Goal: Task Accomplishment & Management: Use online tool/utility

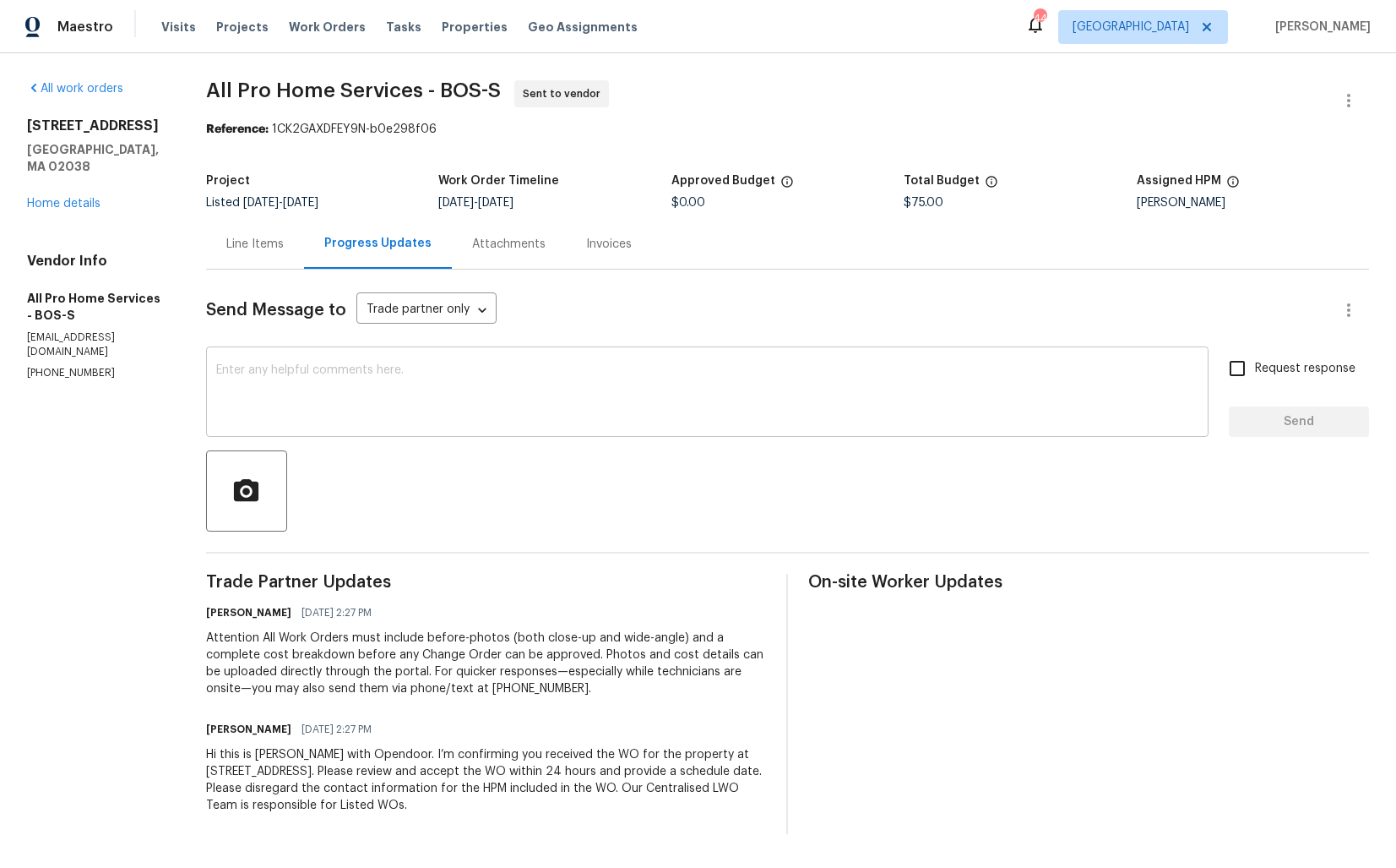
click at [498, 373] on textarea at bounding box center [707, 393] width 982 height 59
click at [282, 407] on textarea at bounding box center [707, 393] width 982 height 59
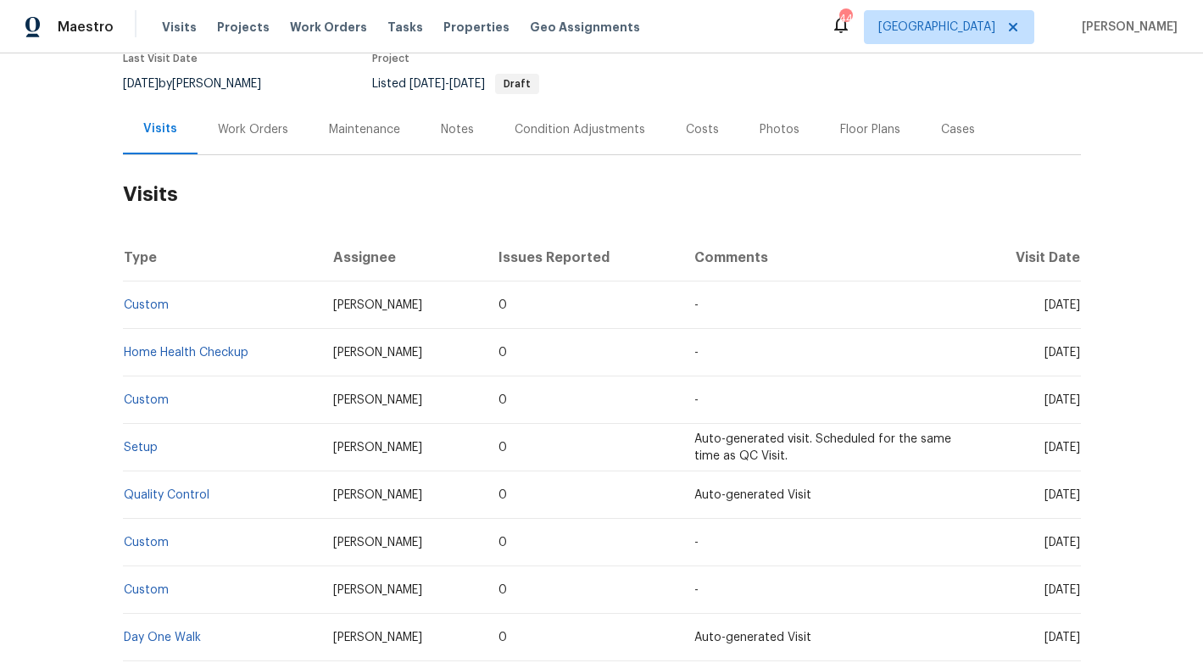
scroll to position [155, 0]
click at [258, 132] on div "Work Orders" at bounding box center [253, 127] width 70 height 17
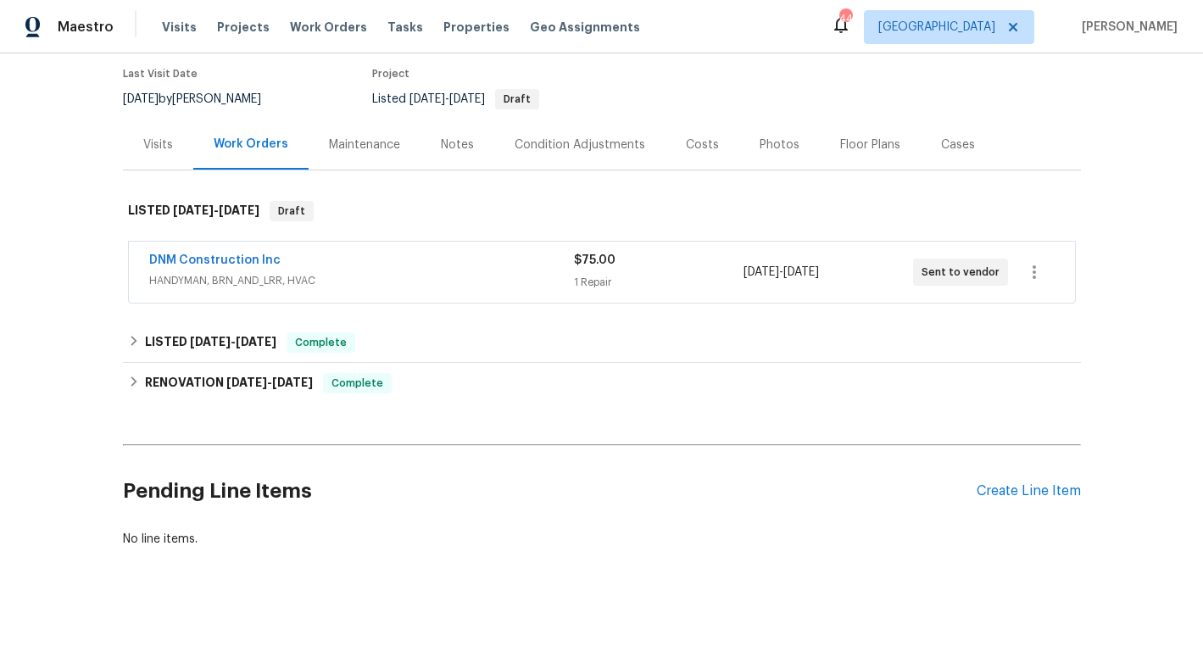
scroll to position [137, 0]
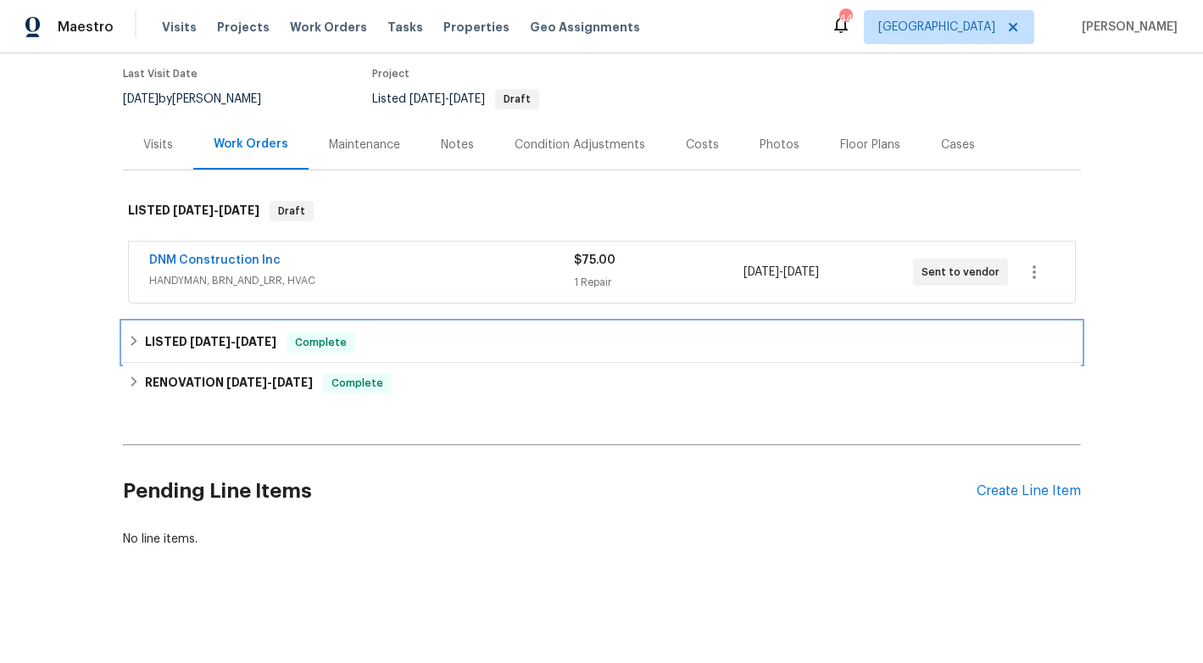
click at [212, 338] on span "7/19/25" at bounding box center [210, 342] width 41 height 12
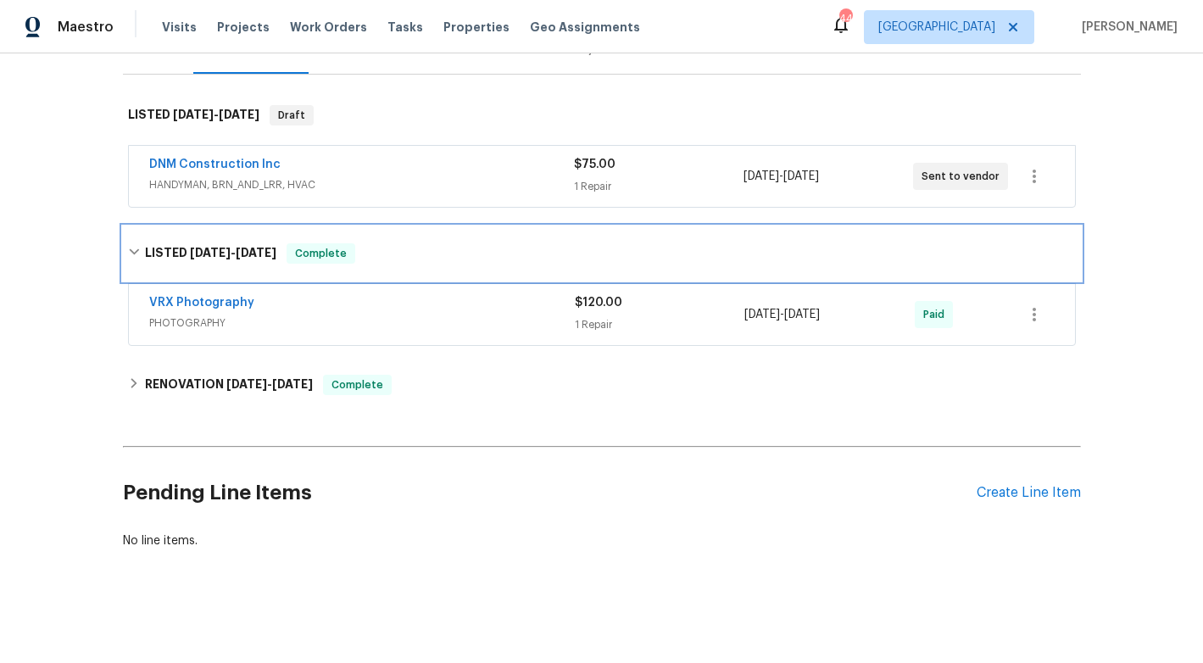
scroll to position [235, 0]
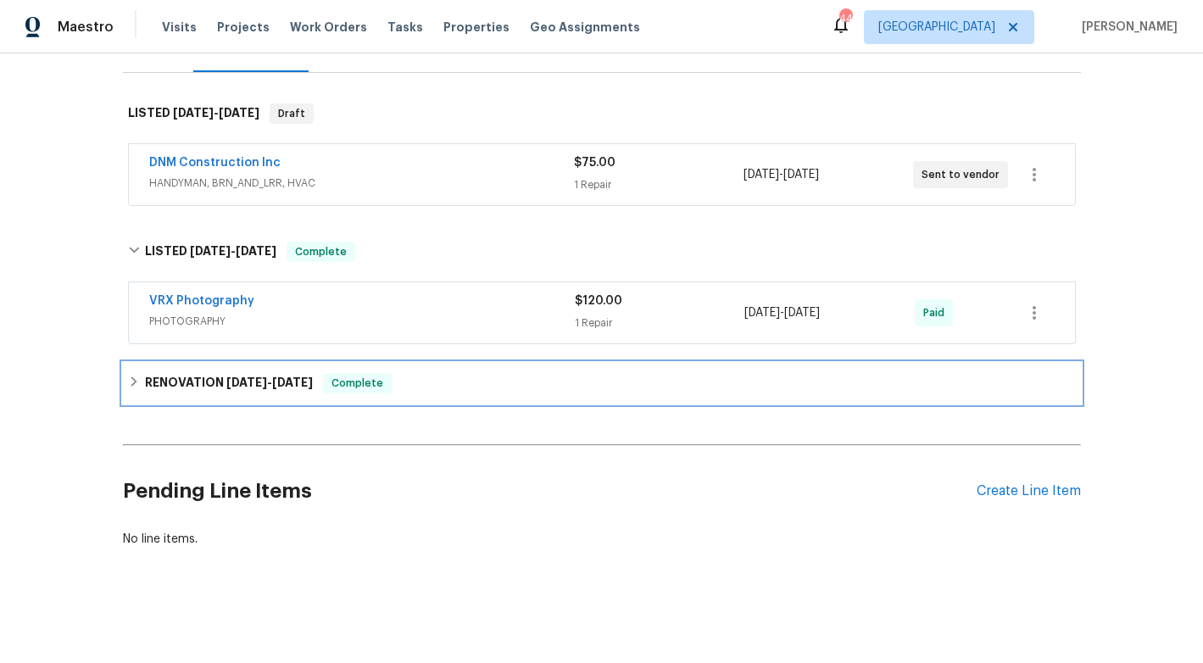
click at [237, 381] on span "7/8/25" at bounding box center [246, 382] width 41 height 12
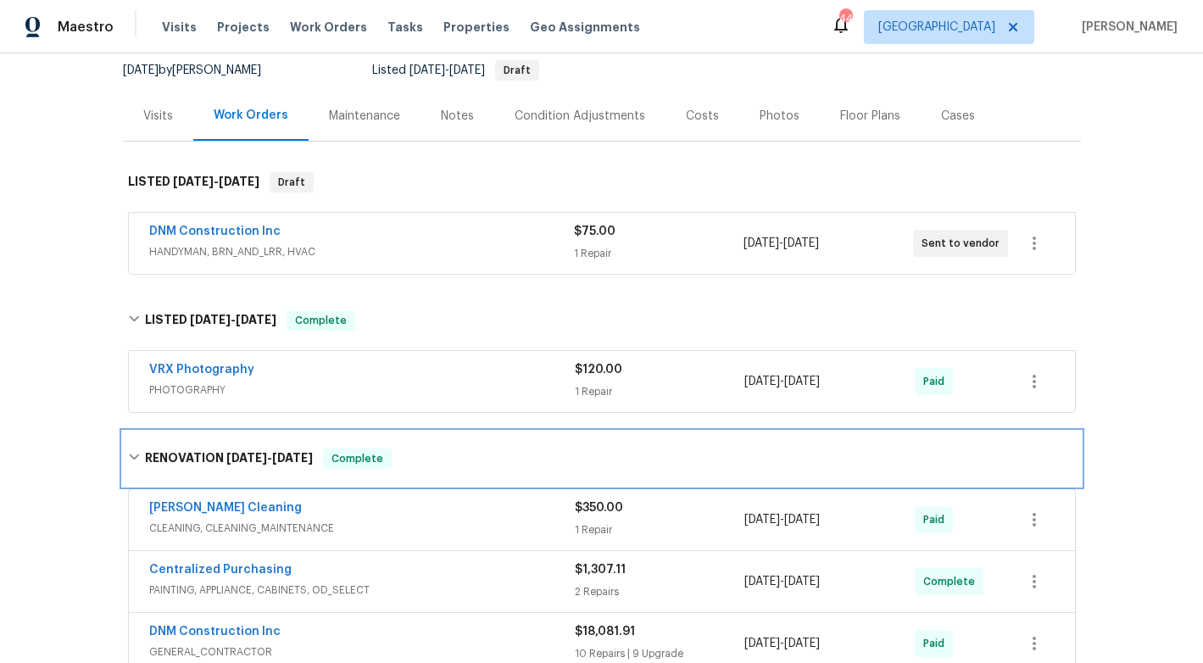
scroll to position [57, 0]
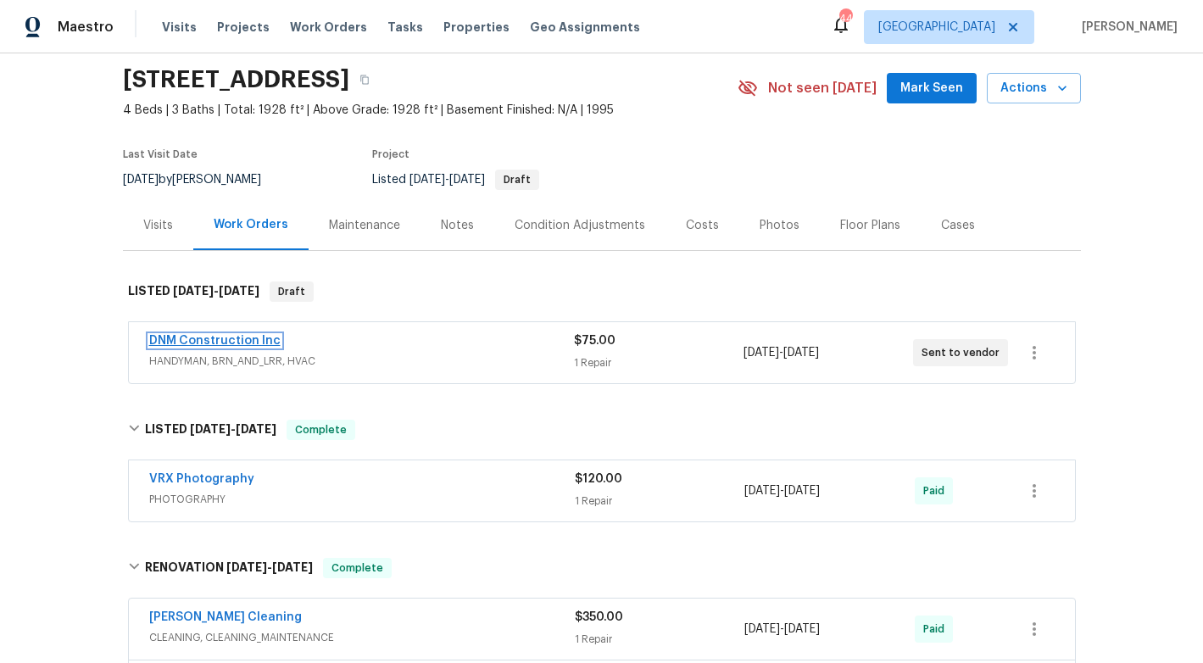
click at [244, 343] on link "DNM Construction Inc" at bounding box center [214, 341] width 131 height 12
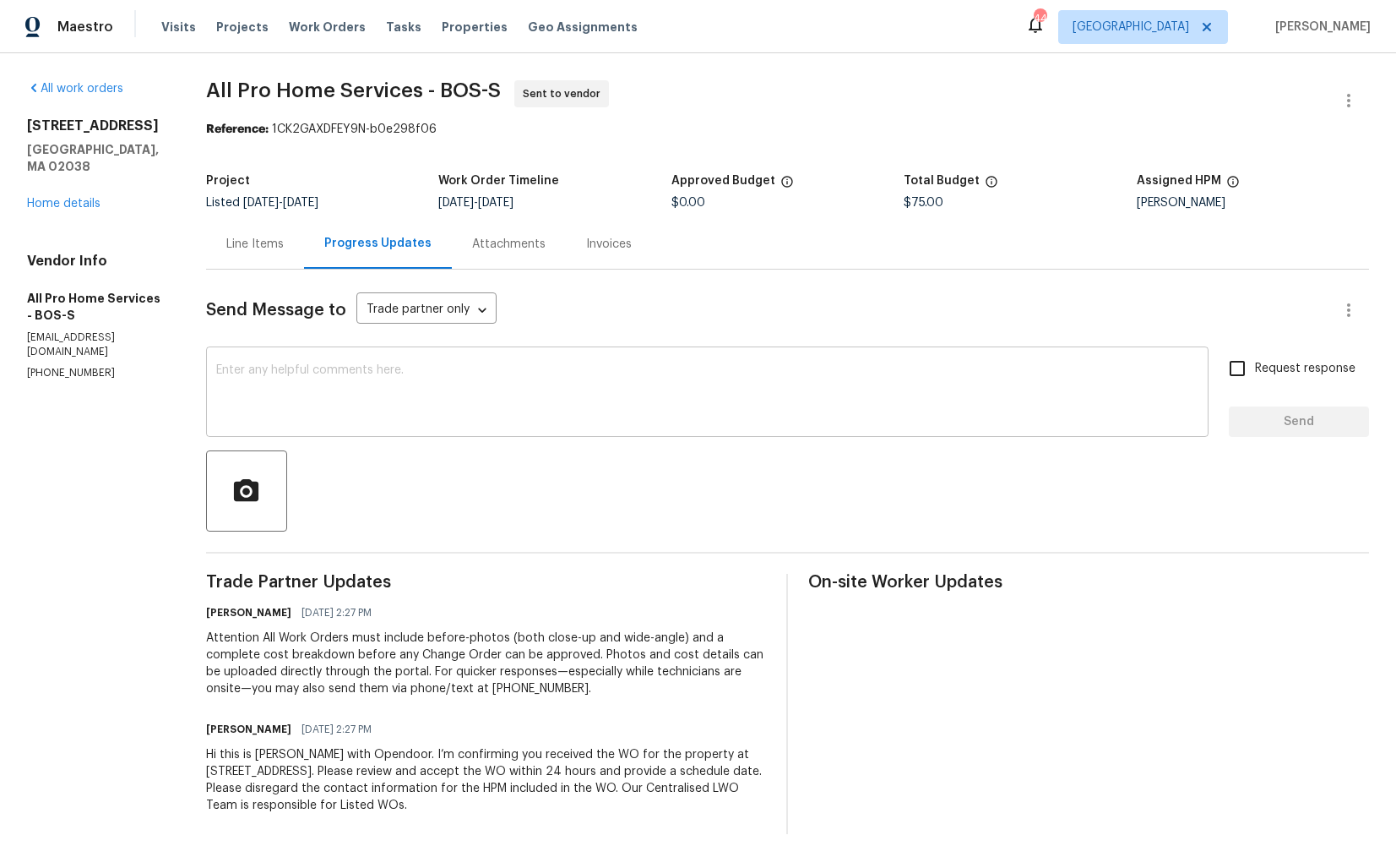
click at [368, 409] on textarea at bounding box center [707, 393] width 982 height 59
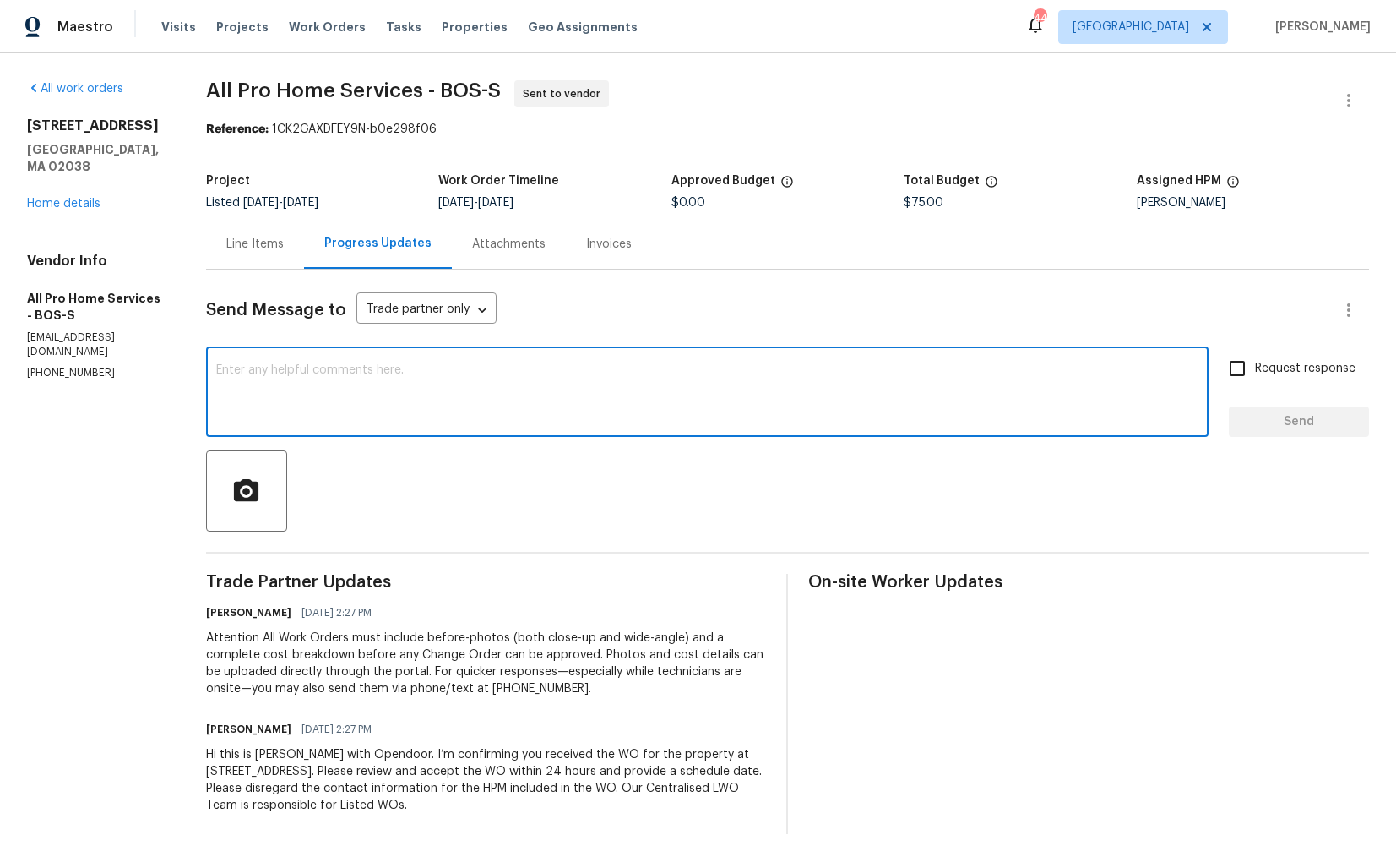
click at [435, 377] on textarea at bounding box center [707, 393] width 982 height 59
paste textarea "Could you please accept the work order and provide the progress status along wi…"
click at [230, 370] on textarea "Hi Could you please accept the work order and provide the progress status along…" at bounding box center [707, 393] width 982 height 59
click at [927, 375] on textarea "Hi team, Could you please accept the work order and provide the progress status…" at bounding box center [707, 393] width 982 height 59
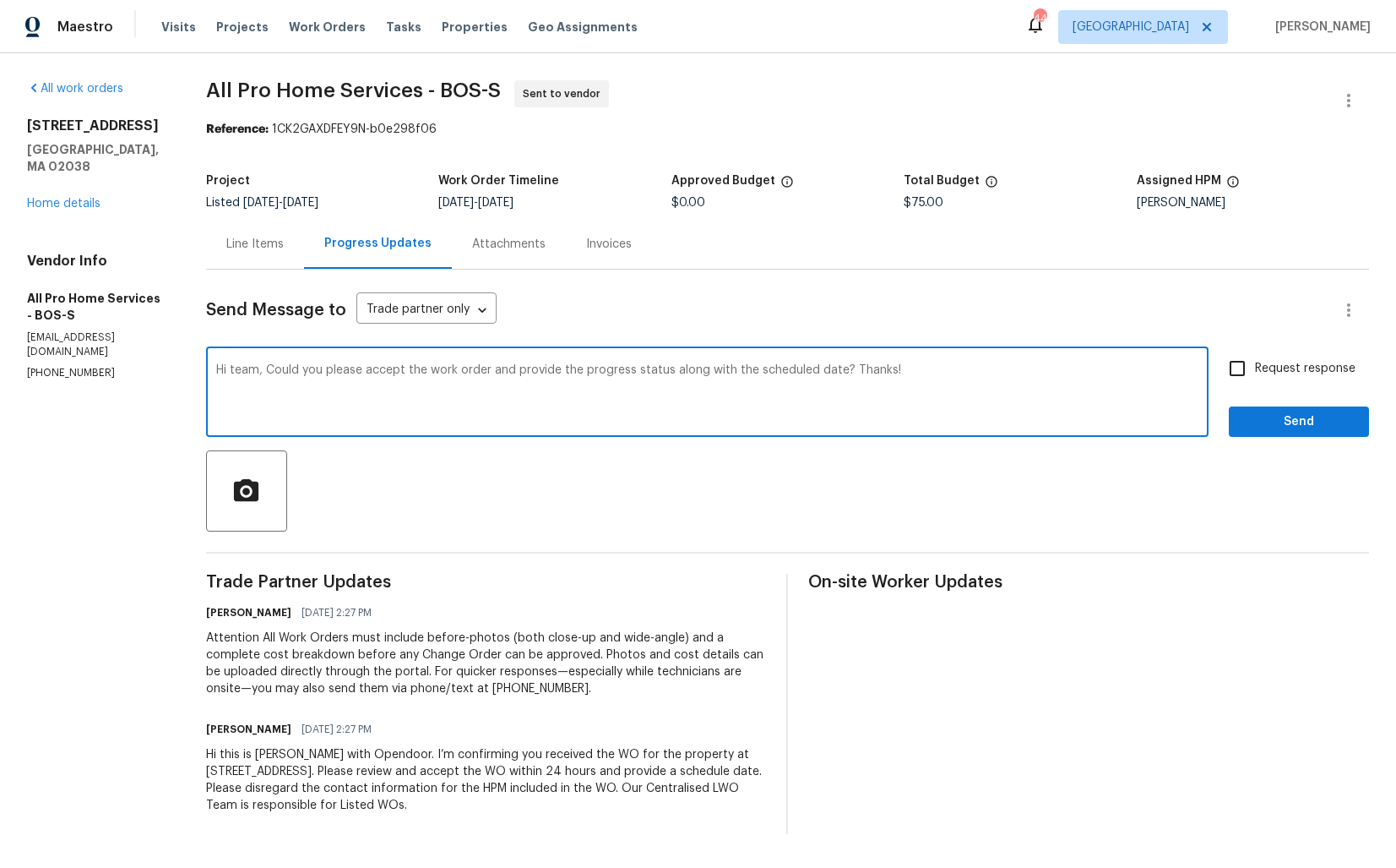
type textarea "Hi team, Could you please accept the work order and provide the progress status…"
click at [1243, 377] on input "Request response" at bounding box center [1238, 369] width 36 height 36
checkbox input "true"
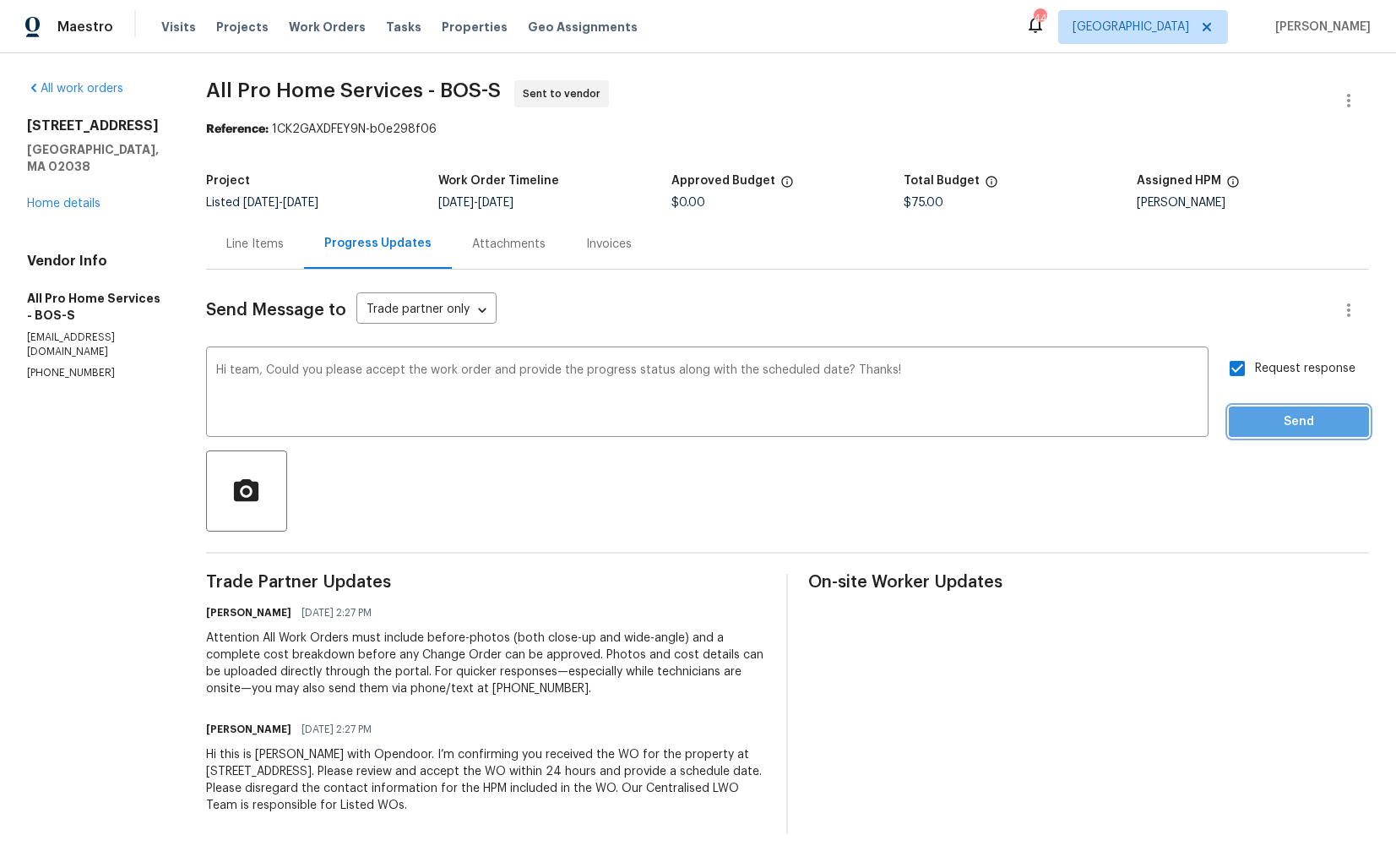
click at [1257, 424] on span "Send" at bounding box center [1299, 422] width 114 height 21
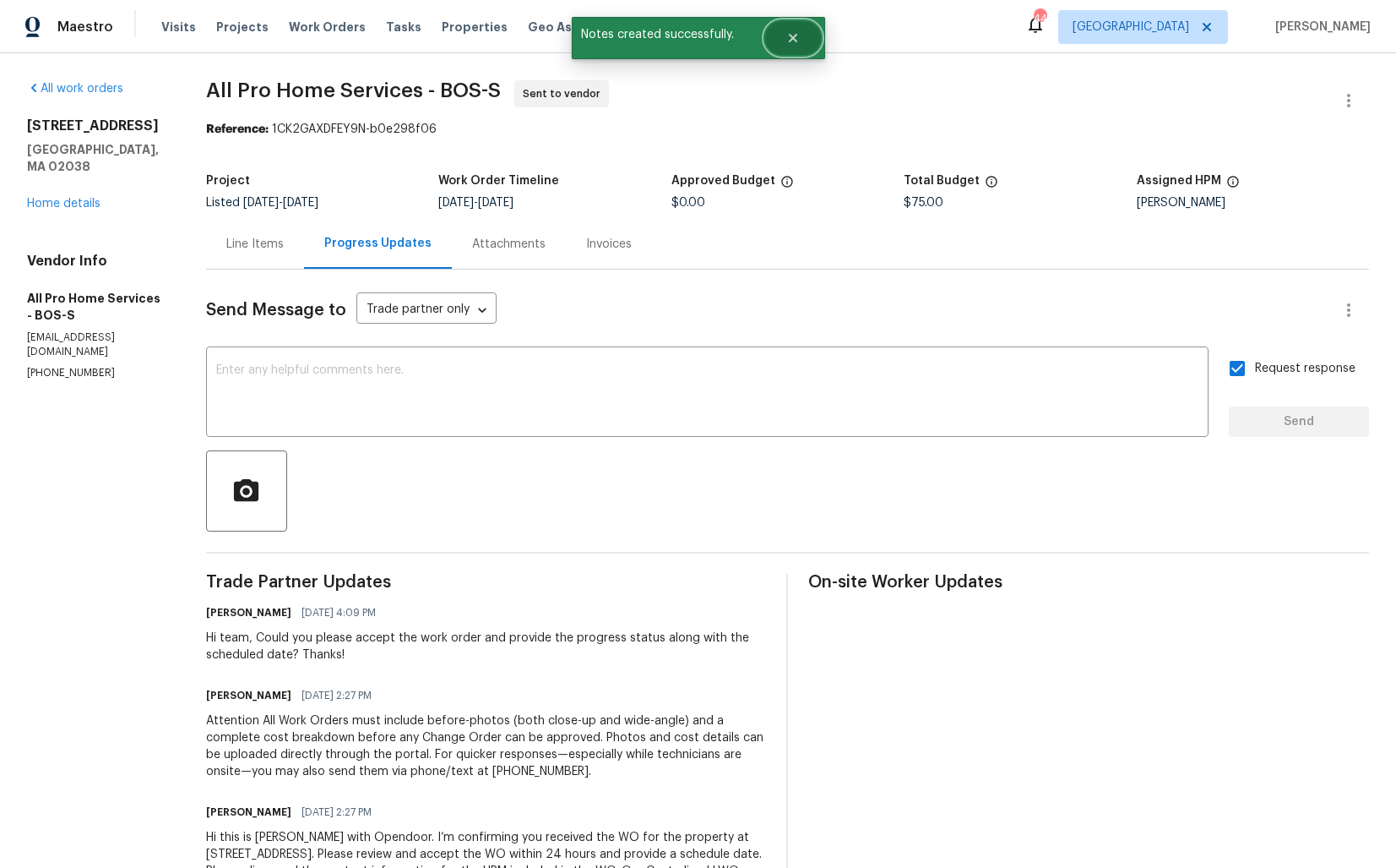
click at [799, 36] on button "Close" at bounding box center [793, 38] width 56 height 34
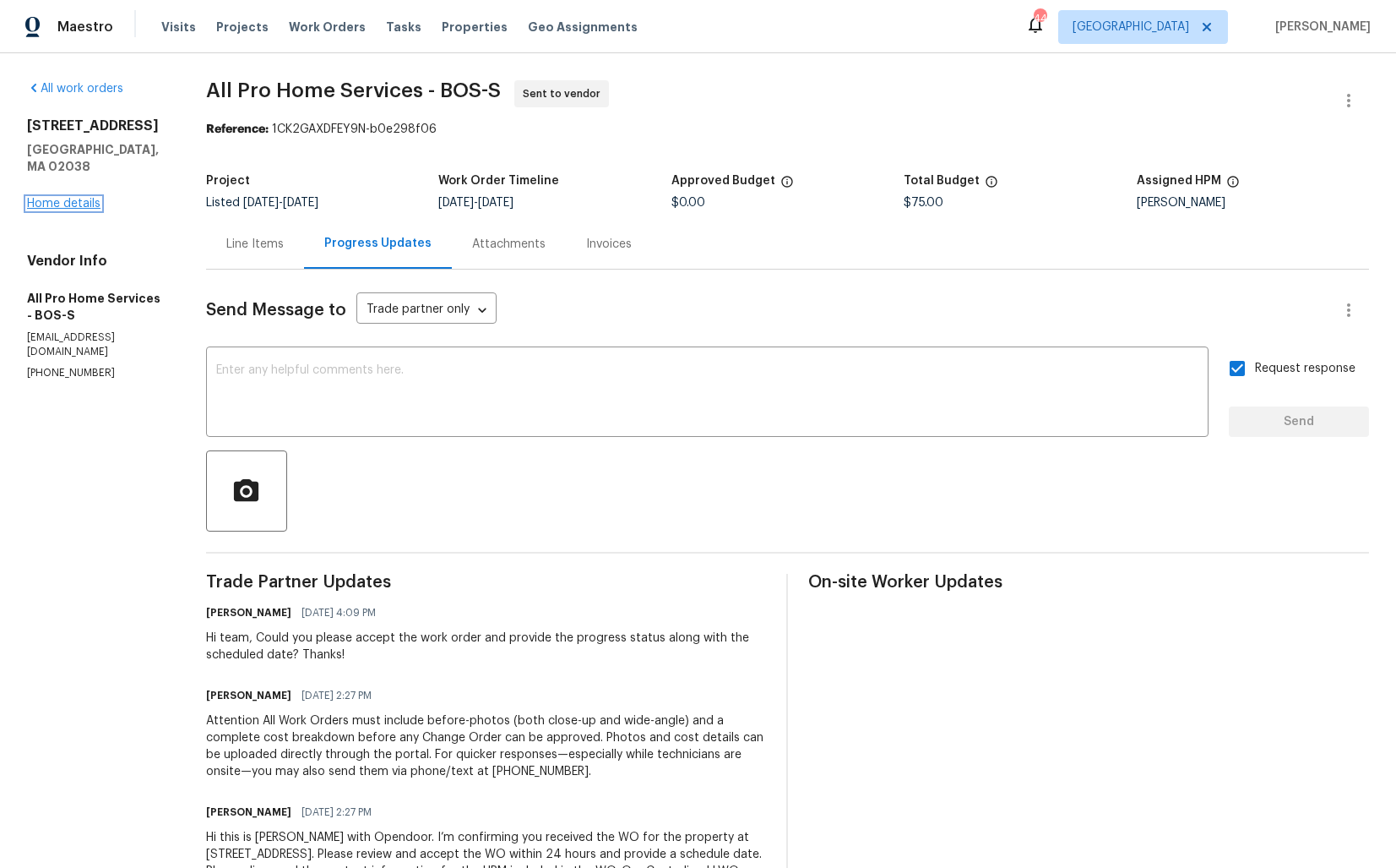
click at [44, 197] on link "Home details" at bounding box center [64, 203] width 74 height 12
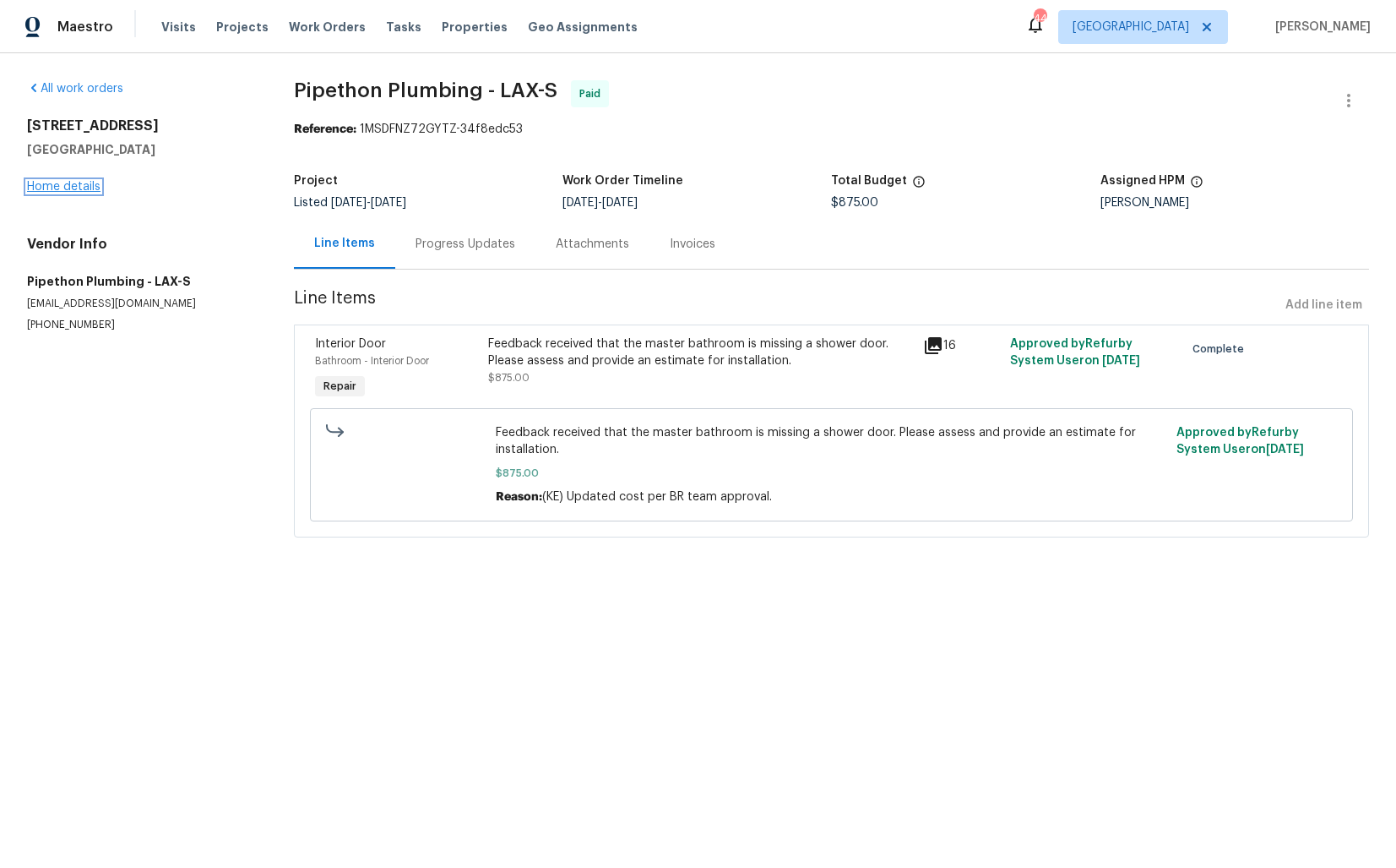
click at [77, 190] on link "Home details" at bounding box center [64, 186] width 74 height 12
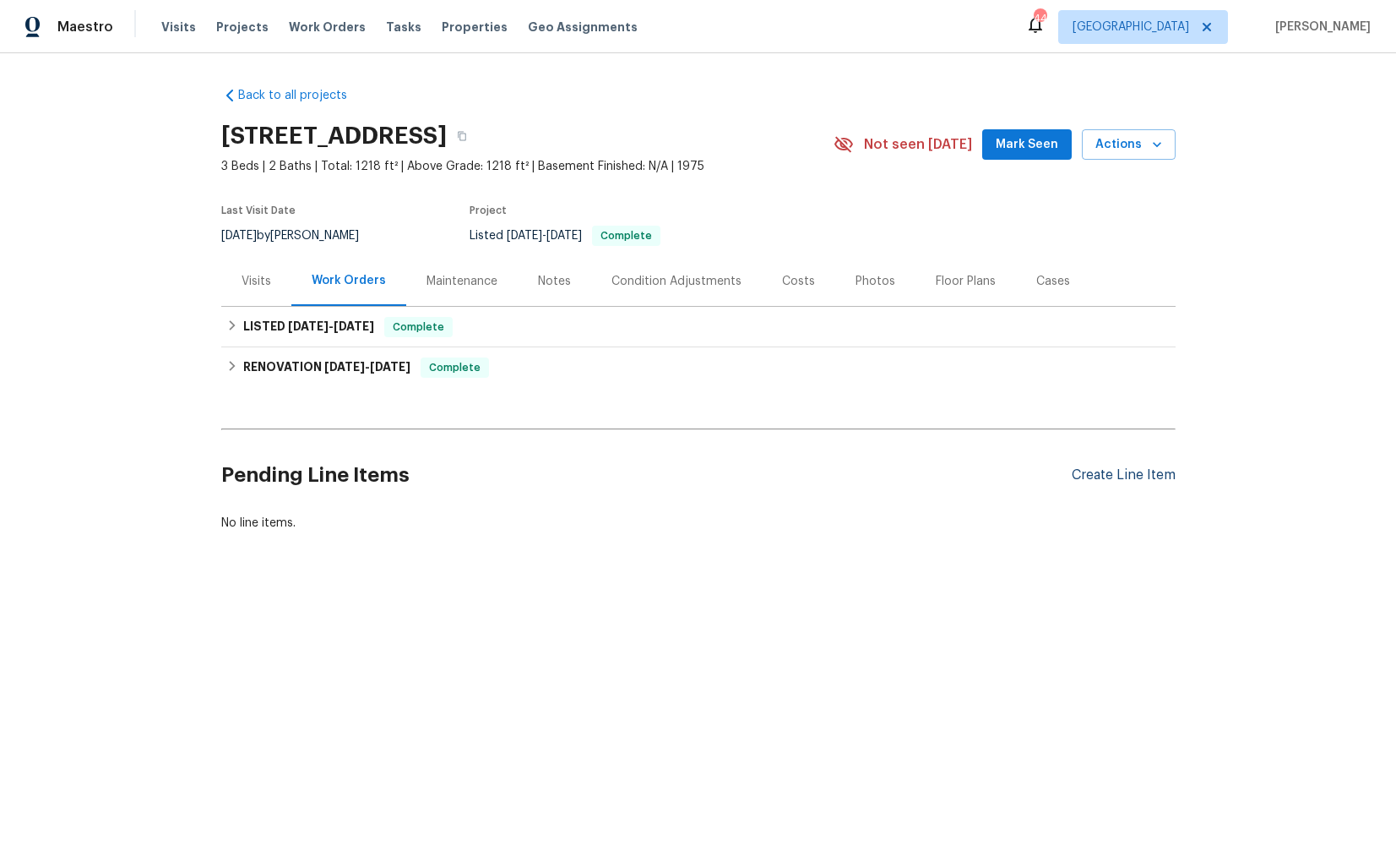
click at [1135, 476] on div "Create Line Item" at bounding box center [1124, 475] width 104 height 16
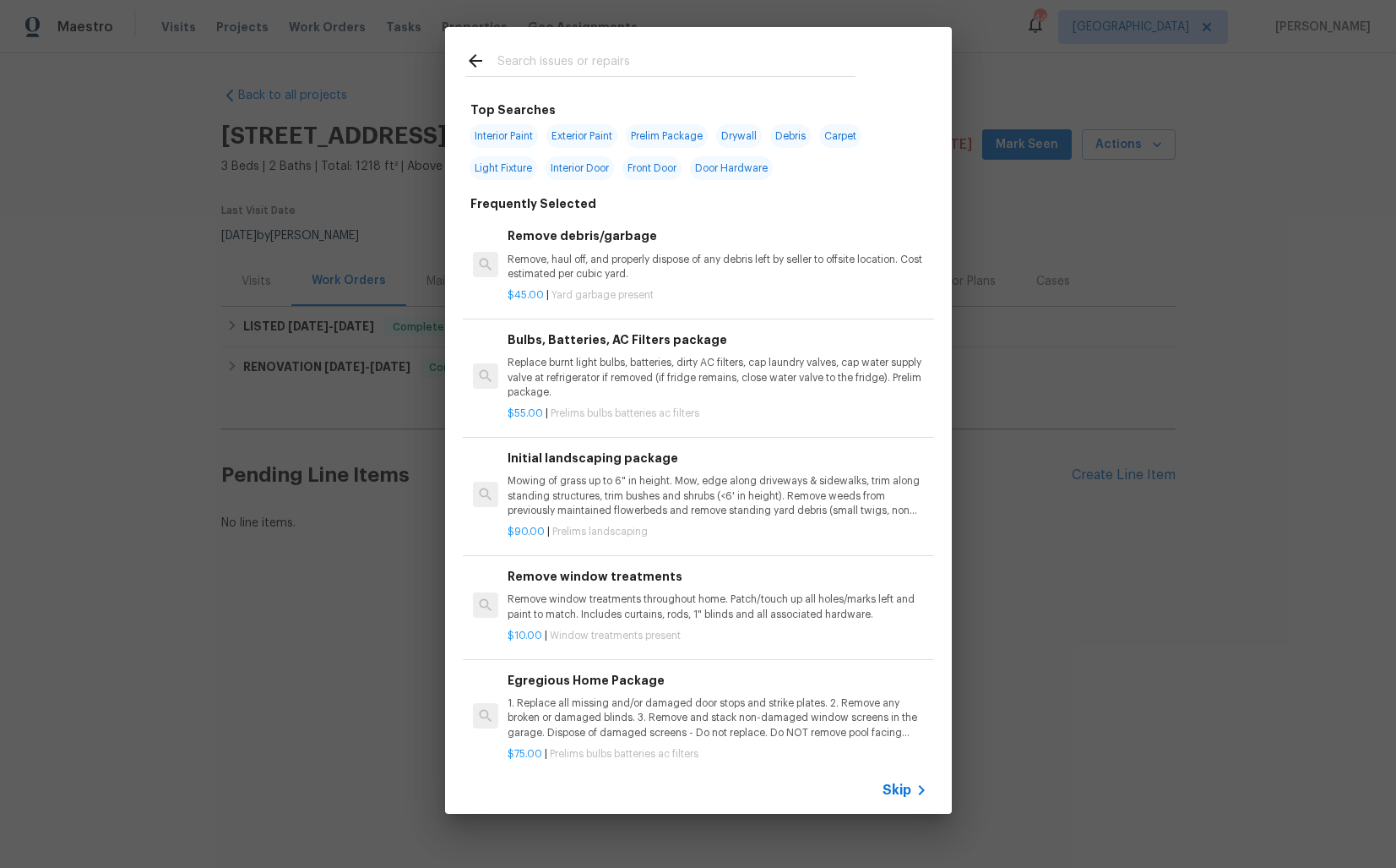
click at [647, 70] on input "text" at bounding box center [676, 63] width 358 height 25
click at [623, 70] on input "text" at bounding box center [676, 63] width 358 height 25
type input "bathroo"
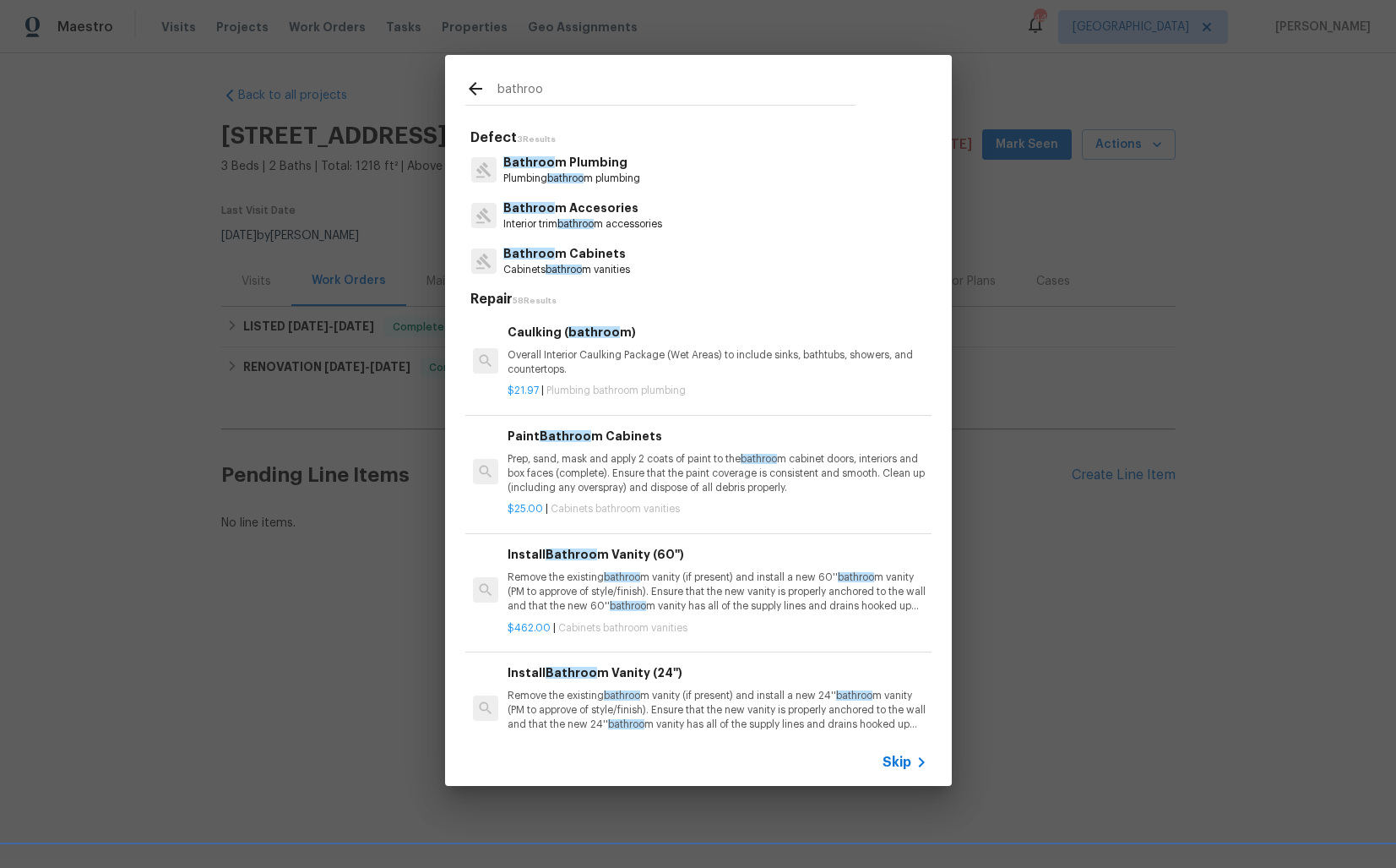
click at [555, 164] on p "Bathroo m Plumbing" at bounding box center [571, 162] width 137 height 18
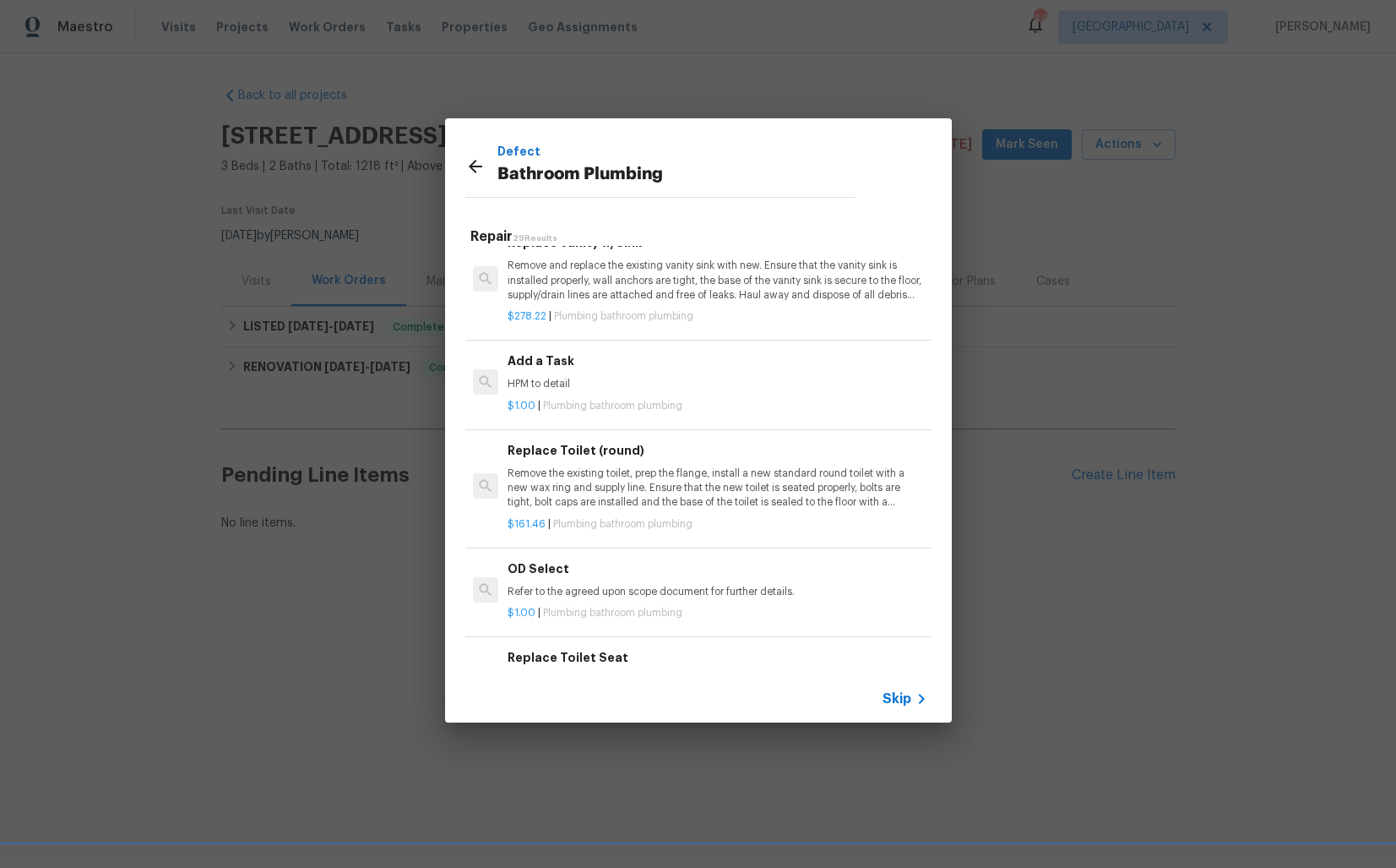
scroll to position [2652, 0]
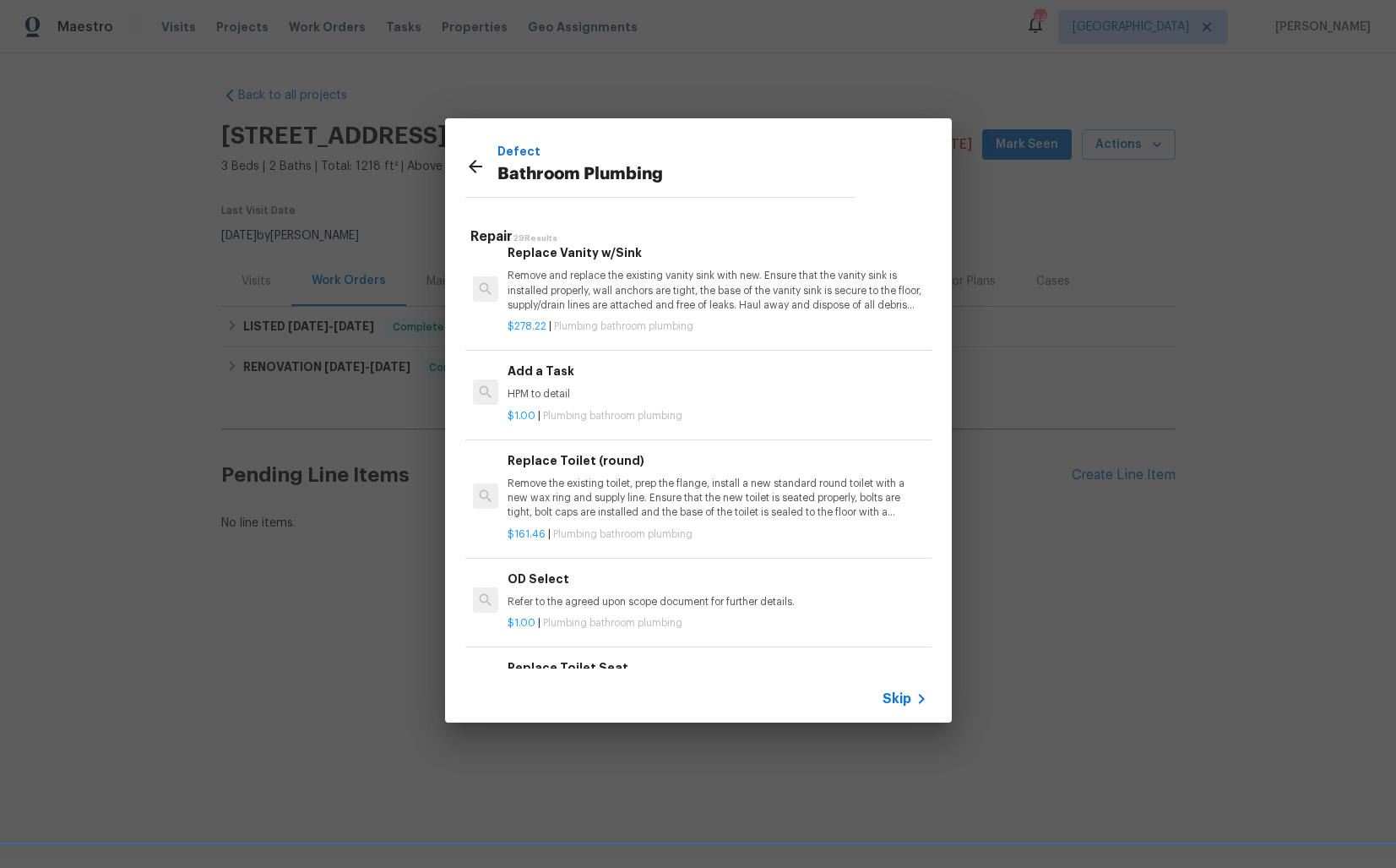
click at [571, 394] on p "HPM to detail" at bounding box center [717, 394] width 419 height 14
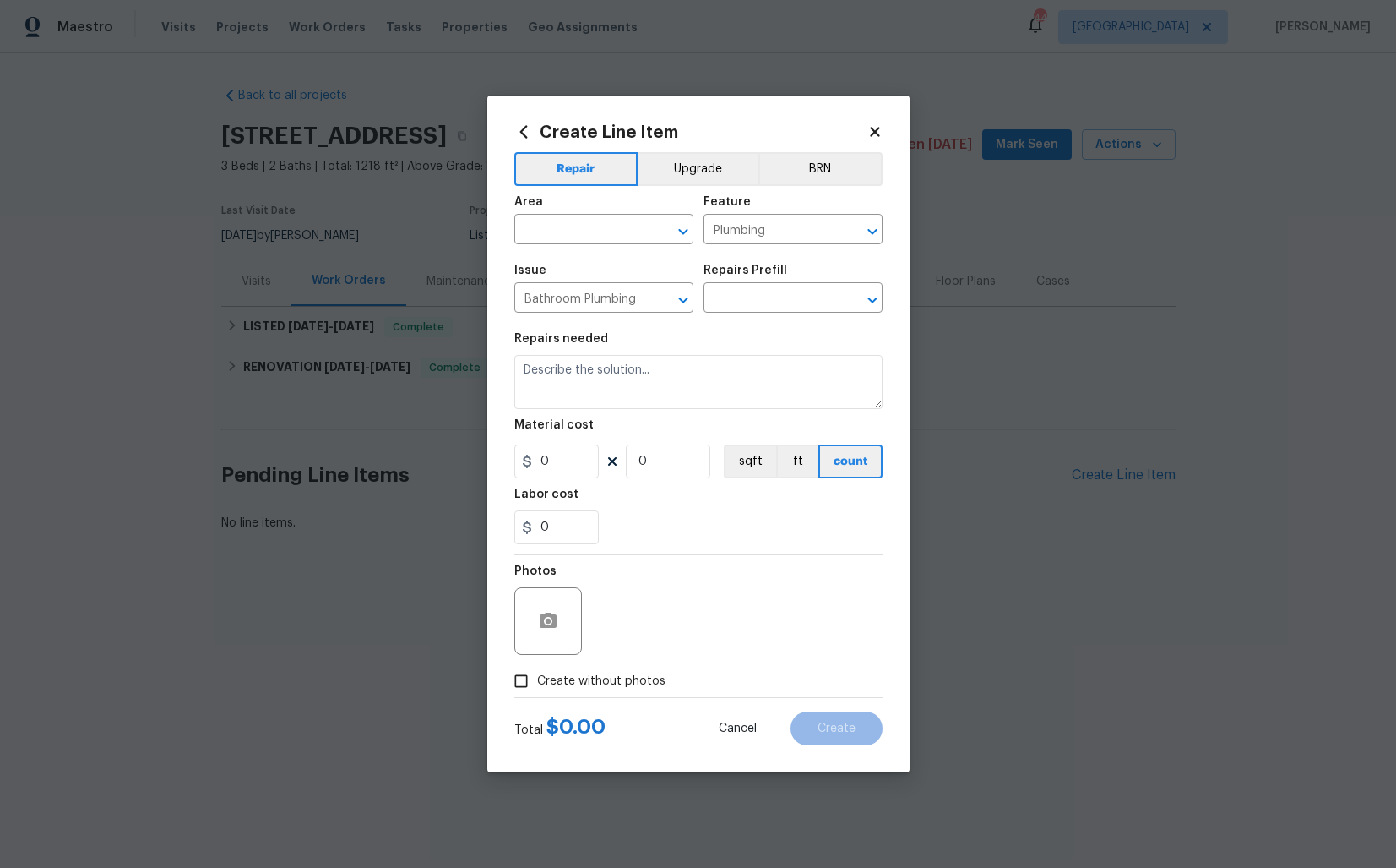
type input "Add a Task $1.00"
type textarea "HPM to detail"
type input "1"
click at [572, 225] on input "text" at bounding box center [580, 231] width 132 height 26
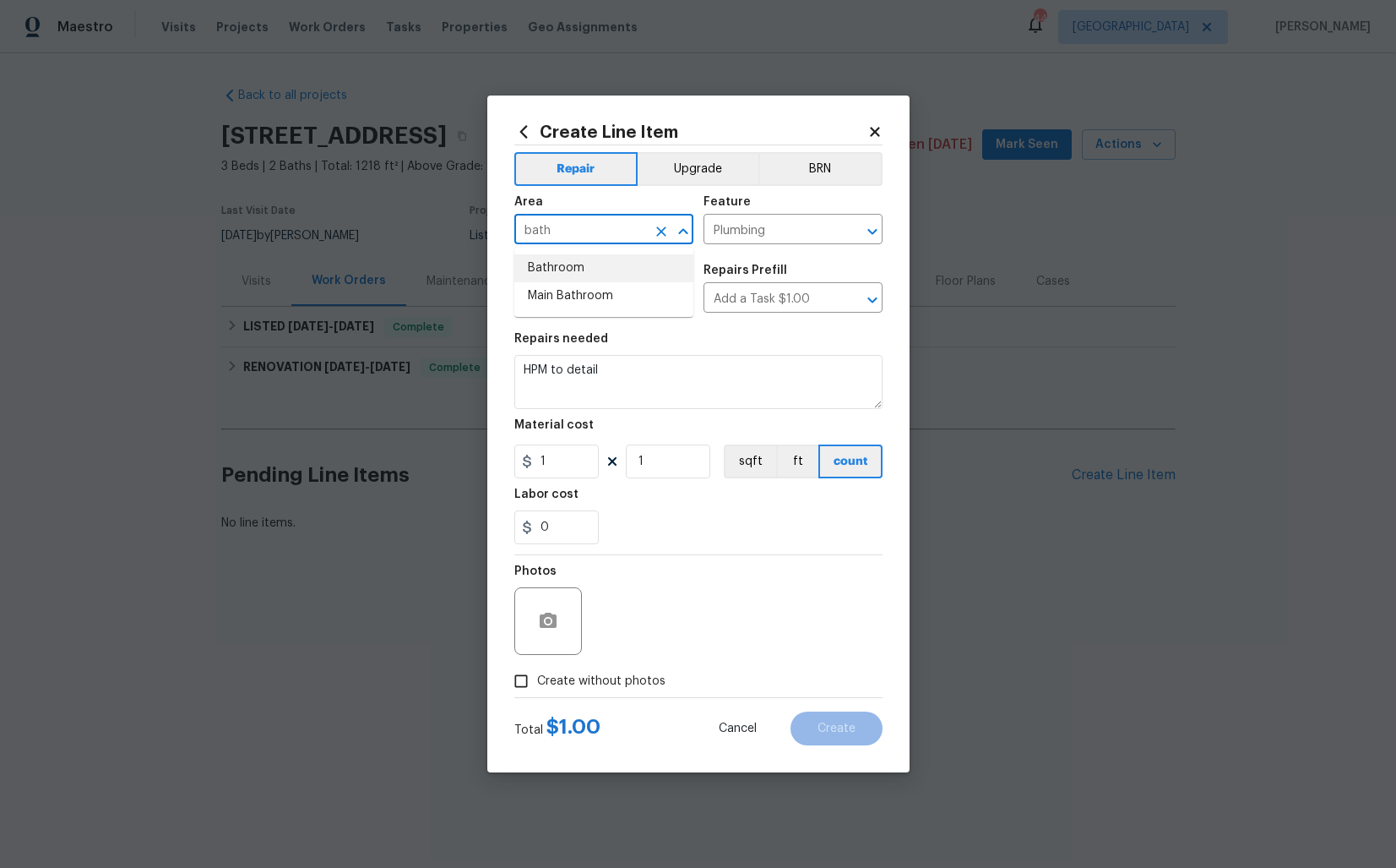
click at [582, 277] on li "Bathroom" at bounding box center [604, 268] width 179 height 28
type input "Bathroom"
click at [735, 235] on input "Plumbing" at bounding box center [769, 231] width 132 height 26
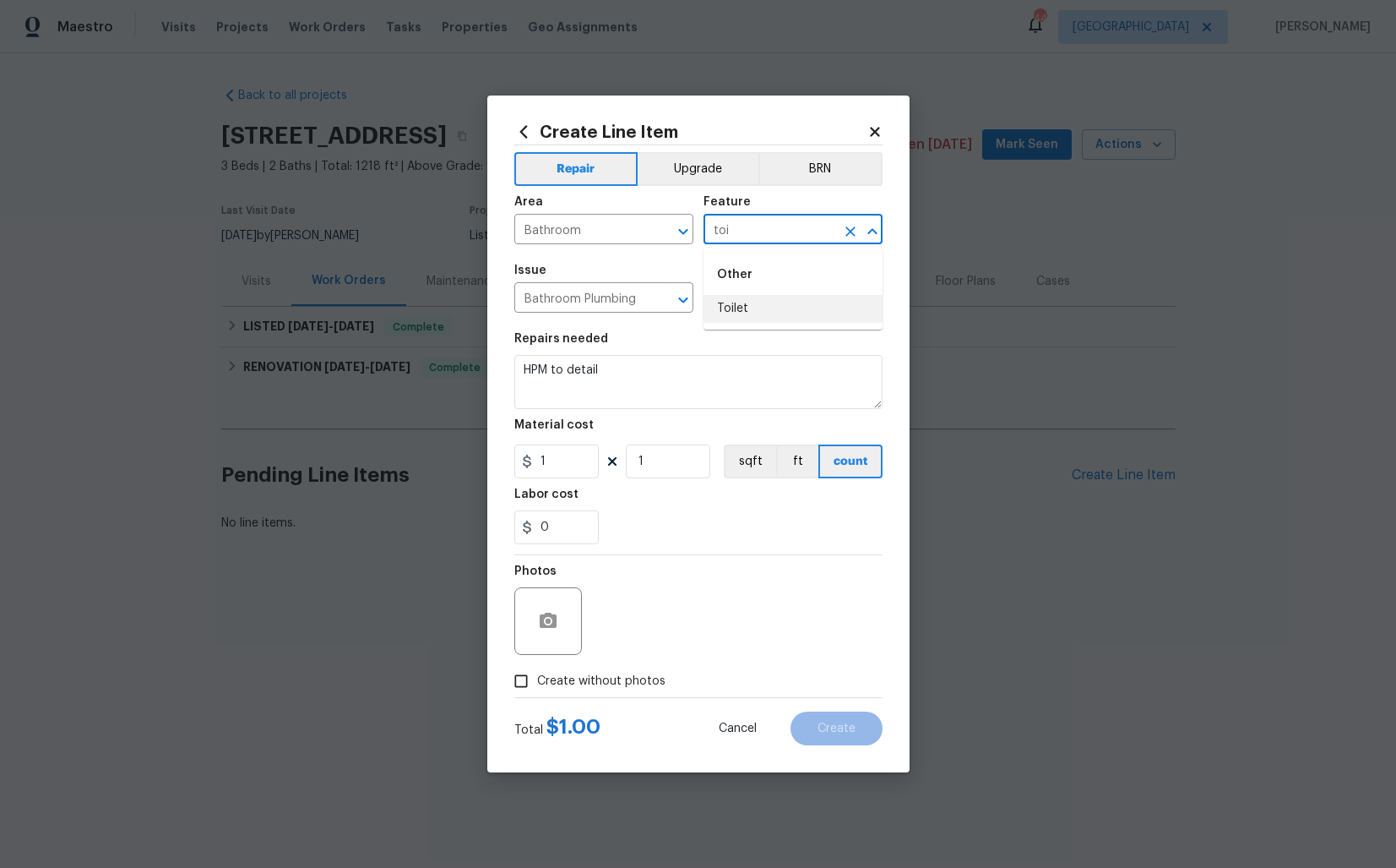
click at [741, 305] on li "Toilet" at bounding box center [793, 309] width 179 height 28
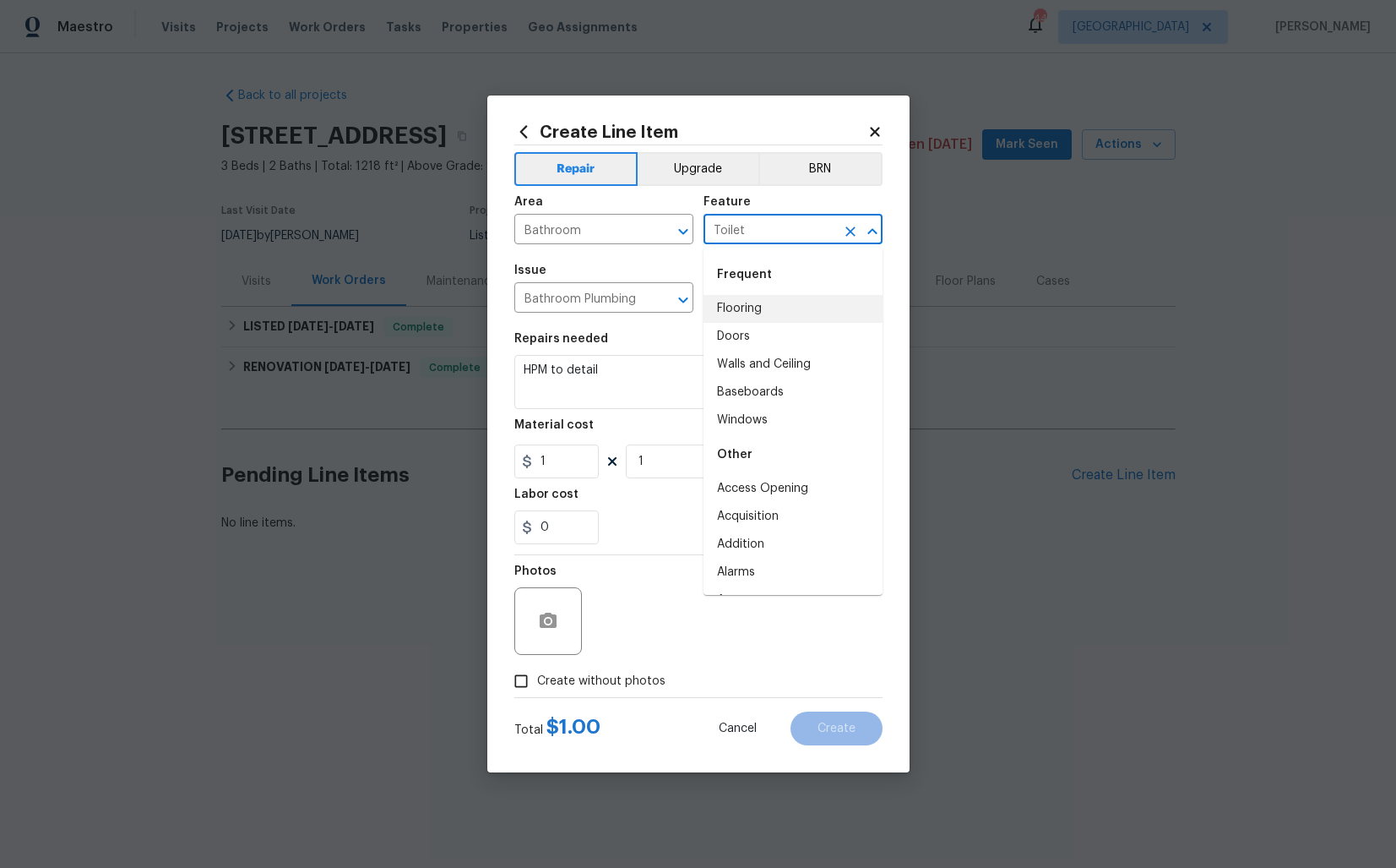
click at [752, 375] on li "Walls and Ceiling" at bounding box center [793, 365] width 179 height 28
click at [752, 375] on textarea "HPM to detail" at bounding box center [698, 382] width 369 height 54
type input "Walls and Ceiling"
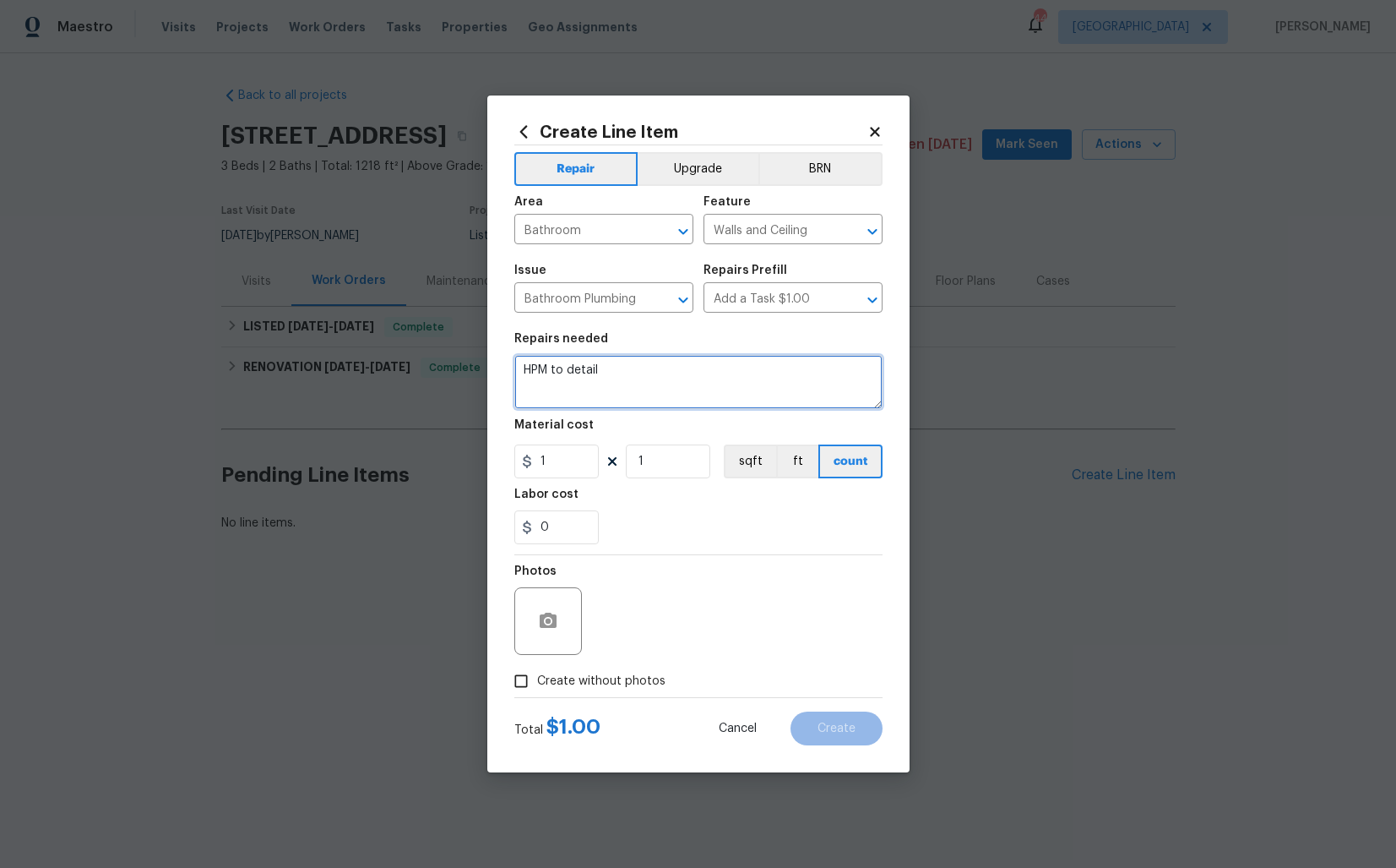
click at [752, 375] on textarea "HPM to detail" at bounding box center [698, 382] width 369 height 54
paste textarea "#lwoleak Hallway bathroom toilet leaks when flushed. Please replace wax ring, r…"
type textarea "#lwoleak Hallway bathroom toilet leaks when flushed. Please replace wax ring, r…"
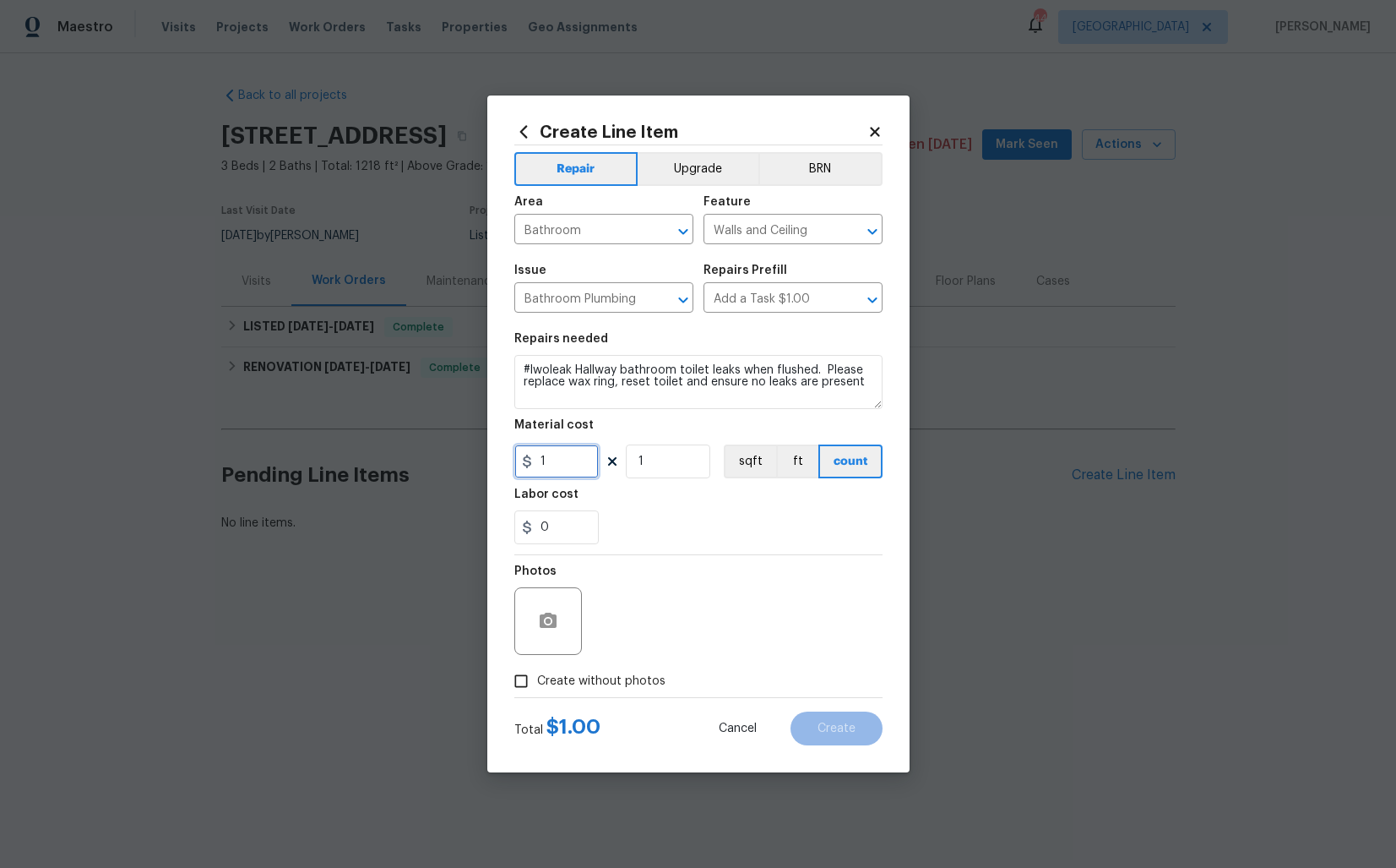
click at [580, 459] on input "1" at bounding box center [556, 461] width 85 height 34
type input "150"
click at [552, 622] on icon "button" at bounding box center [548, 620] width 17 height 15
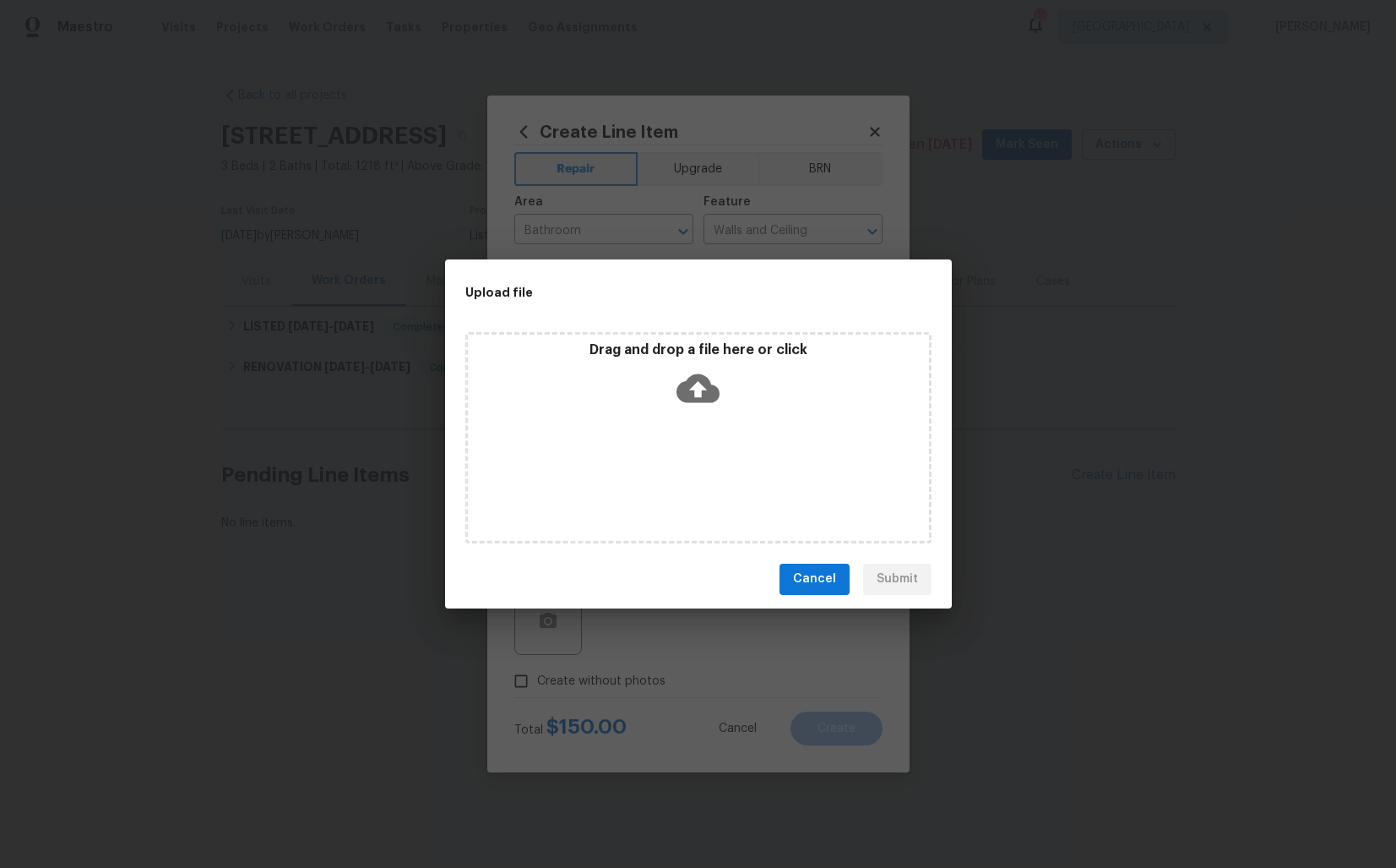
click at [695, 386] on icon at bounding box center [698, 388] width 43 height 43
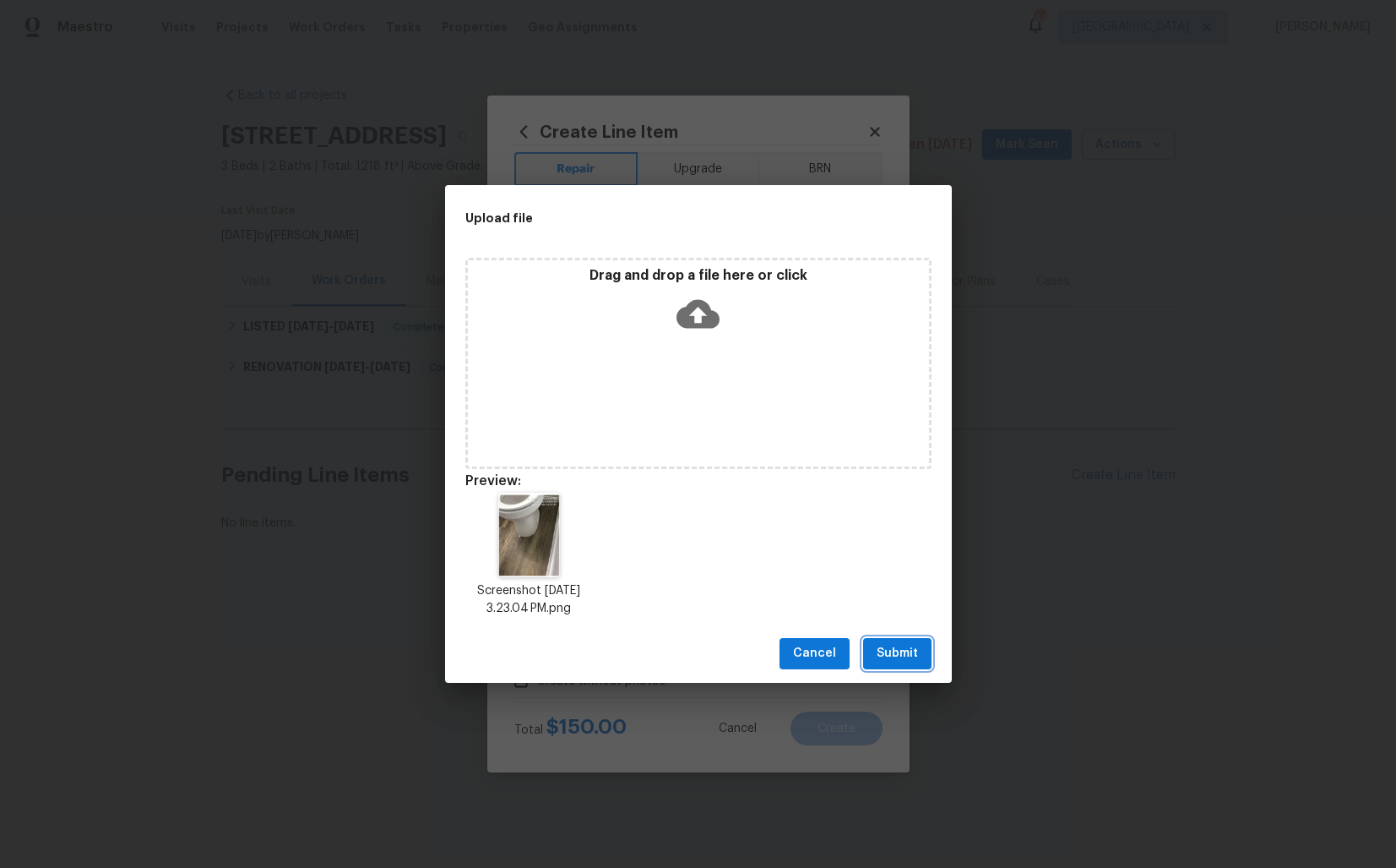
click at [912, 653] on span "Submit" at bounding box center [898, 653] width 42 height 21
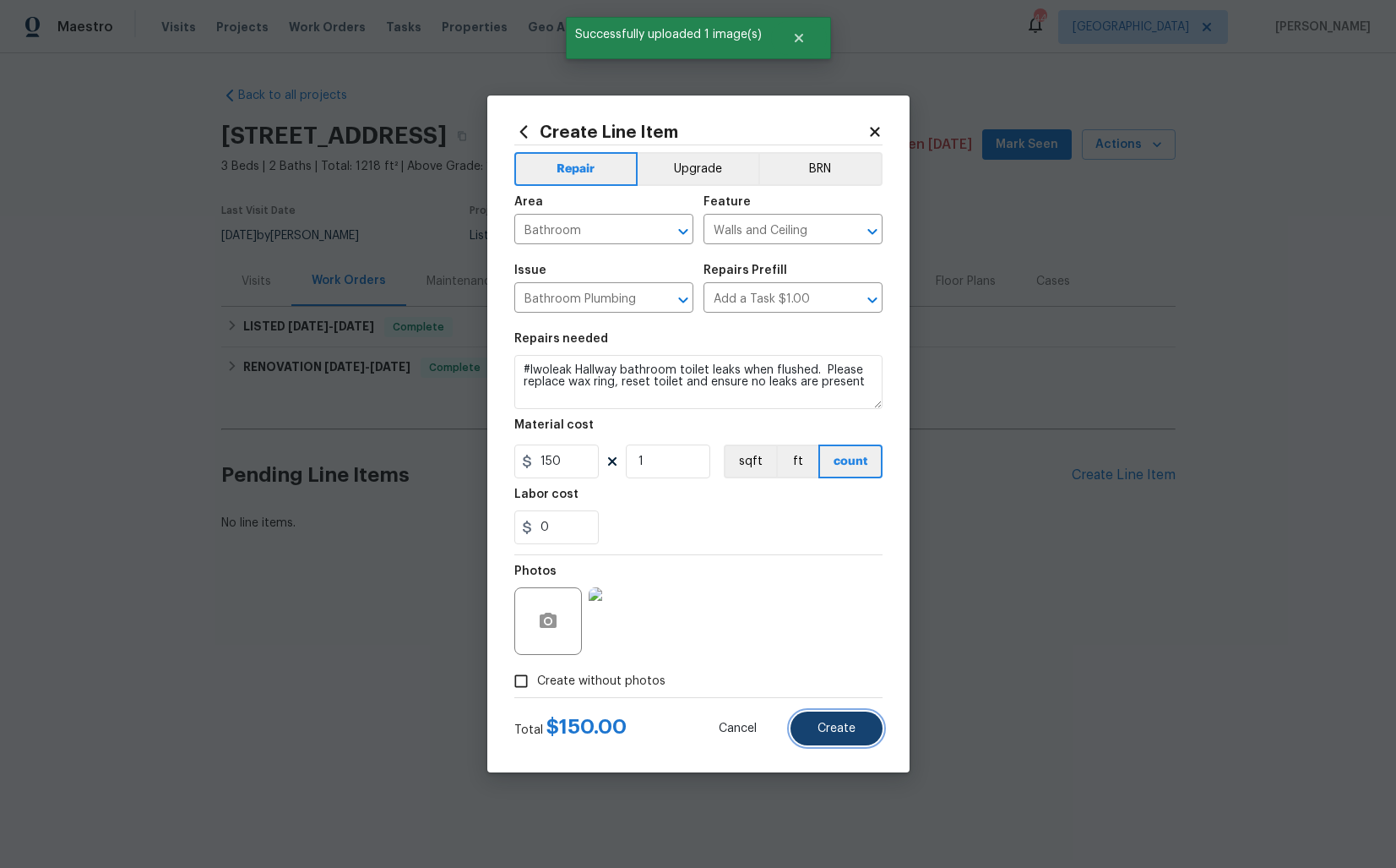
click at [819, 725] on span "Create" at bounding box center [837, 728] width 38 height 13
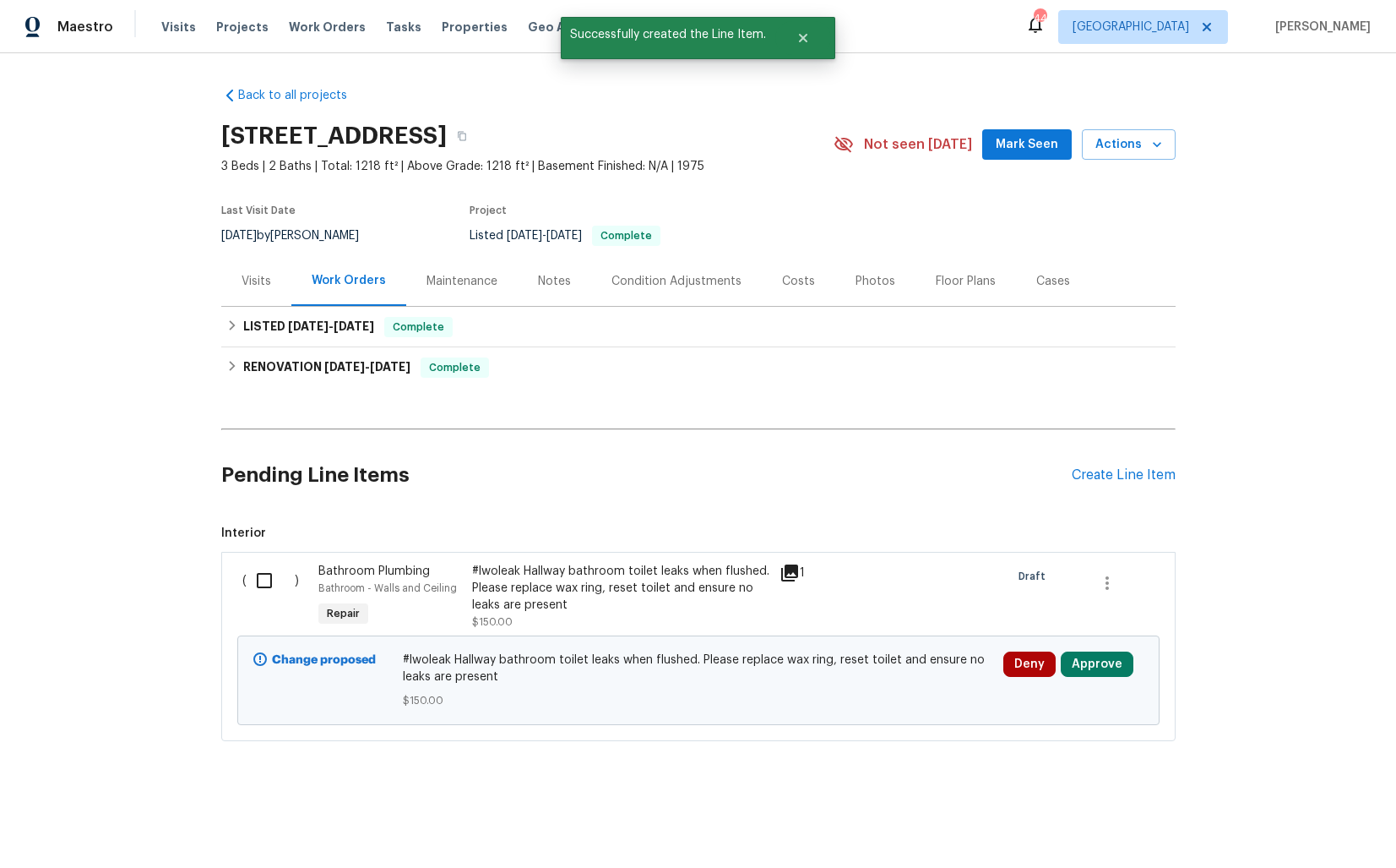
click at [264, 581] on input "checkbox" at bounding box center [271, 581] width 48 height 36
checkbox input "true"
click at [1295, 832] on span "Create Work Order" at bounding box center [1299, 825] width 113 height 21
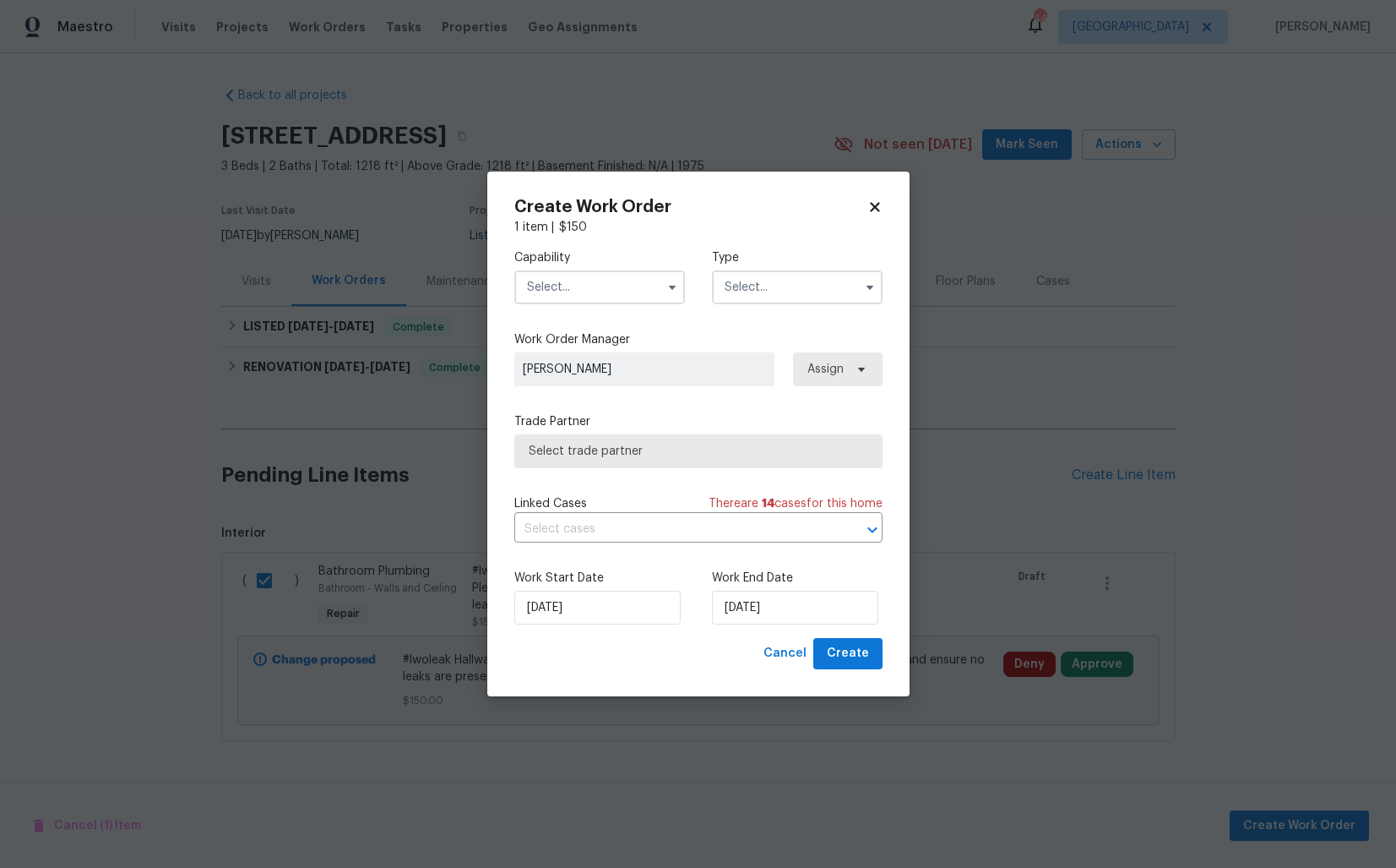
click at [642, 293] on input "text" at bounding box center [599, 287] width 170 height 34
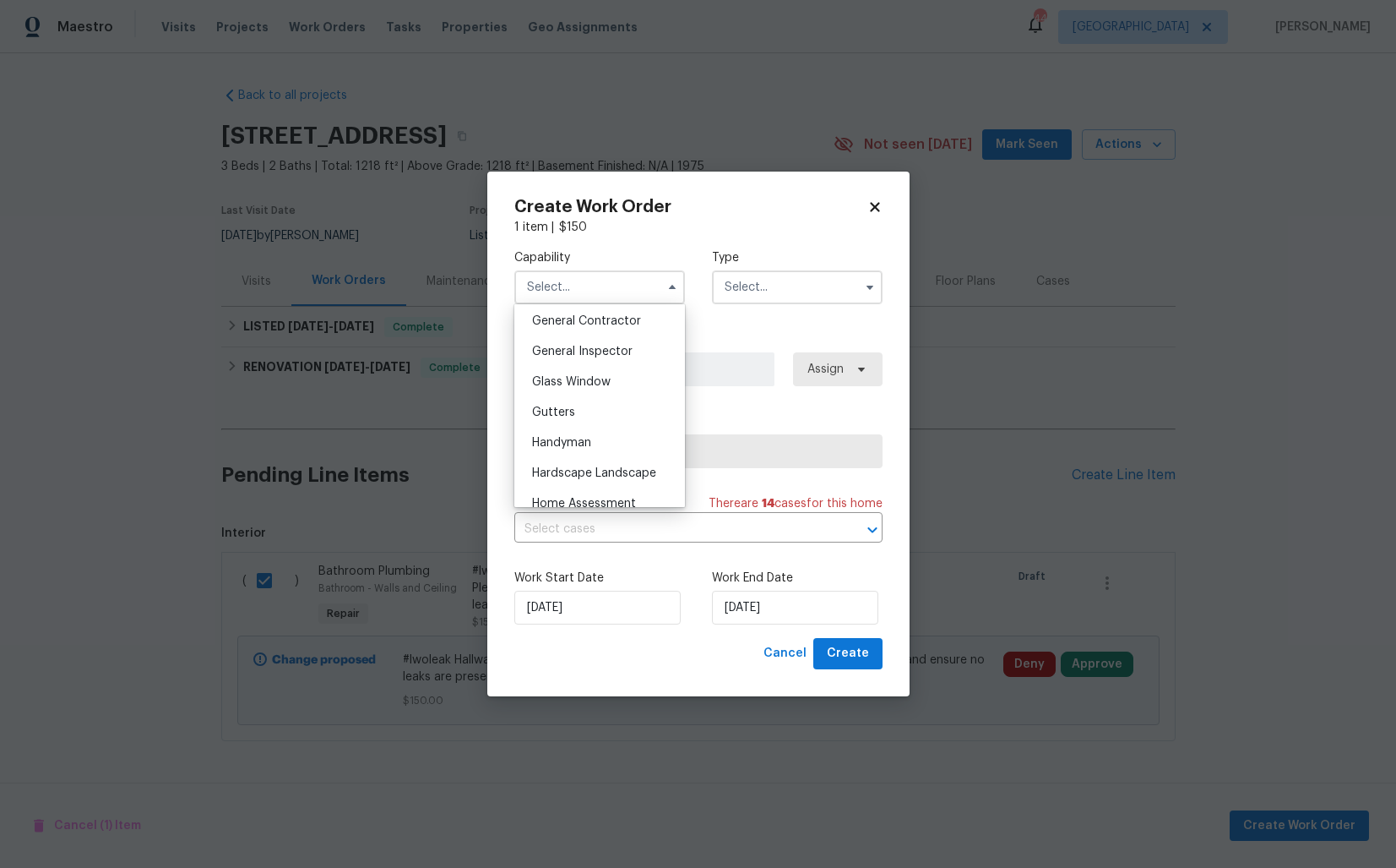
scroll to position [907, 0]
click at [595, 342] on div "Handyman" at bounding box center [600, 346] width 162 height 31
type input "Handyman"
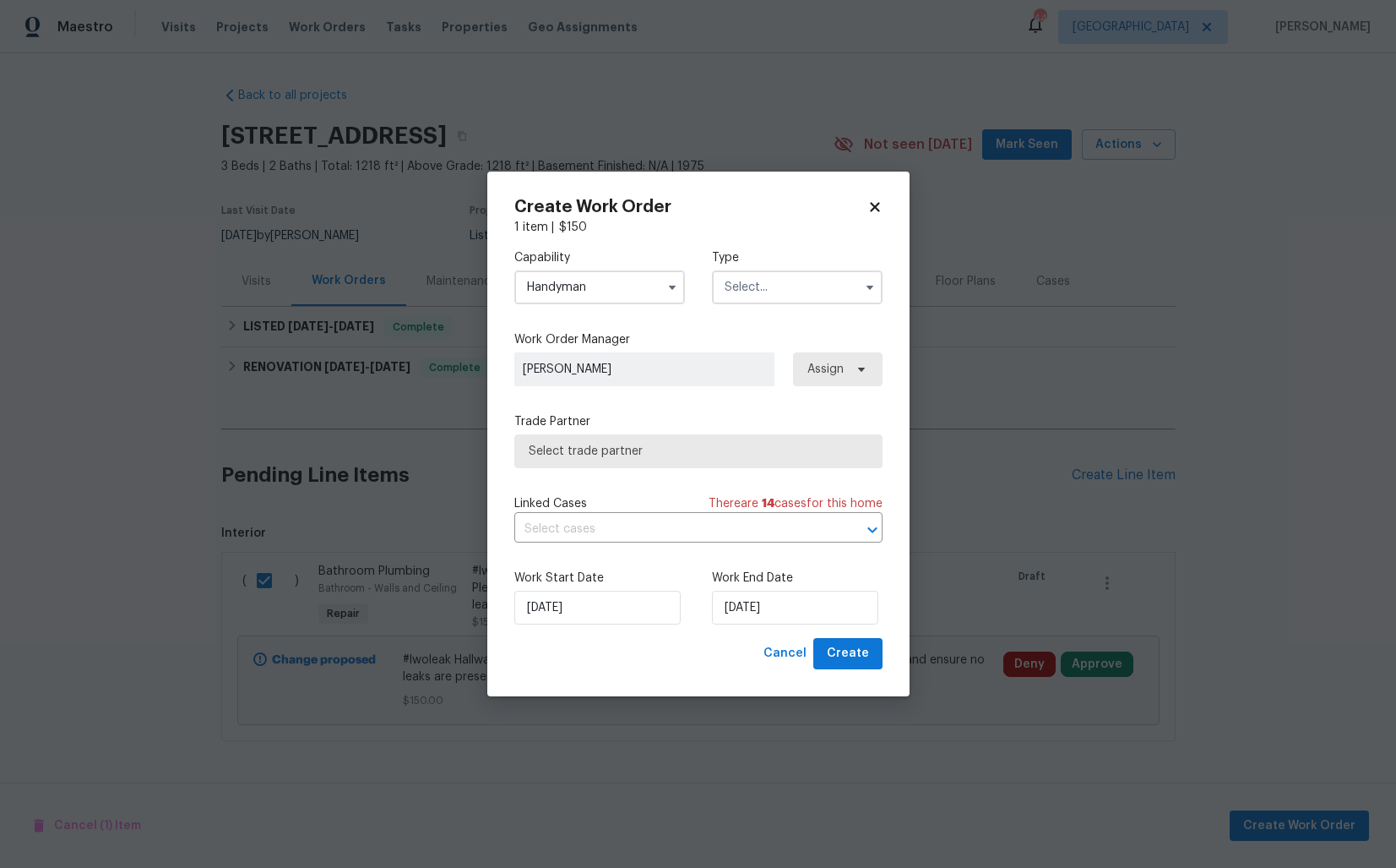
click at [757, 291] on input "text" at bounding box center [797, 287] width 170 height 34
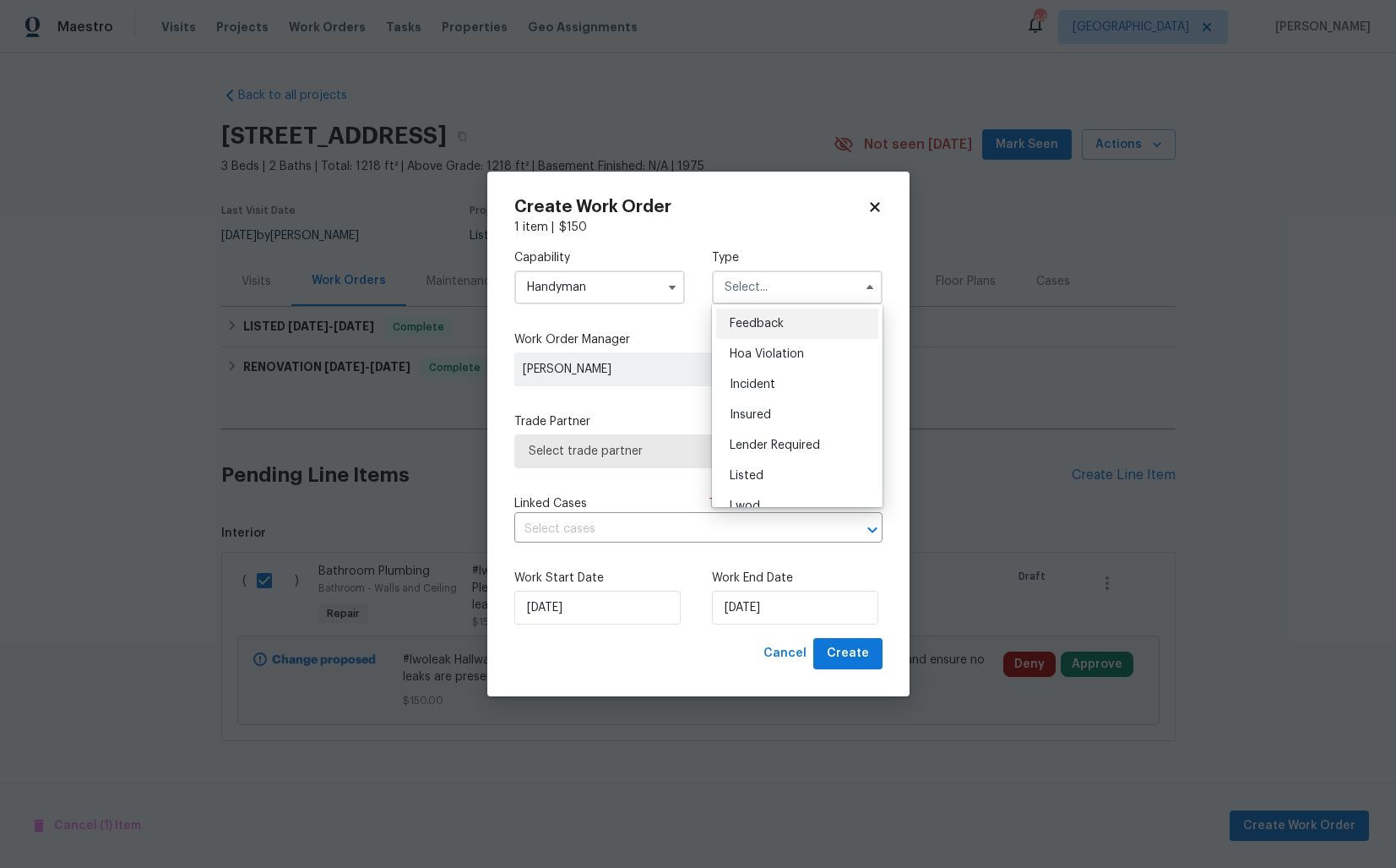
click at [753, 319] on span "Feedback" at bounding box center [757, 324] width 54 height 12
type input "Feedback"
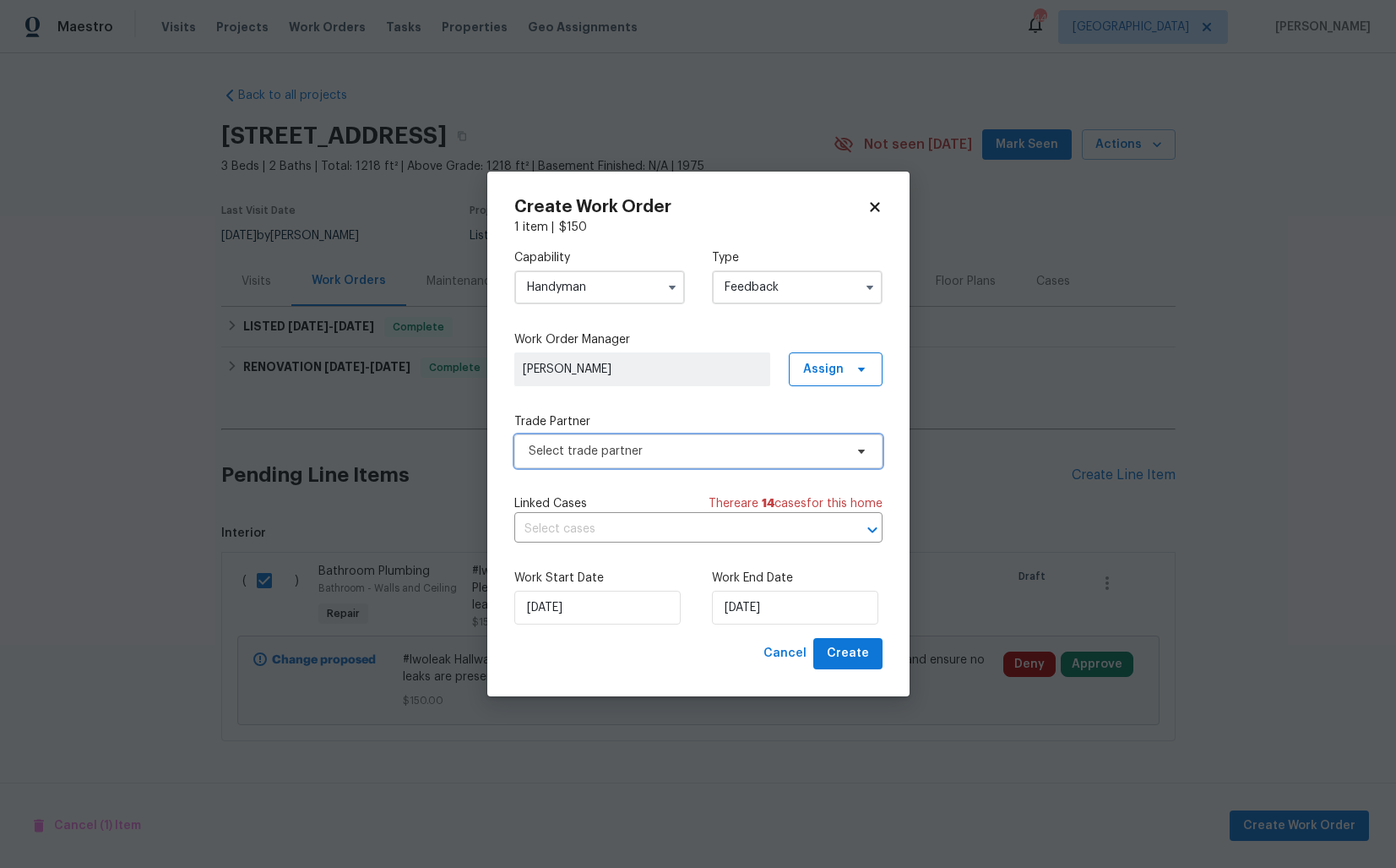
click at [575, 458] on span "Select trade partner" at bounding box center [698, 451] width 369 height 34
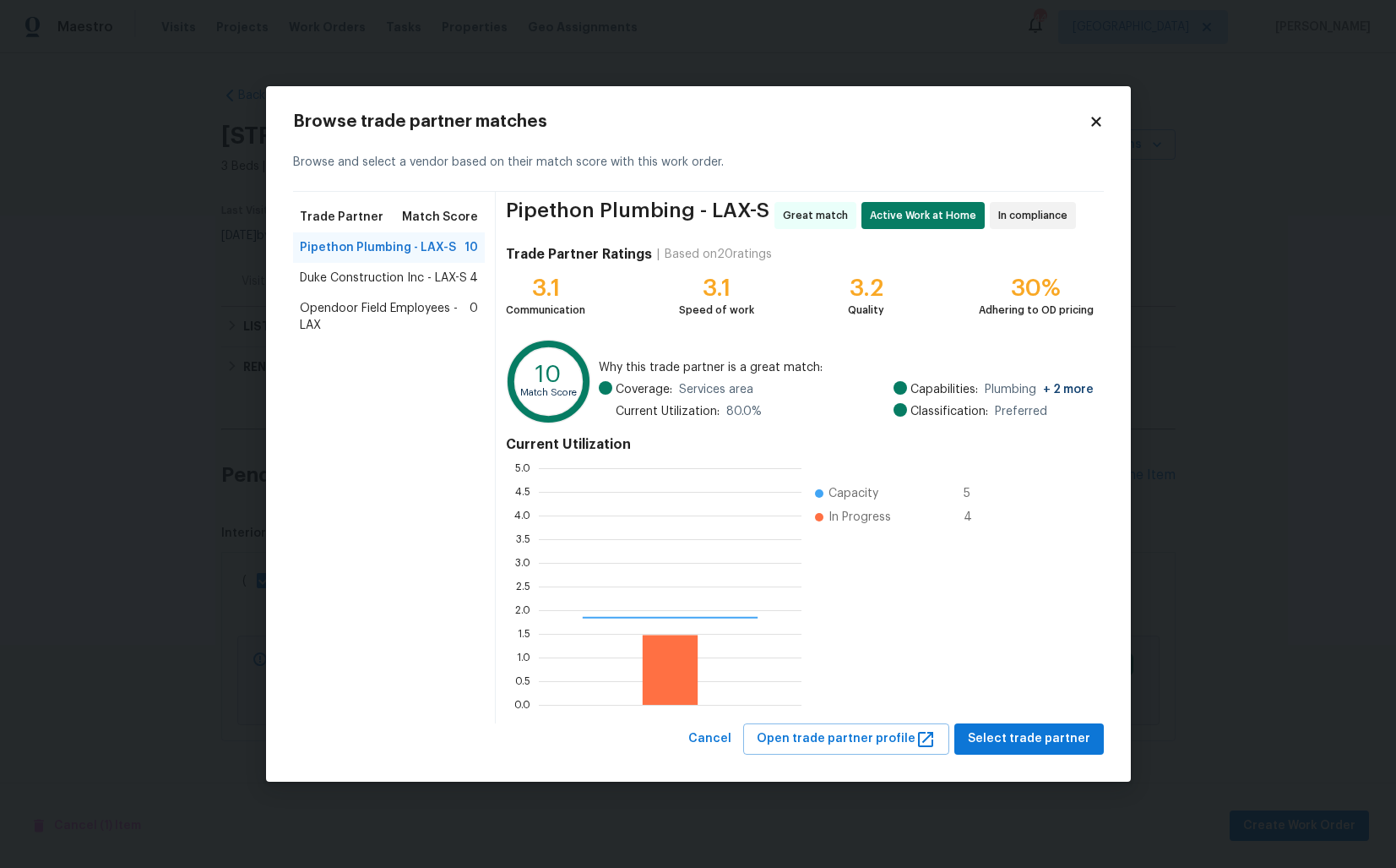
scroll to position [236, 263]
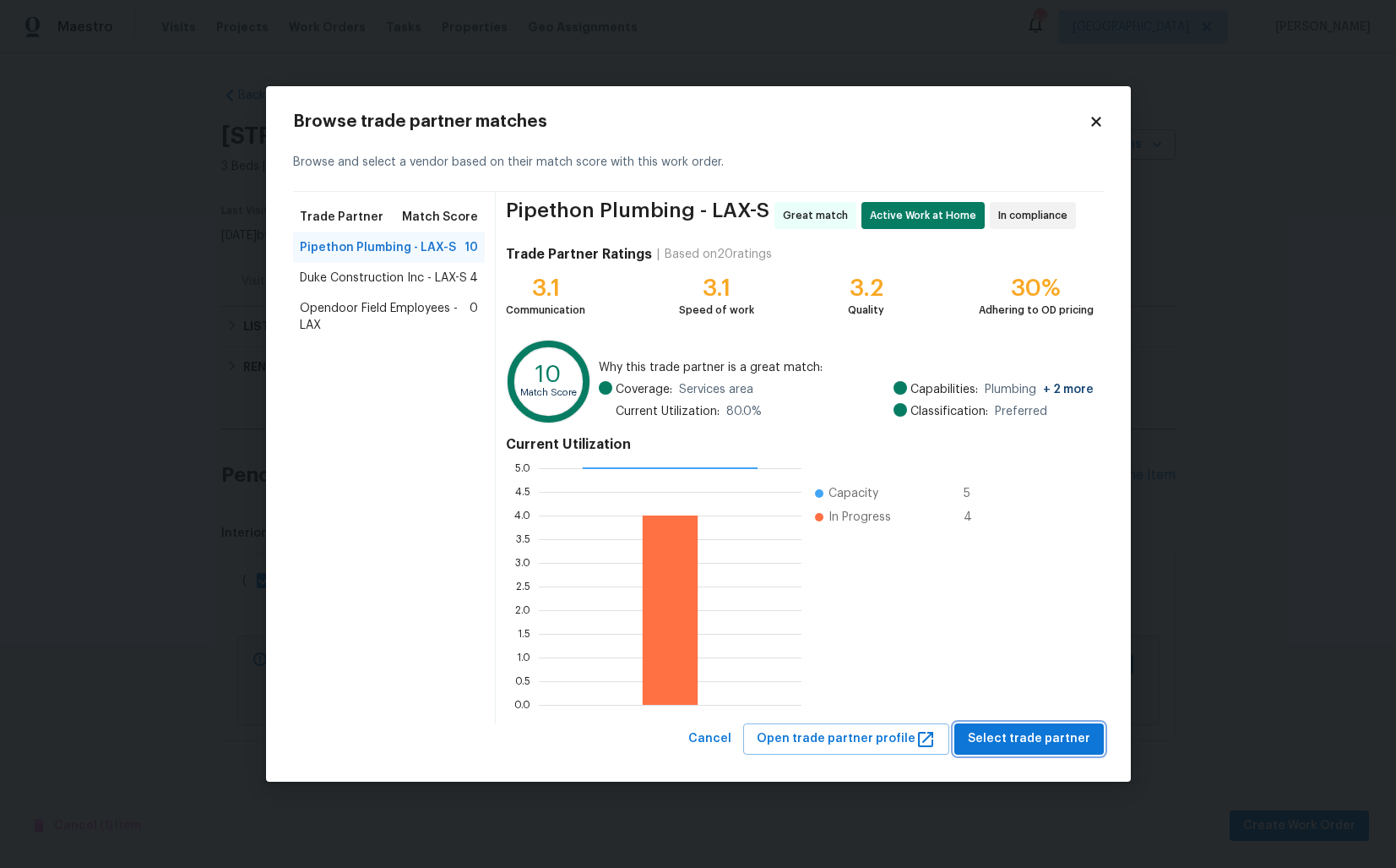
click at [996, 735] on span "Select trade partner" at bounding box center [1029, 738] width 123 height 21
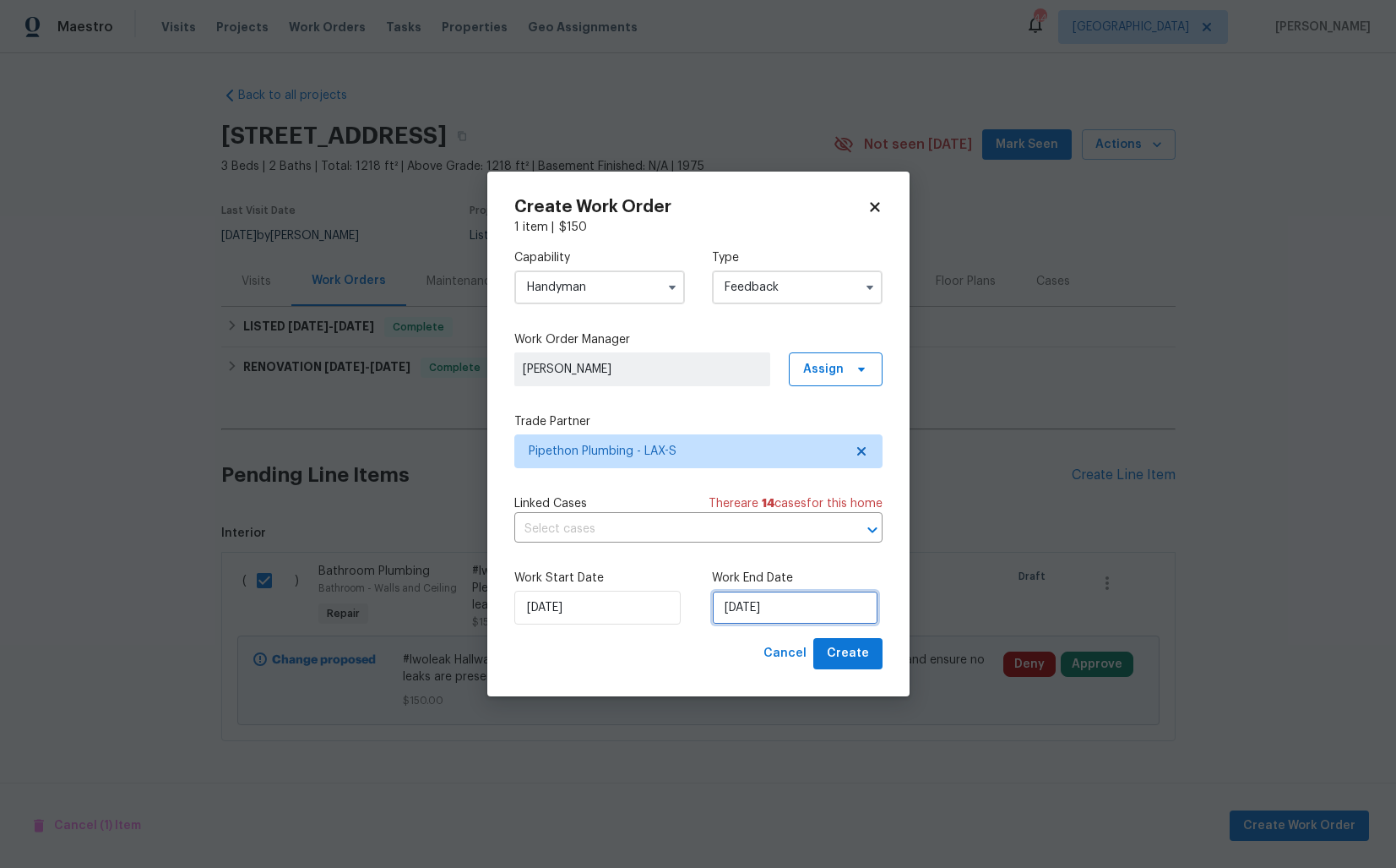
click at [768, 606] on input "16/09/2025" at bounding box center [795, 608] width 166 height 34
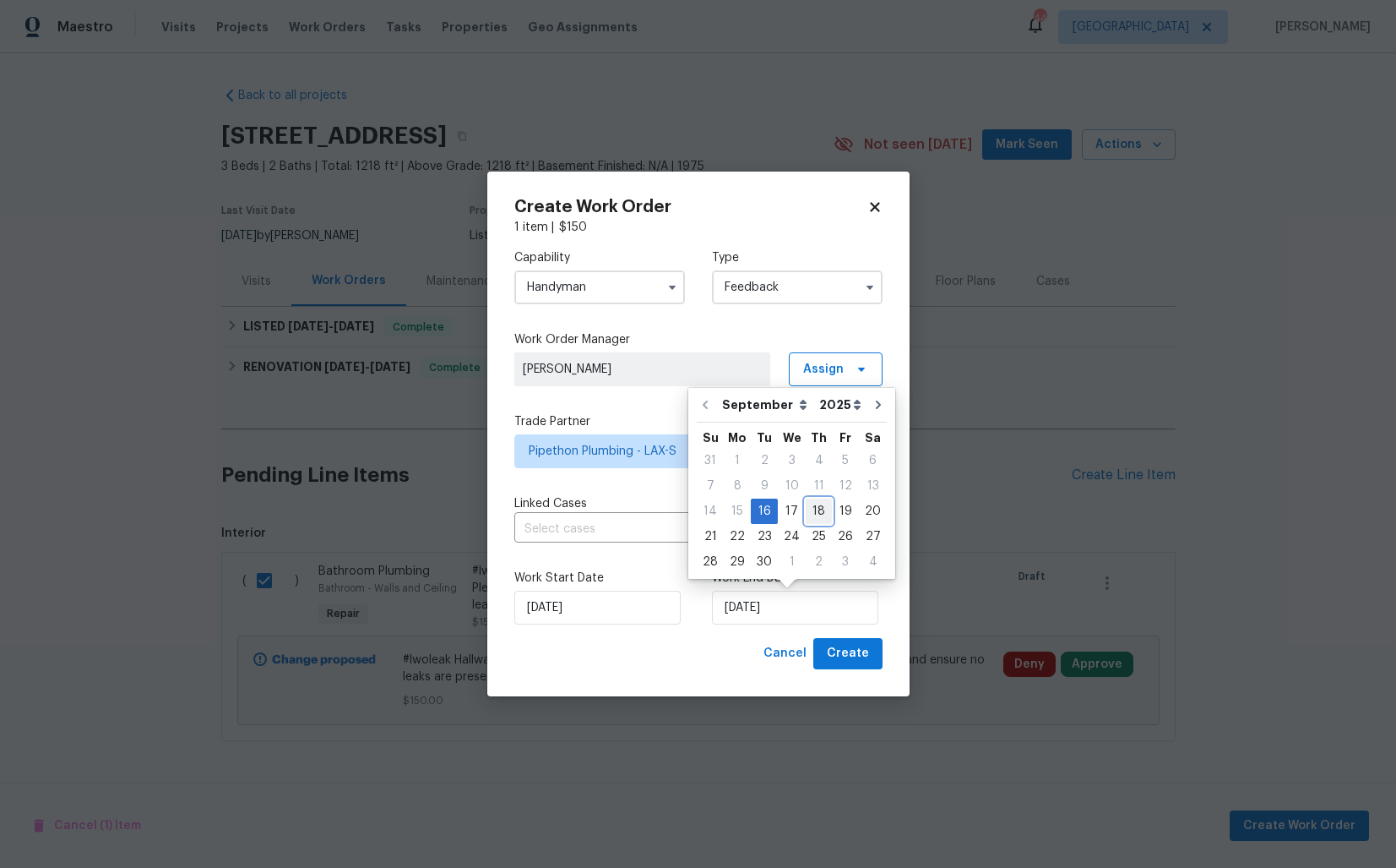
click at [810, 508] on div "18" at bounding box center [819, 511] width 26 height 24
type input "18/09/2025"
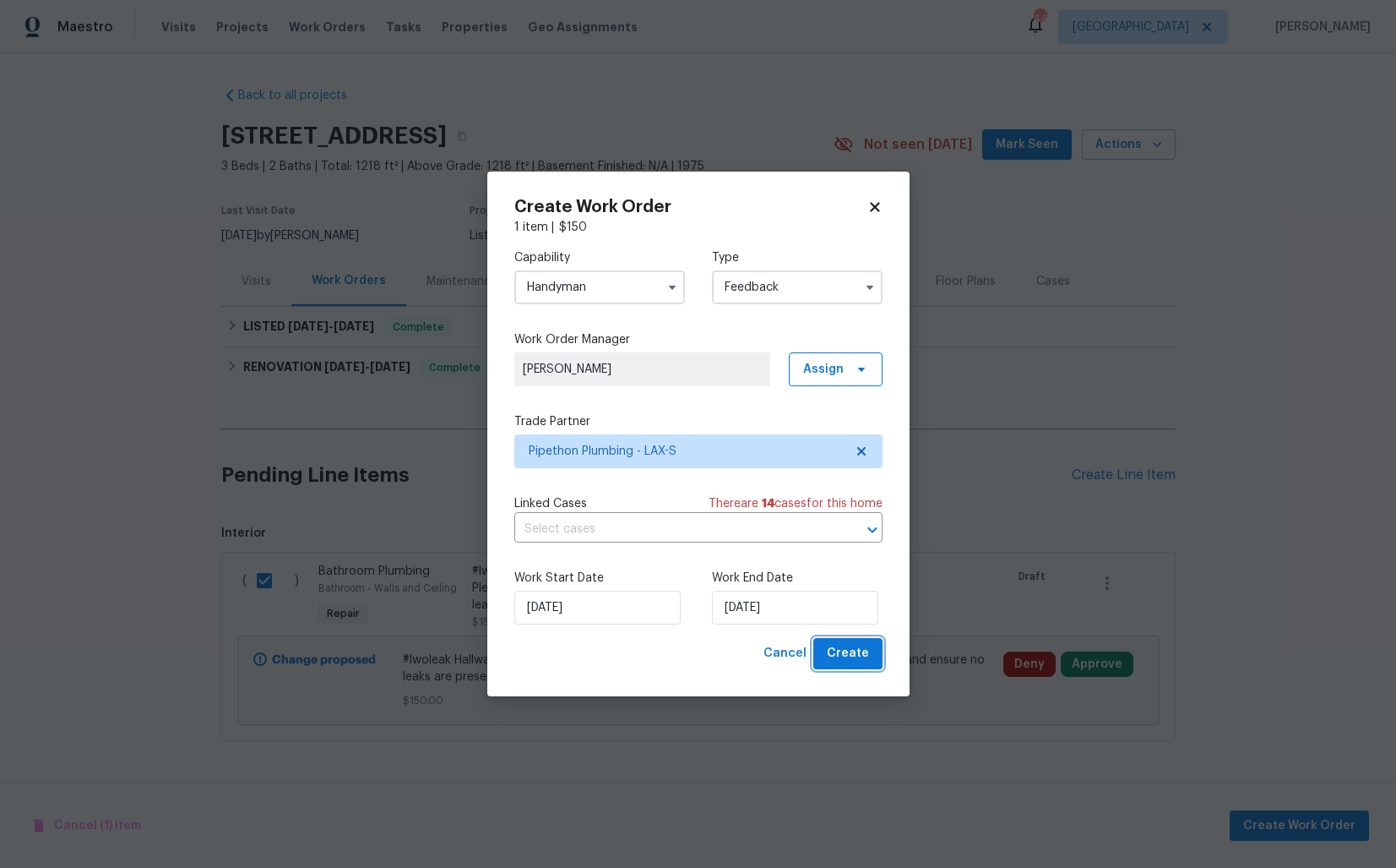
click at [847, 653] on span "Create" at bounding box center [848, 653] width 42 height 21
checkbox input "false"
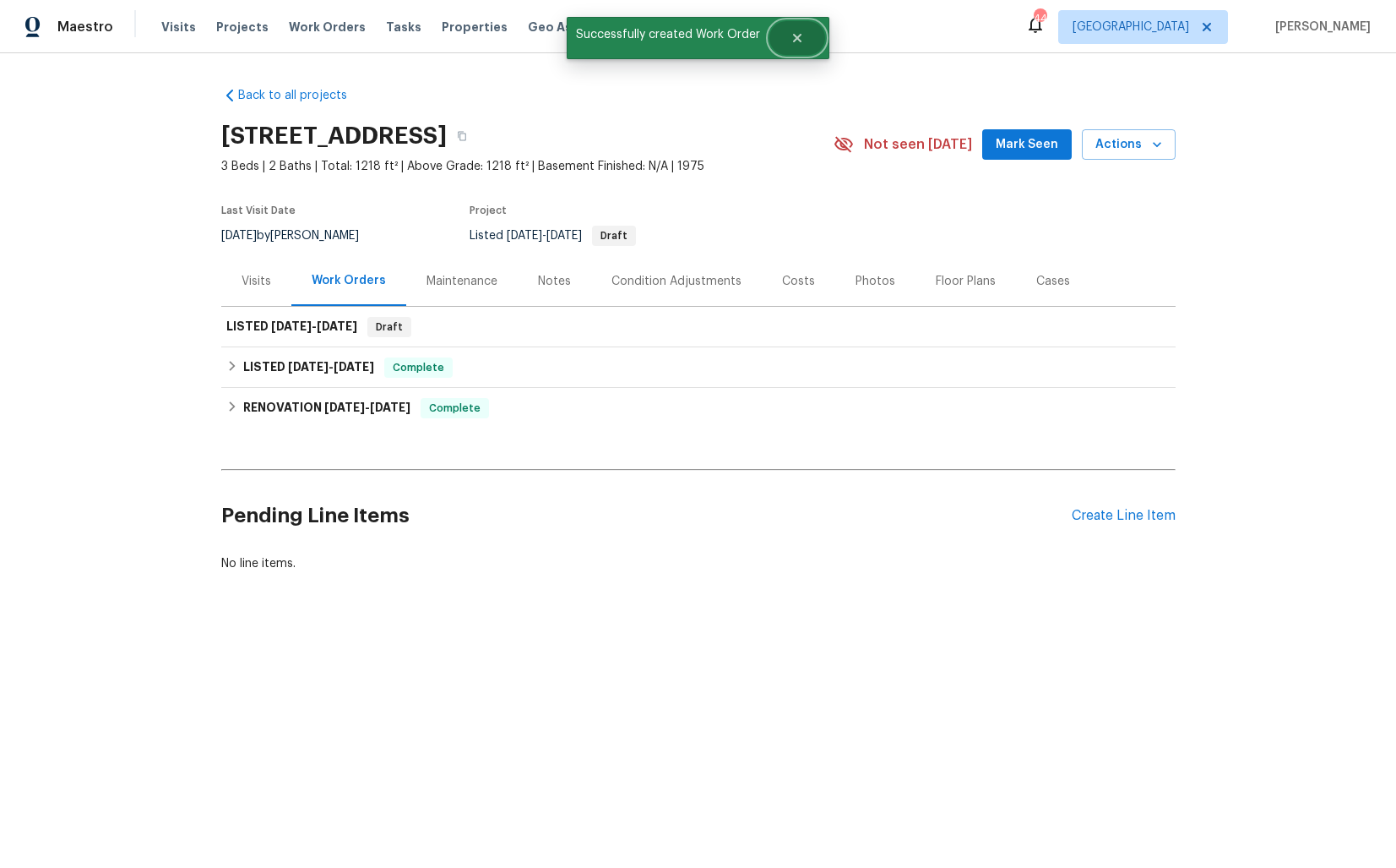
click at [807, 32] on button "Close" at bounding box center [797, 38] width 56 height 34
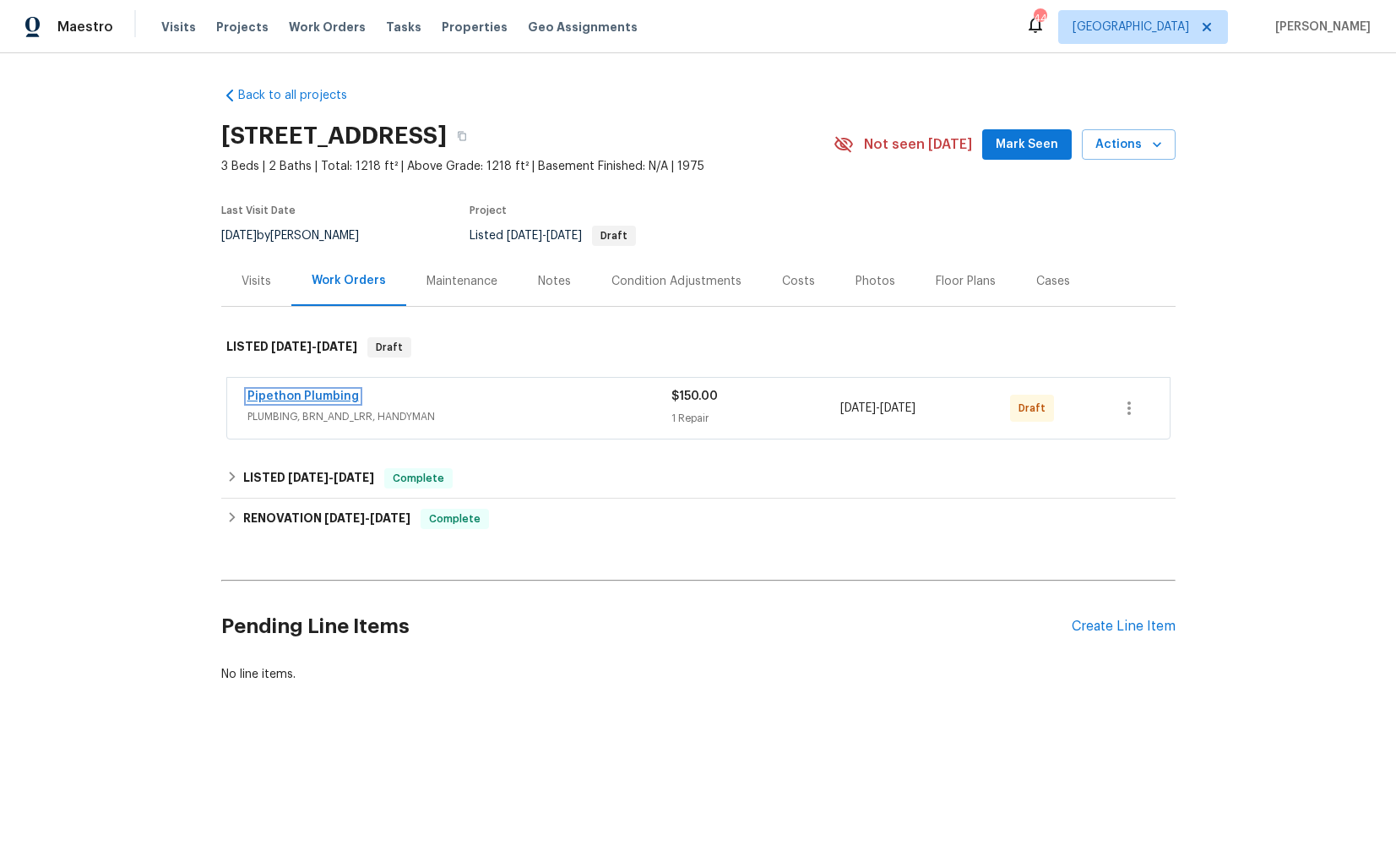
click at [317, 392] on link "Pipethon Plumbing" at bounding box center [303, 397] width 112 height 12
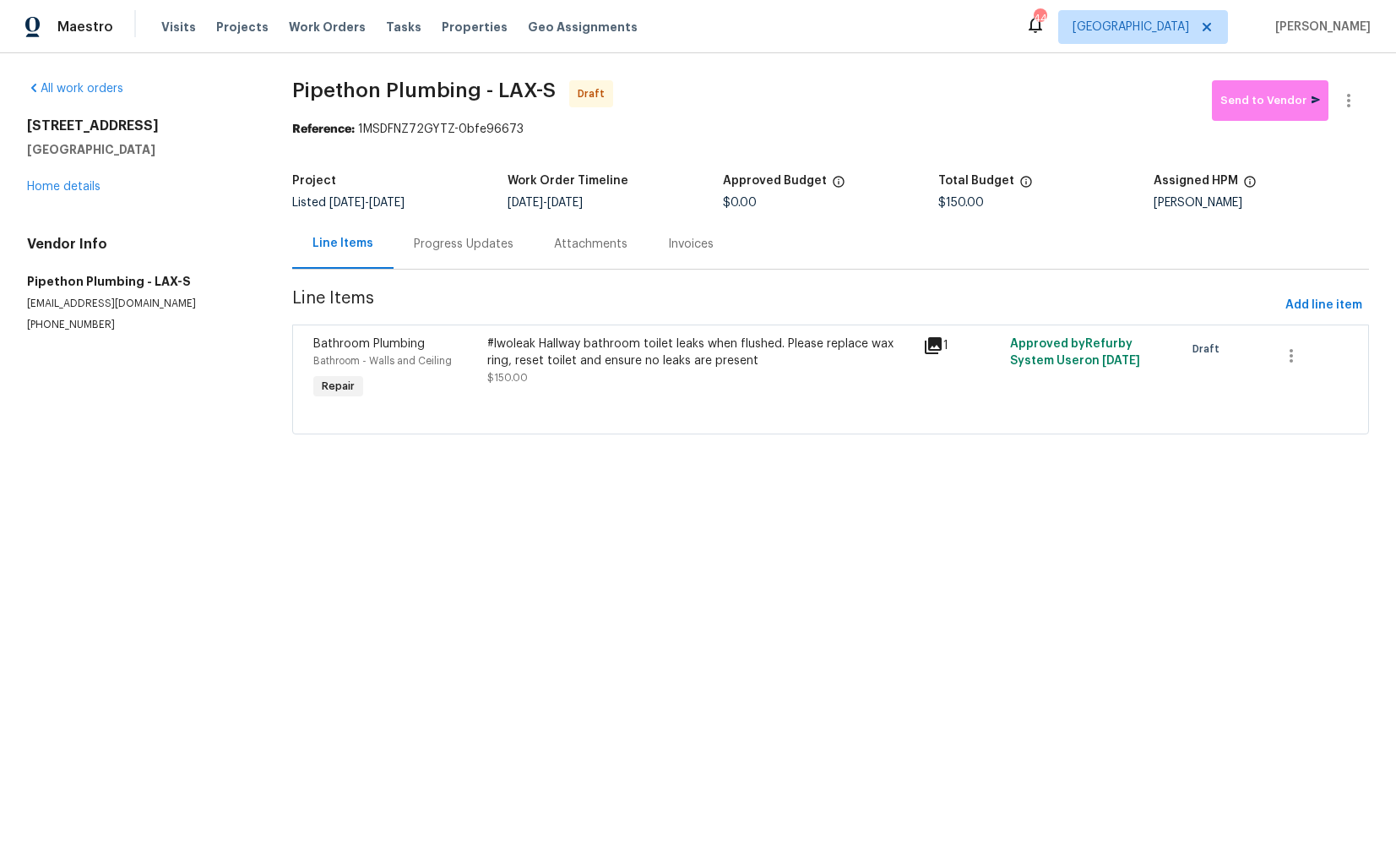
click at [431, 250] on div "Progress Updates" at bounding box center [463, 244] width 100 height 17
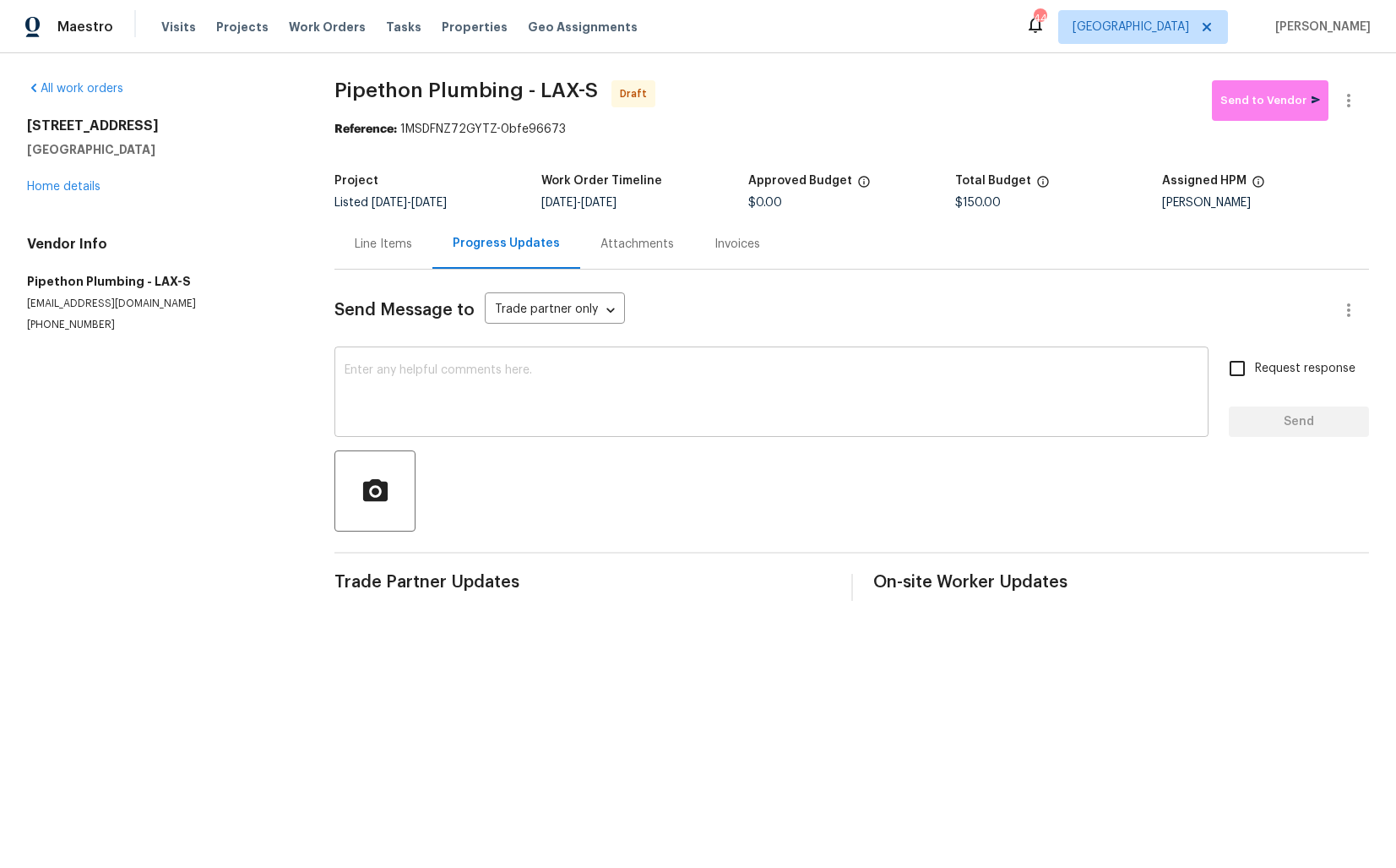
click at [472, 391] on textarea at bounding box center [771, 393] width 854 height 59
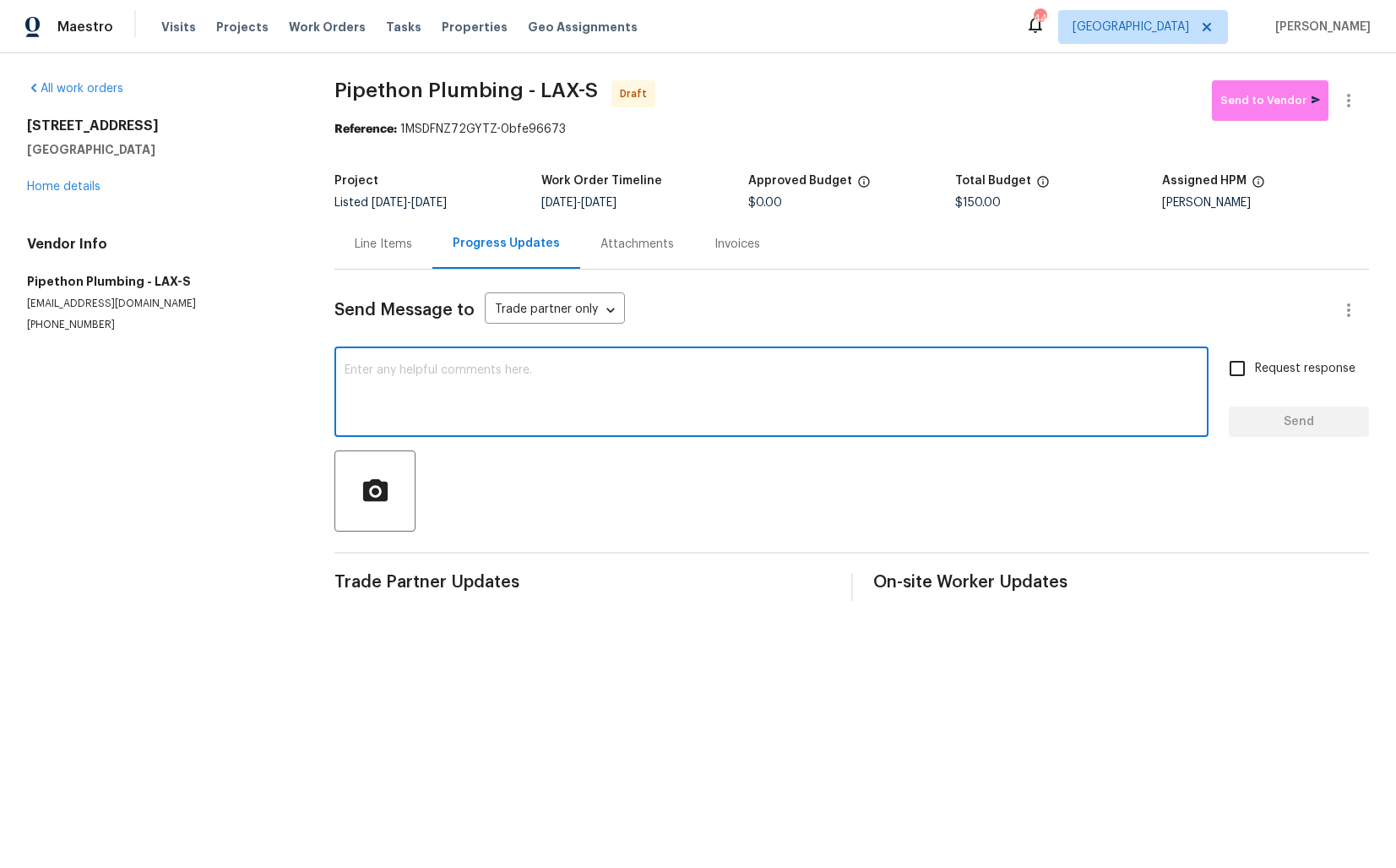
click at [619, 339] on div "Send Message to Trade partner only Trade partner only ​ x ​ Request response Se…" at bounding box center [852, 434] width 1035 height 331
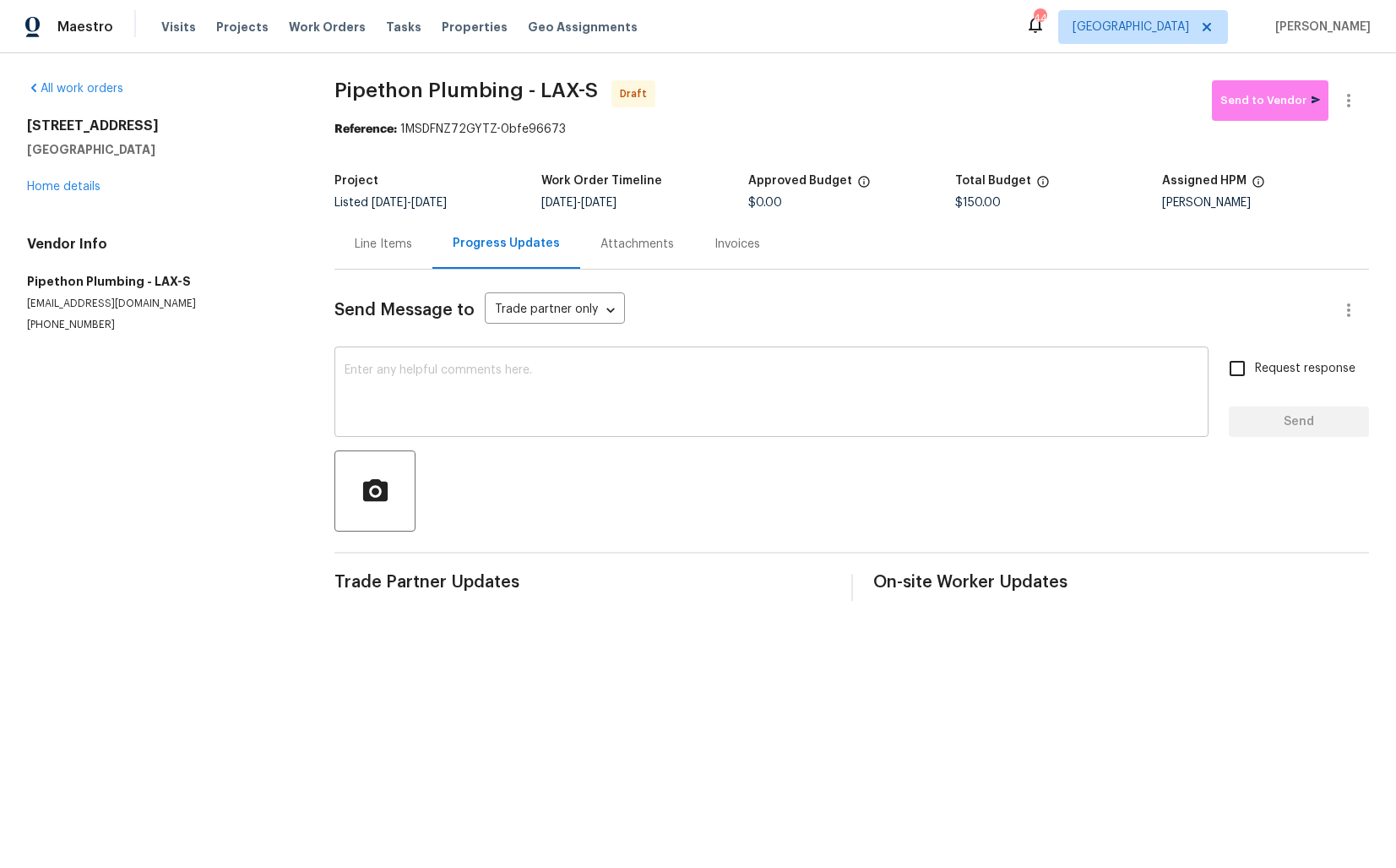
click at [591, 378] on textarea at bounding box center [771, 393] width 854 height 59
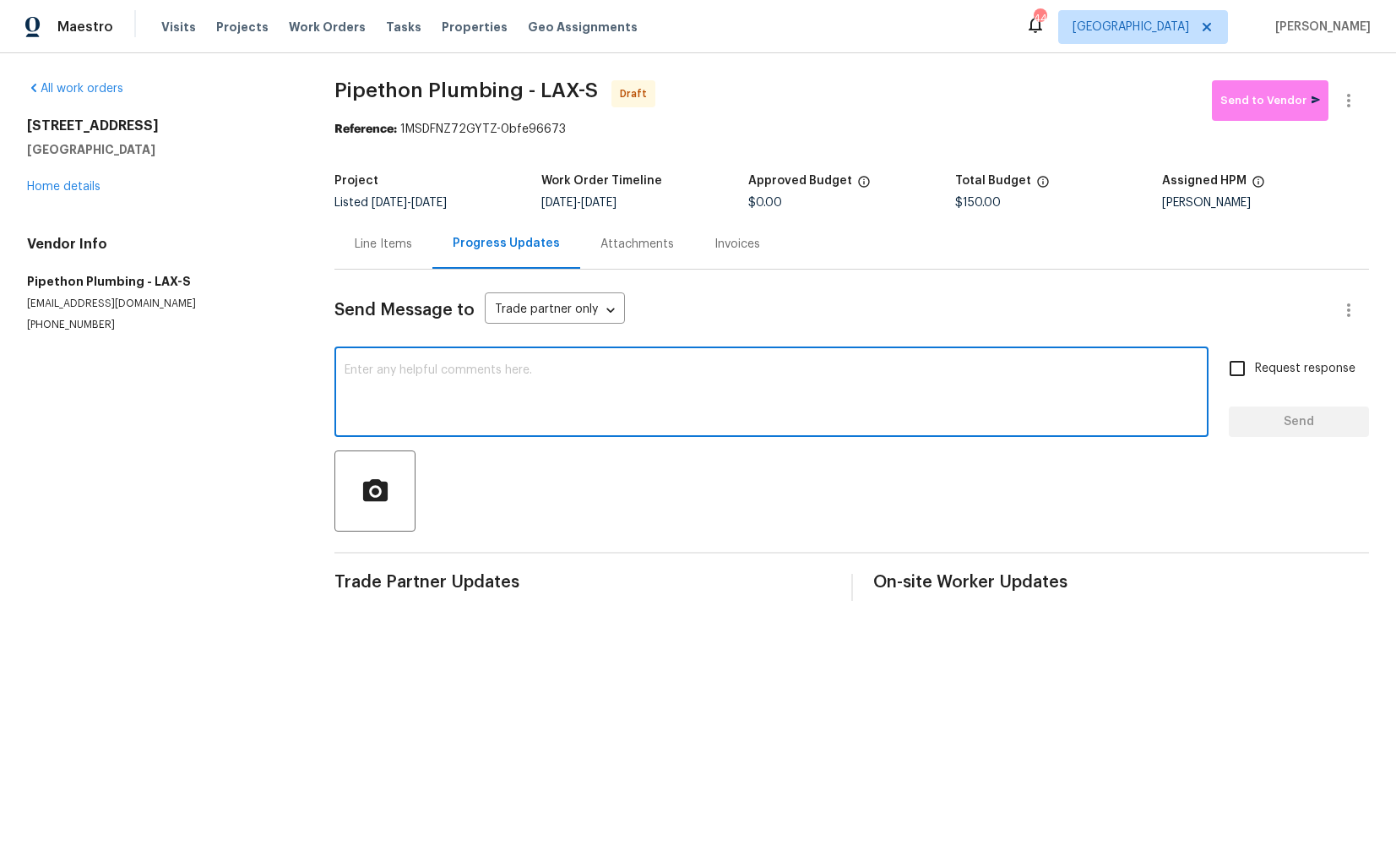
paste textarea "Hi this is [PERSON_NAME] with Opendoor. I’m confirming you received the WO for …"
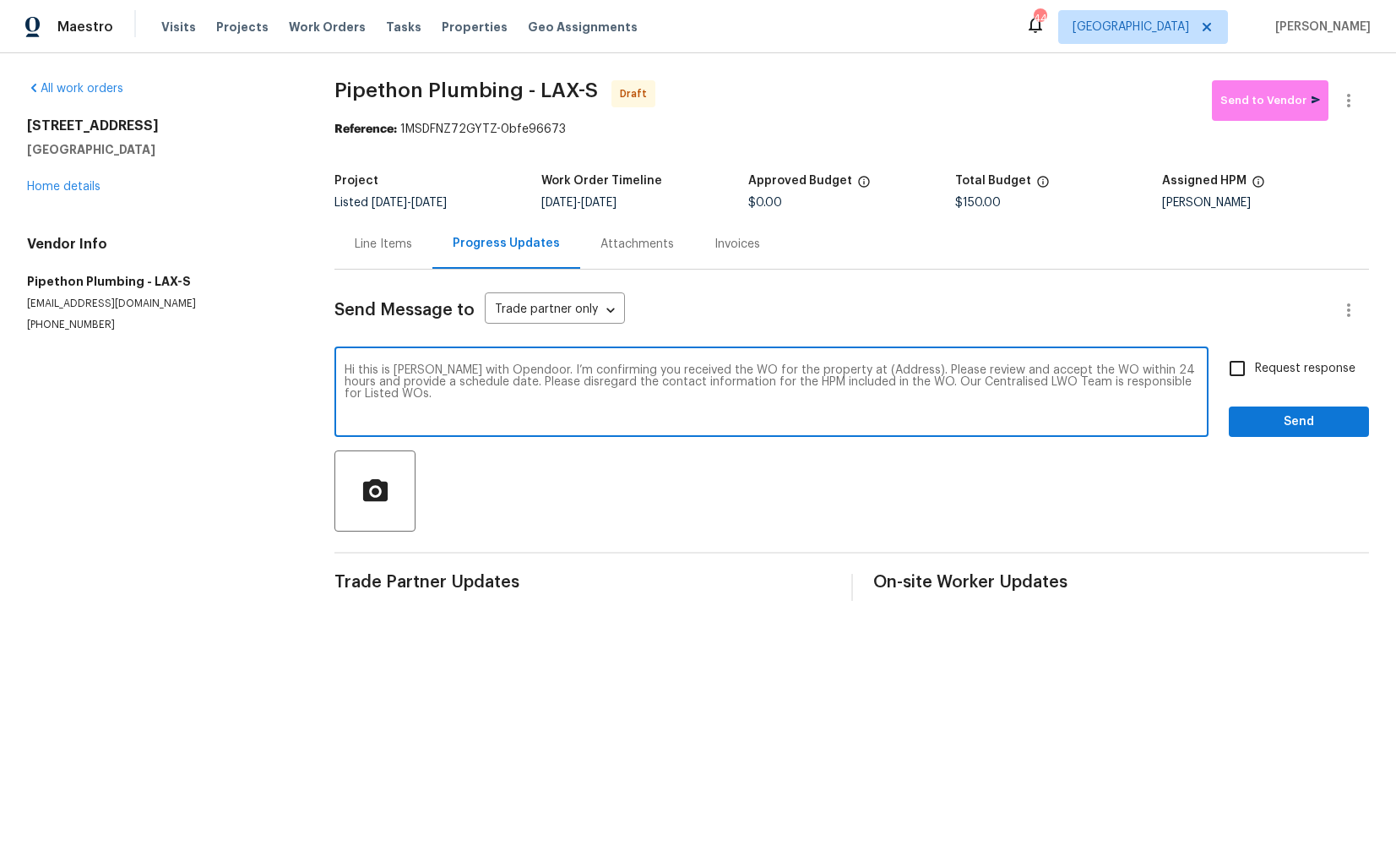
drag, startPoint x: 883, startPoint y: 371, endPoint x: 829, endPoint y: 368, distance: 54.1
click at [829, 368] on textarea "Hi this is [PERSON_NAME] with Opendoor. I’m confirming you received the WO for …" at bounding box center [771, 393] width 854 height 59
paste textarea "[STREET_ADDRESS]"
type textarea "Hi this is [PERSON_NAME] with Opendoor. I’m confirming you received the WO for …"
click at [1244, 376] on input "Request response" at bounding box center [1238, 369] width 36 height 36
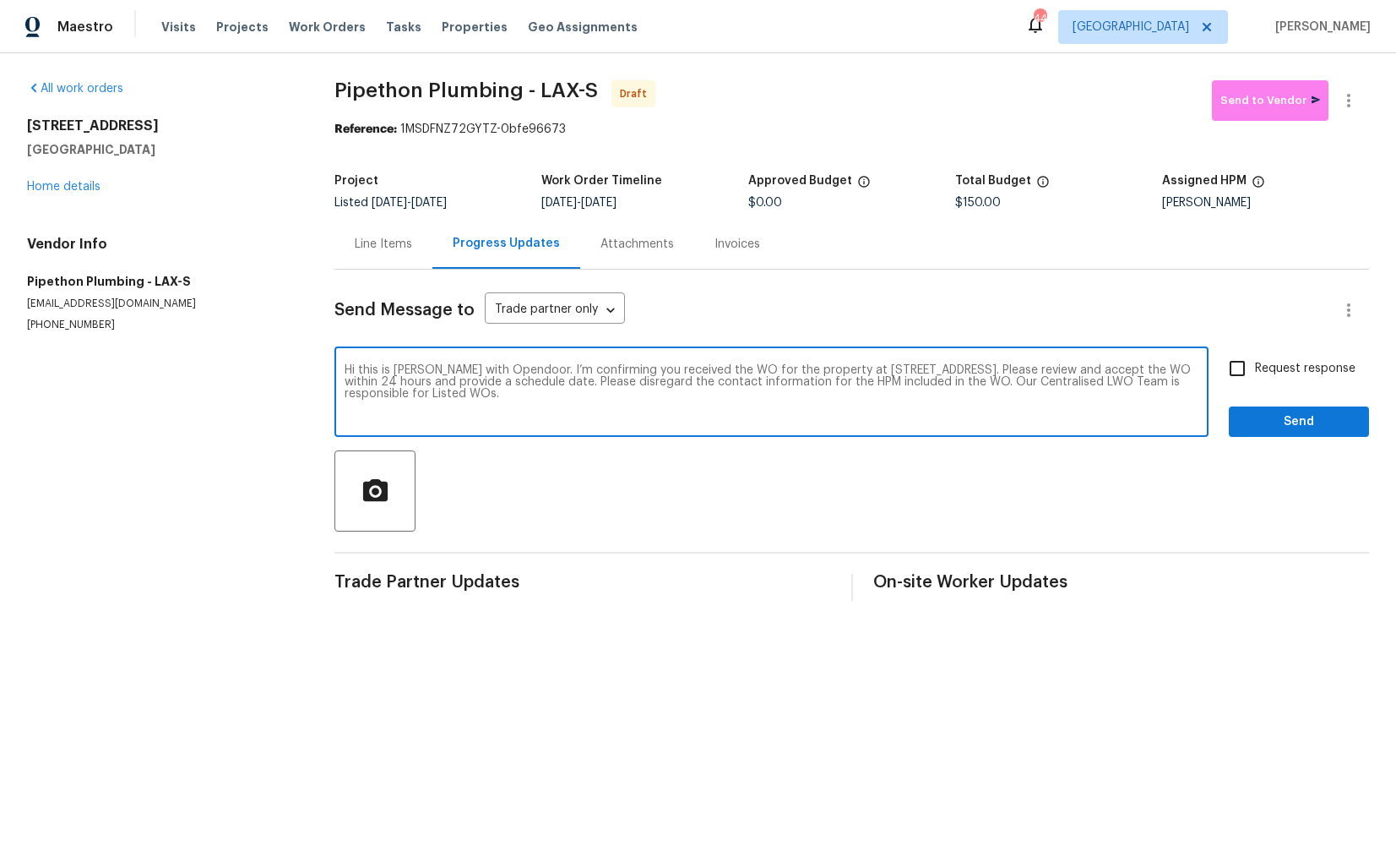
checkbox input "true"
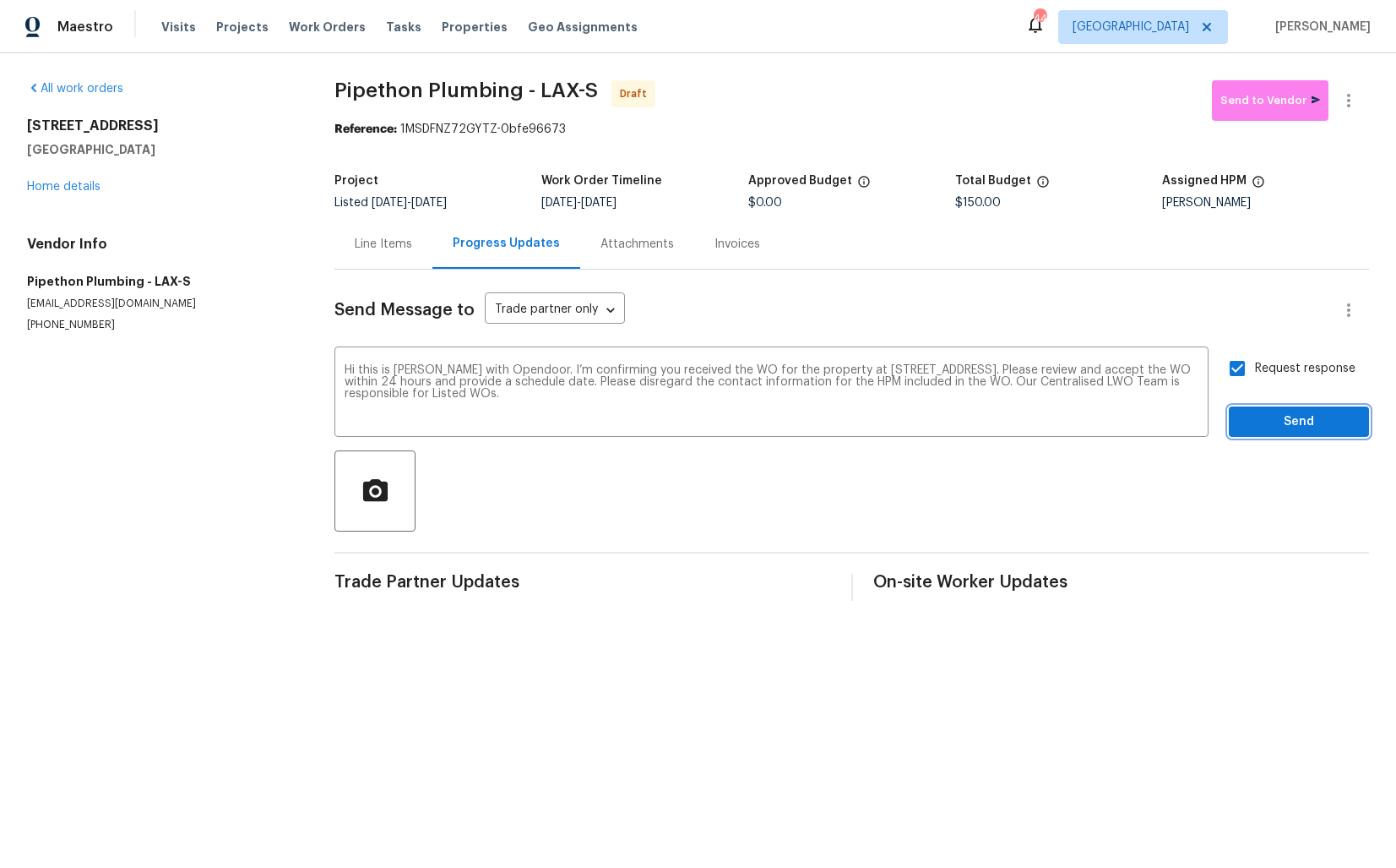
click at [1276, 421] on span "Send" at bounding box center [1299, 422] width 114 height 21
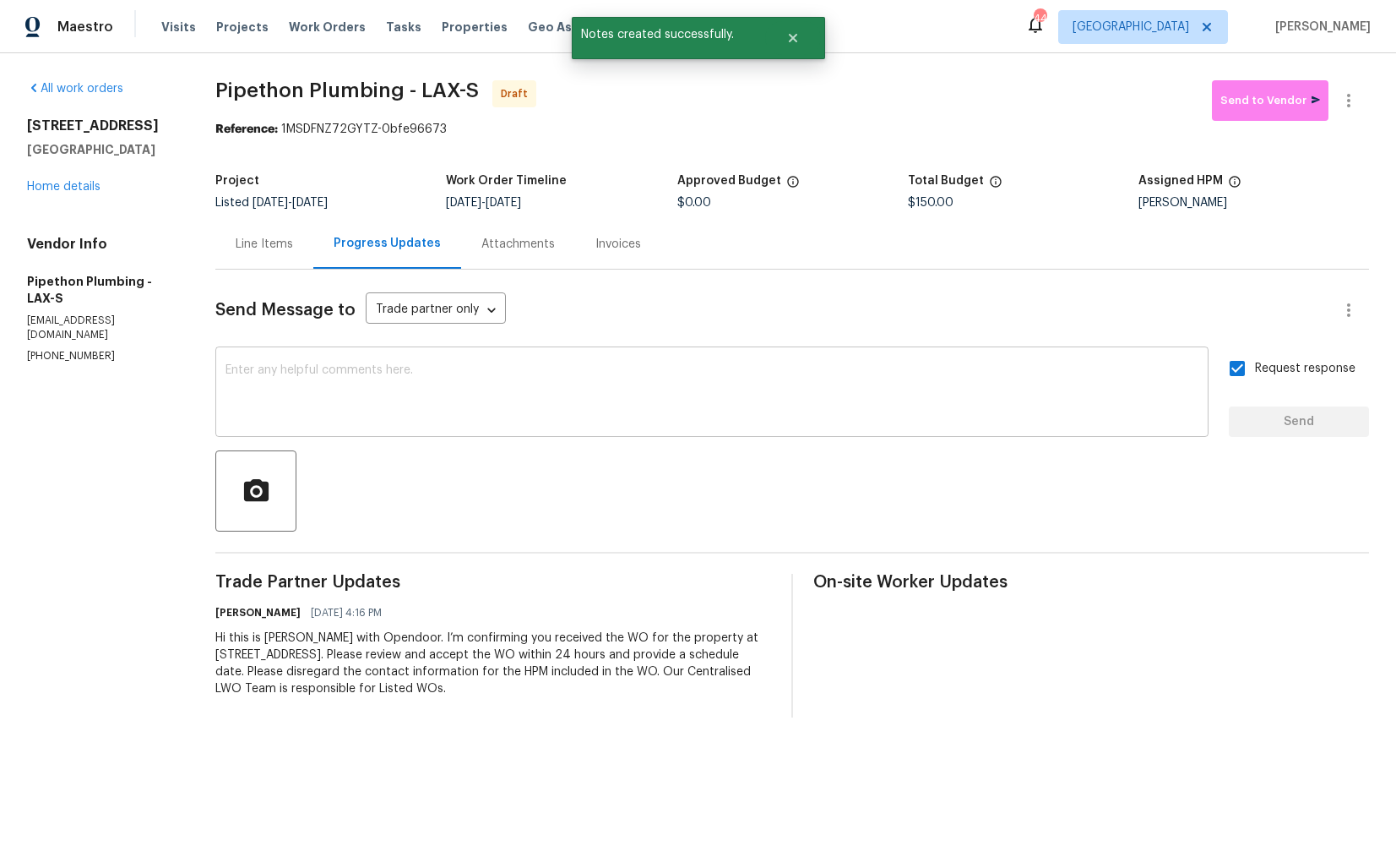
click at [639, 402] on textarea at bounding box center [711, 393] width 974 height 59
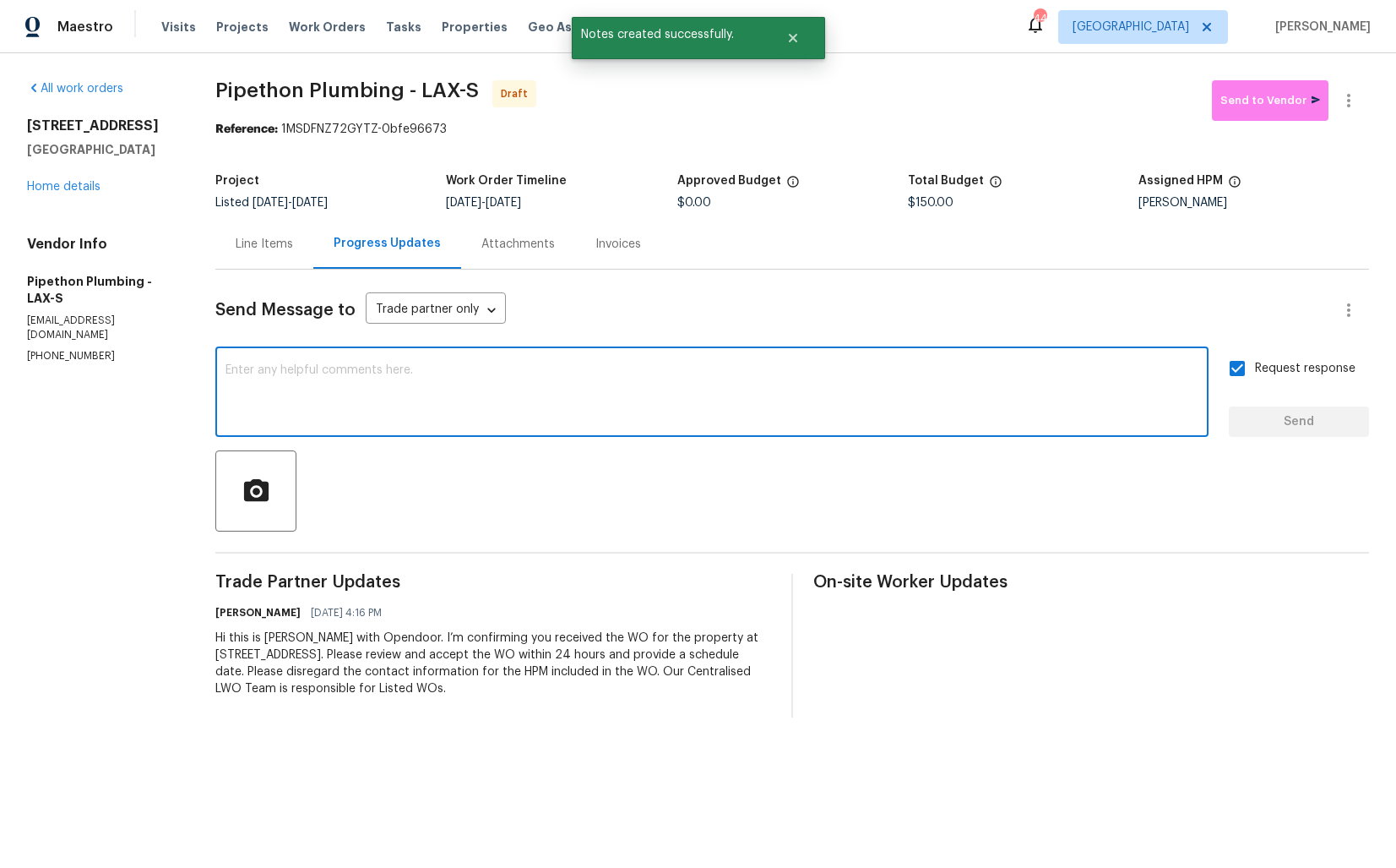
paste textarea "Attention All Work Orders must include before-photos (both close-up and wide-an…"
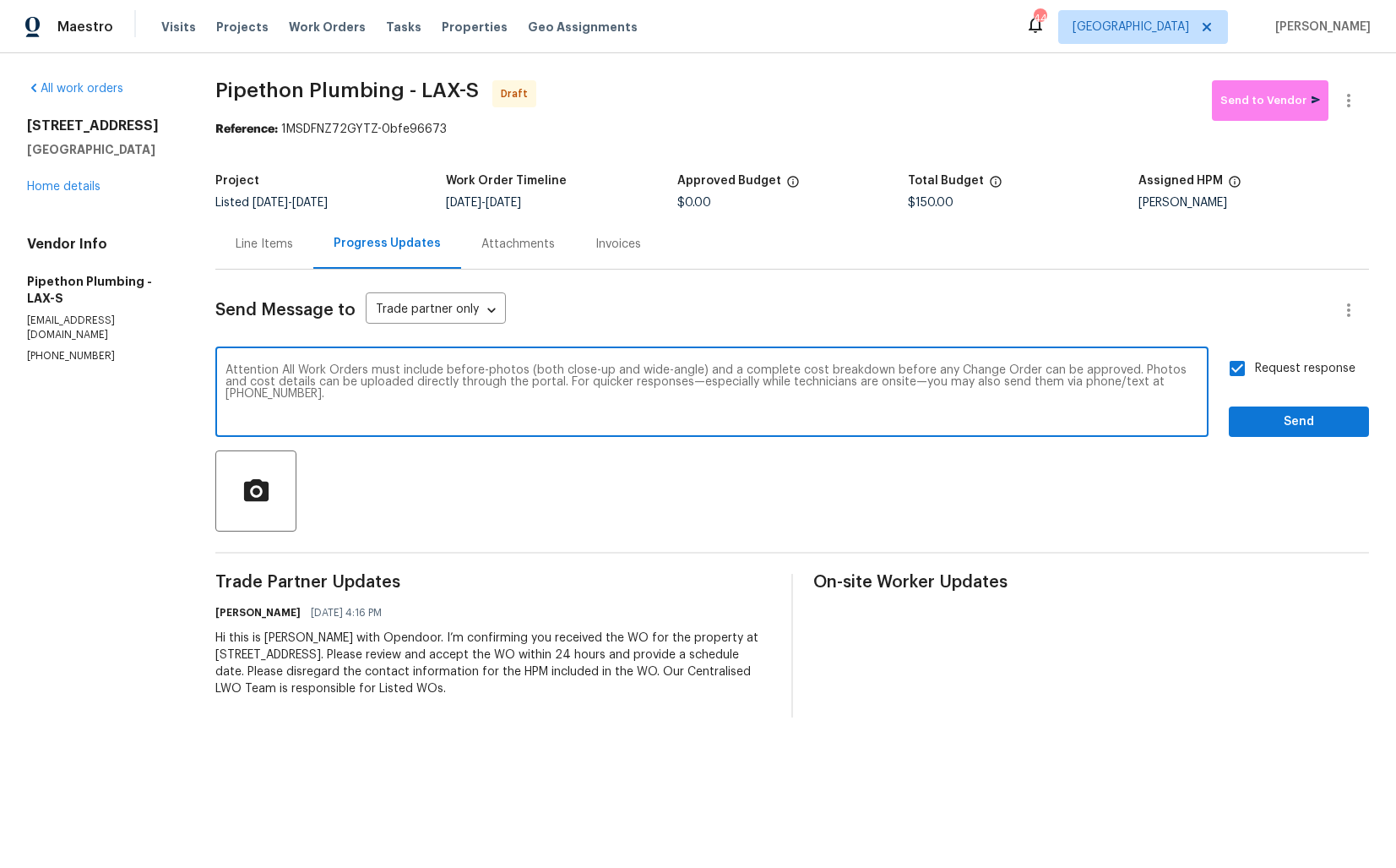
type textarea "Attention All Work Orders must include before-photos (both close-up and wide-an…"
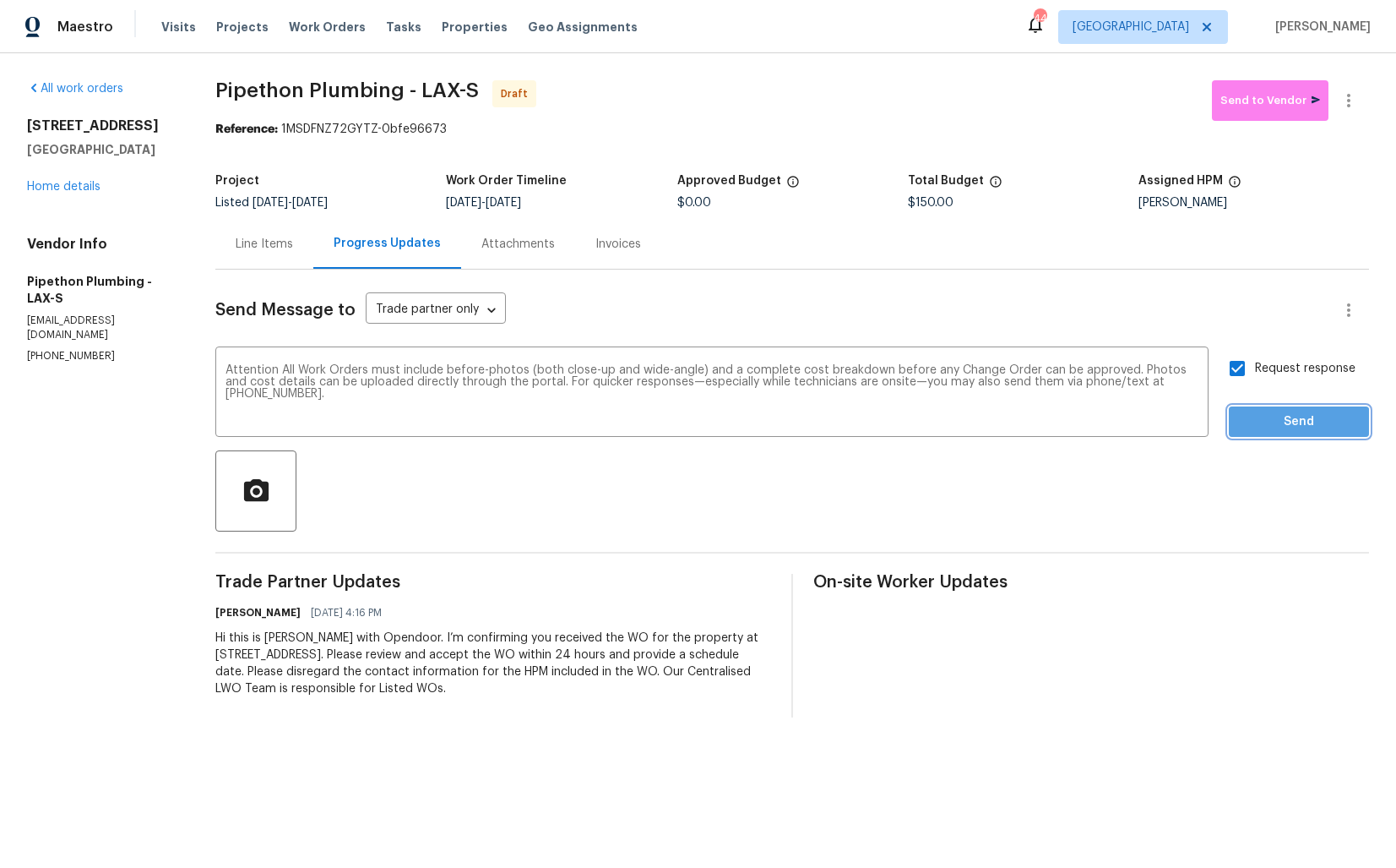
click at [1292, 431] on span "Send" at bounding box center [1299, 422] width 114 height 21
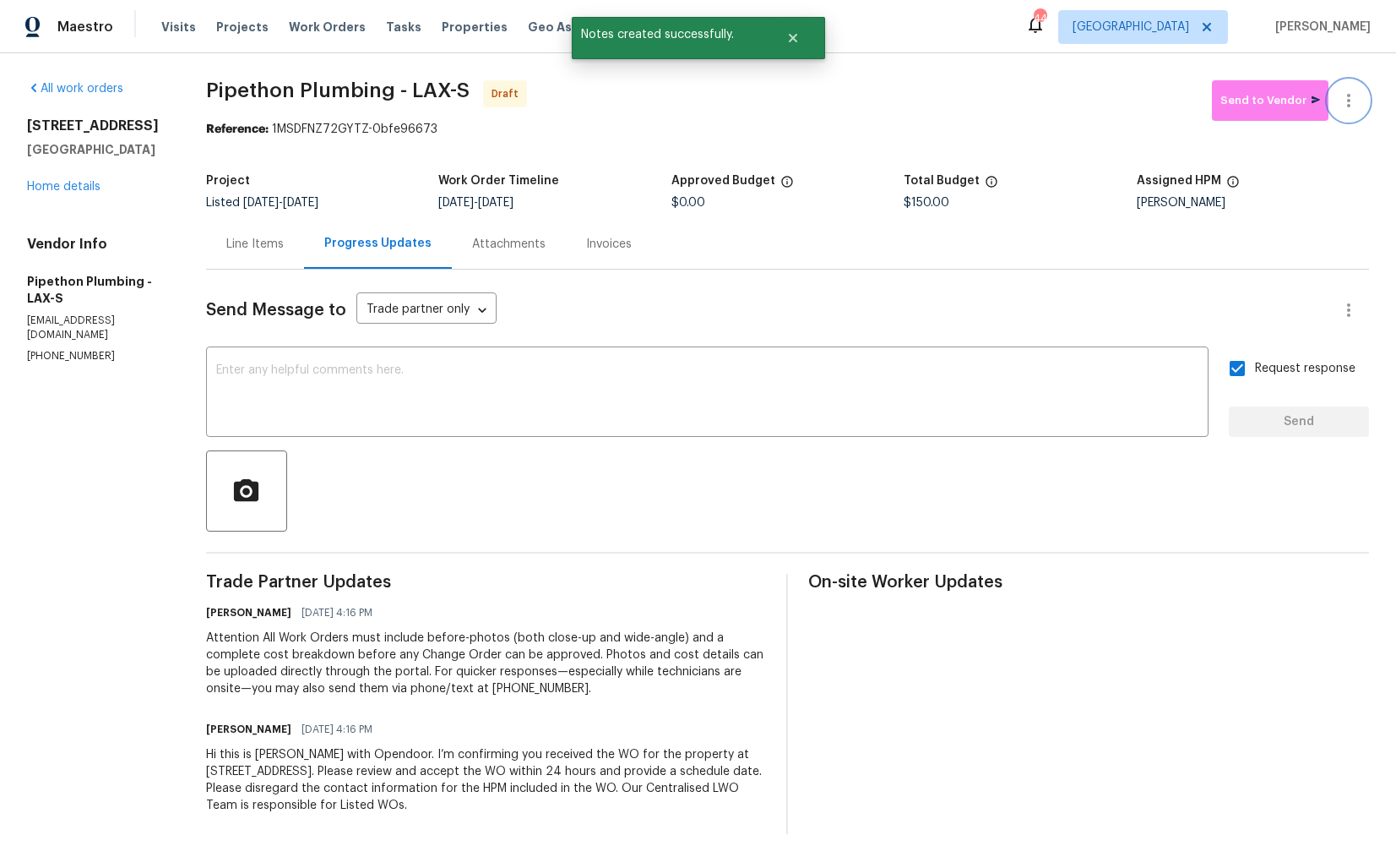
click at [1363, 98] on button "button" at bounding box center [1349, 101] width 41 height 41
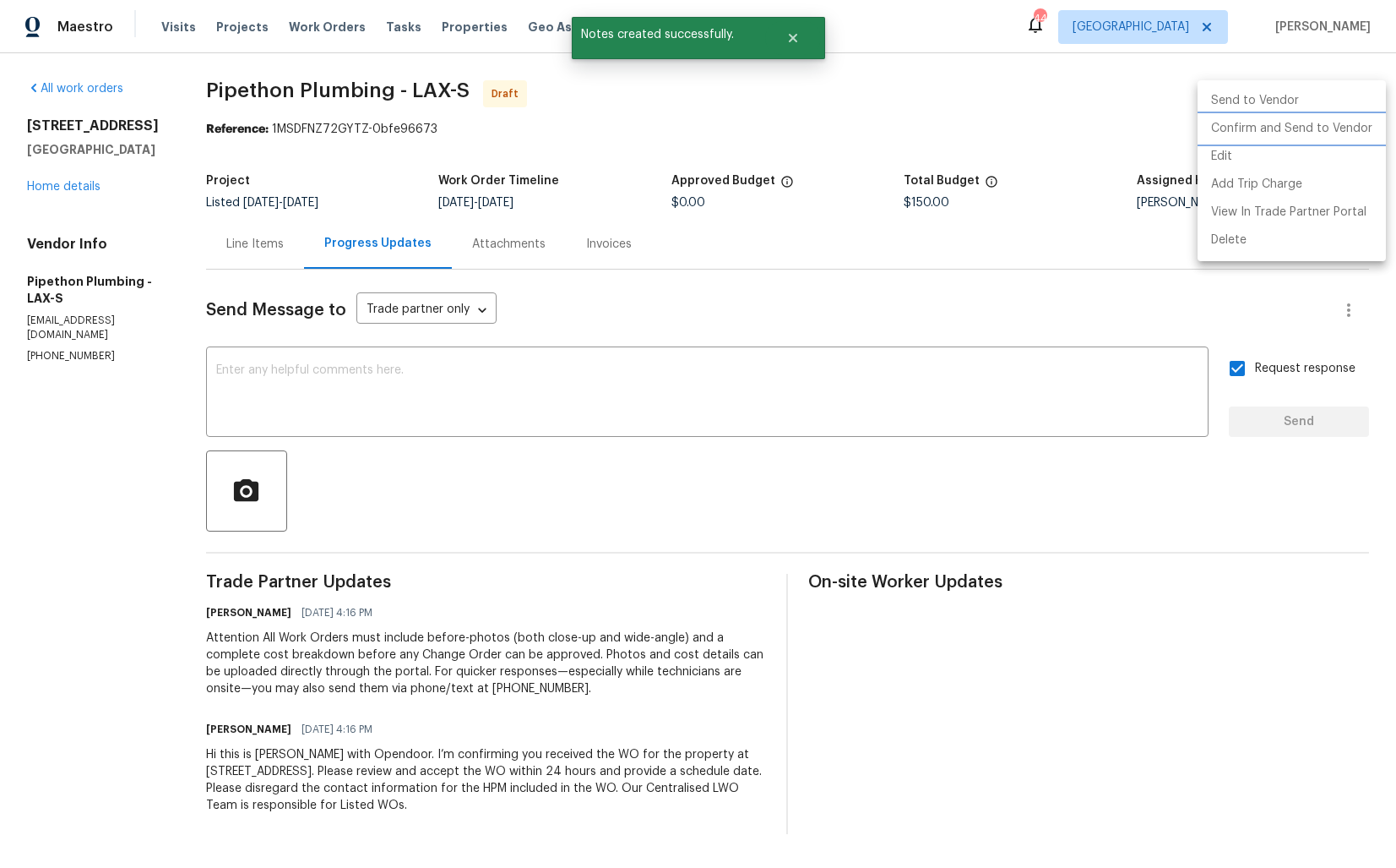
click at [1267, 129] on li "Confirm and Send to Vendor" at bounding box center [1291, 129] width 188 height 28
click at [764, 129] on div at bounding box center [698, 434] width 1396 height 868
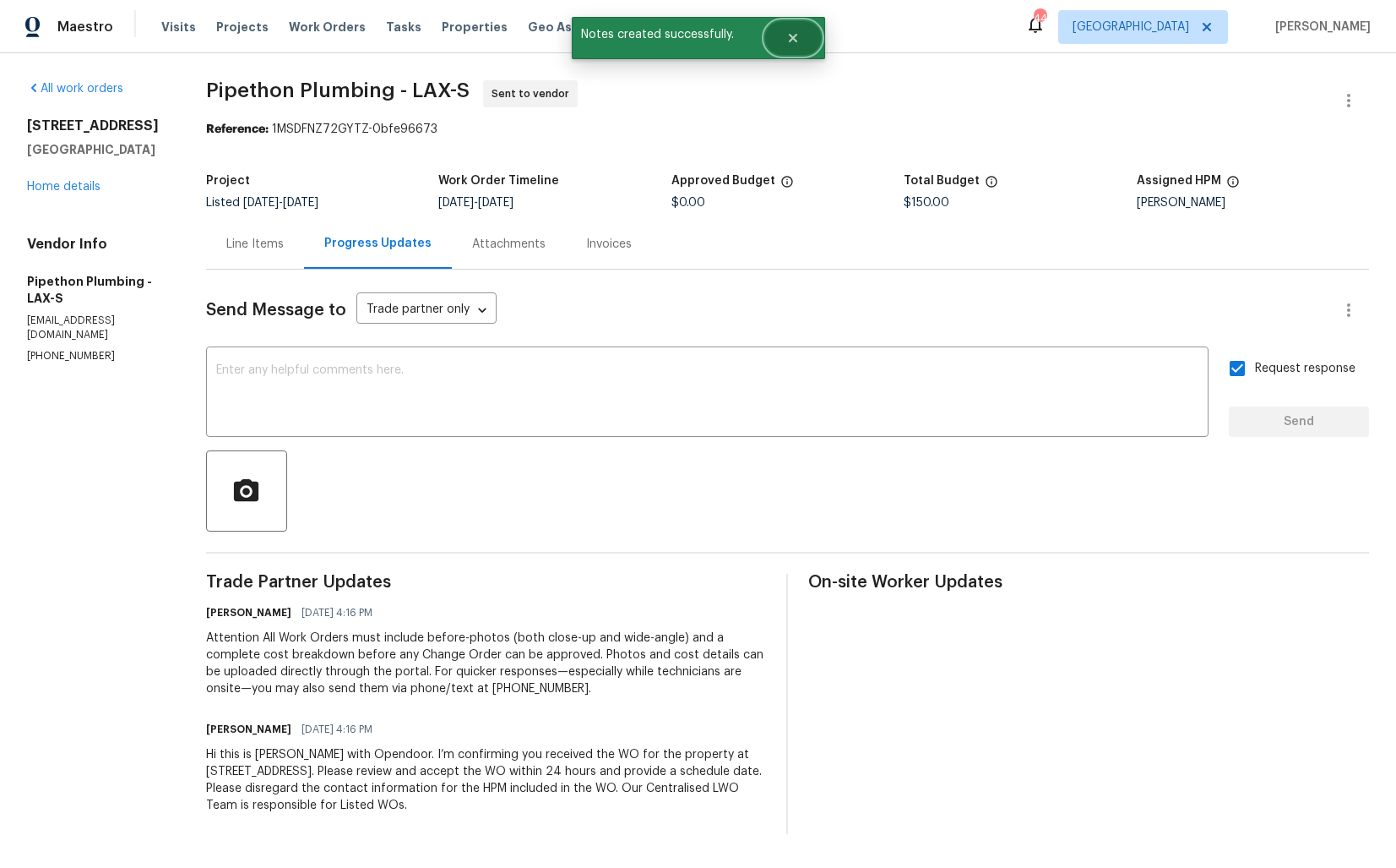
click at [802, 47] on button "Close" at bounding box center [793, 38] width 56 height 34
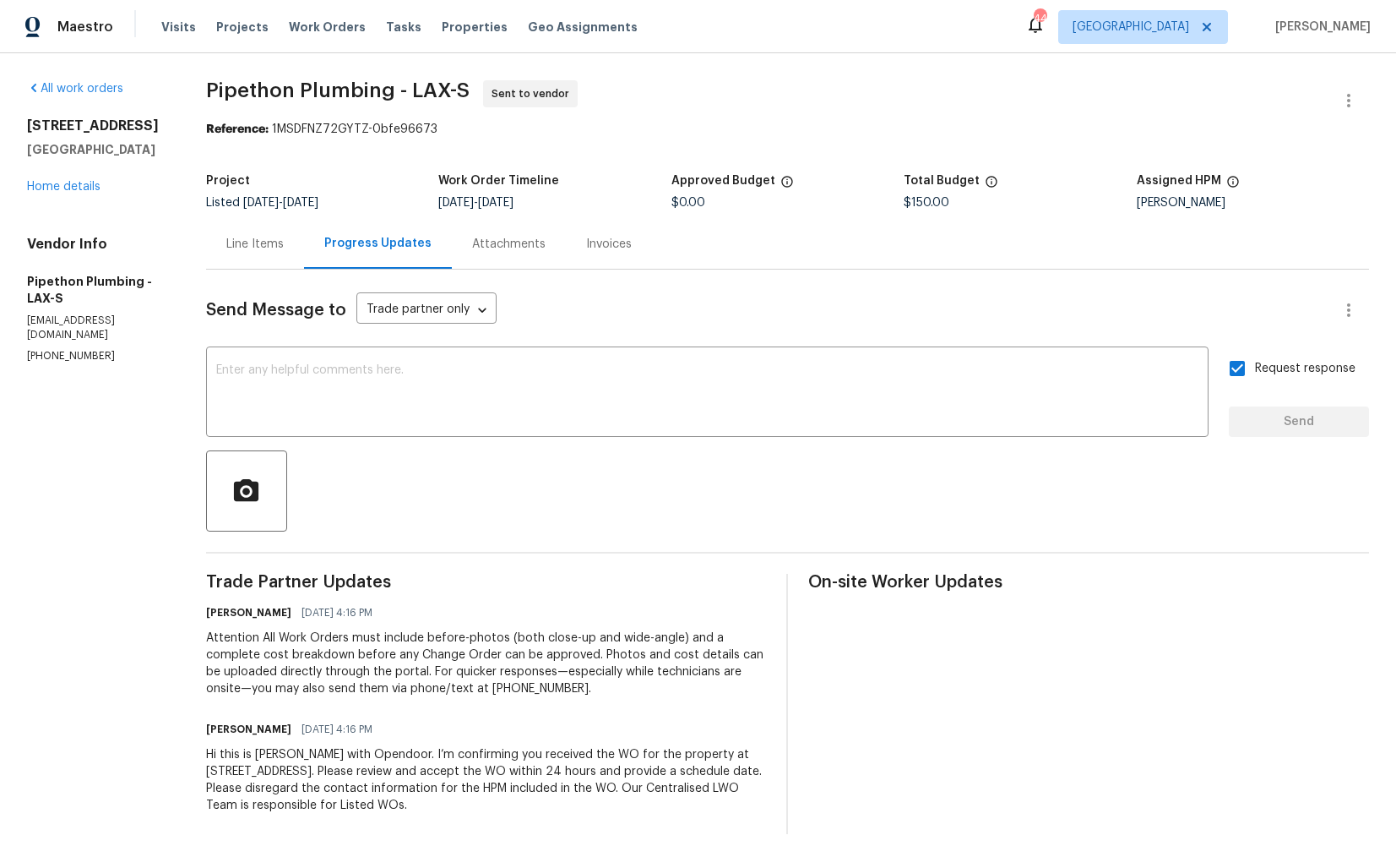
click at [292, 87] on span "Pipethon Plumbing - LAX-S" at bounding box center [338, 91] width 264 height 20
copy span "Pipethon Plumbing - LAX-S"
click at [344, 179] on div "Project" at bounding box center [322, 186] width 232 height 22
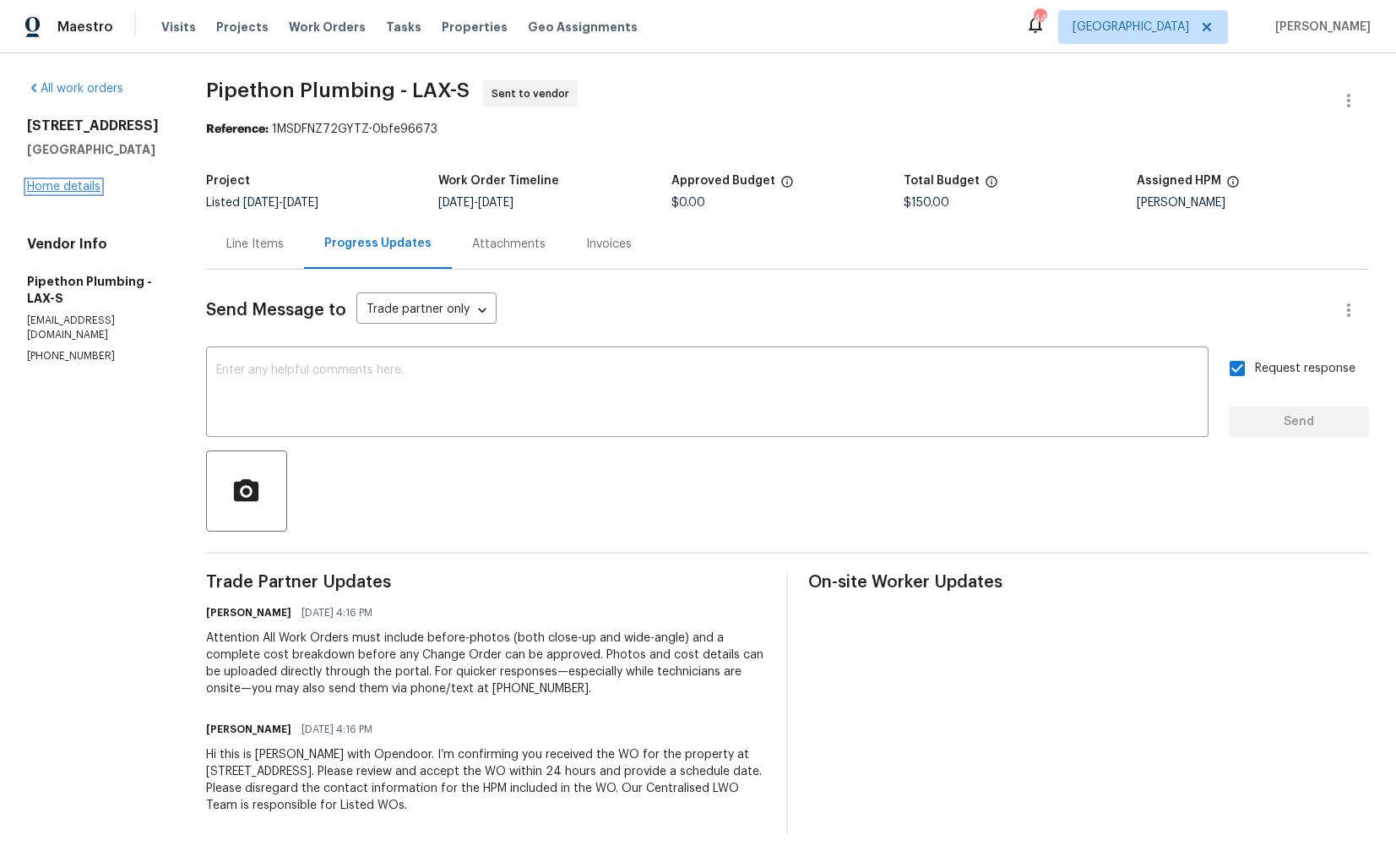
click at [75, 184] on link "Home details" at bounding box center [64, 186] width 74 height 12
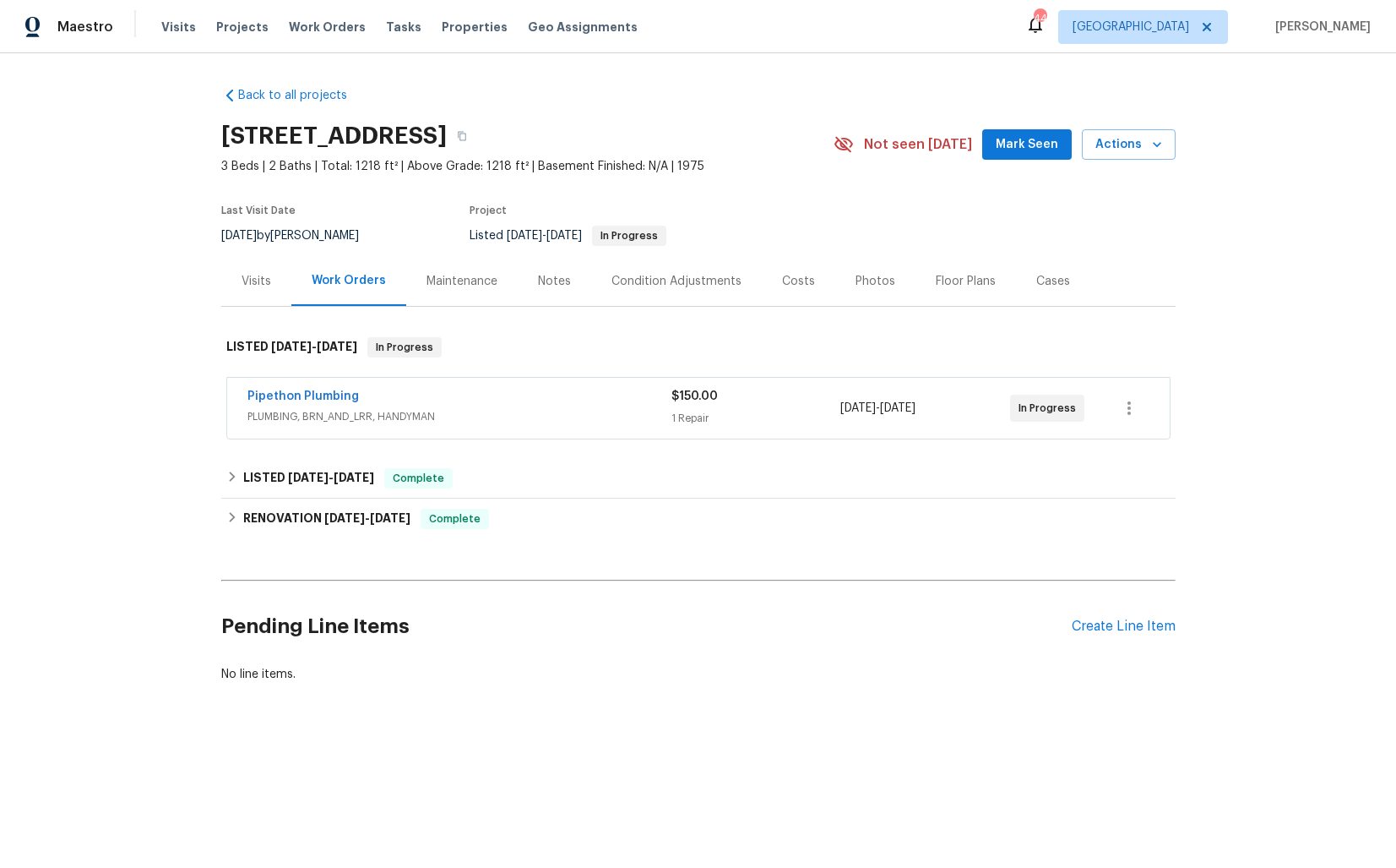
click at [456, 98] on div "Back to all projects [STREET_ADDRESS] 3 Beds | 2 Baths | Total: 1218 ft² | Abov…" at bounding box center [698, 385] width 955 height 623
click at [276, 393] on link "Pipethon Plumbing" at bounding box center [303, 397] width 112 height 12
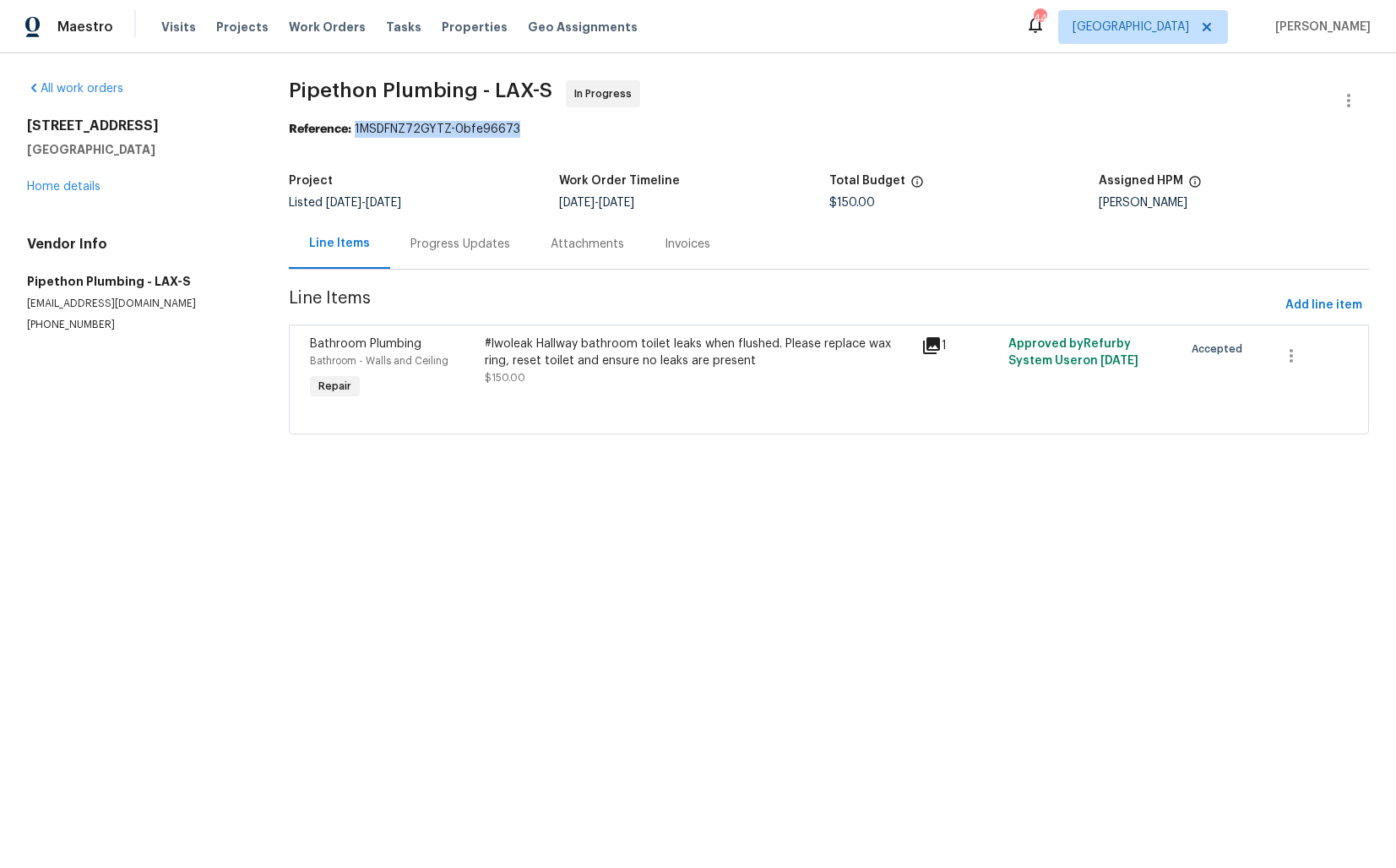
drag, startPoint x: 356, startPoint y: 126, endPoint x: 615, endPoint y: 133, distance: 259.1
click at [615, 133] on div "Reference: 1MSDFNZ72GYTZ-0bfe96673" at bounding box center [829, 129] width 1080 height 17
copy div "1MSDFNZ72GYTZ-0bfe96673"
click at [822, 98] on span "Pipethon Plumbing - LAX-S In Progress" at bounding box center [809, 101] width 1040 height 41
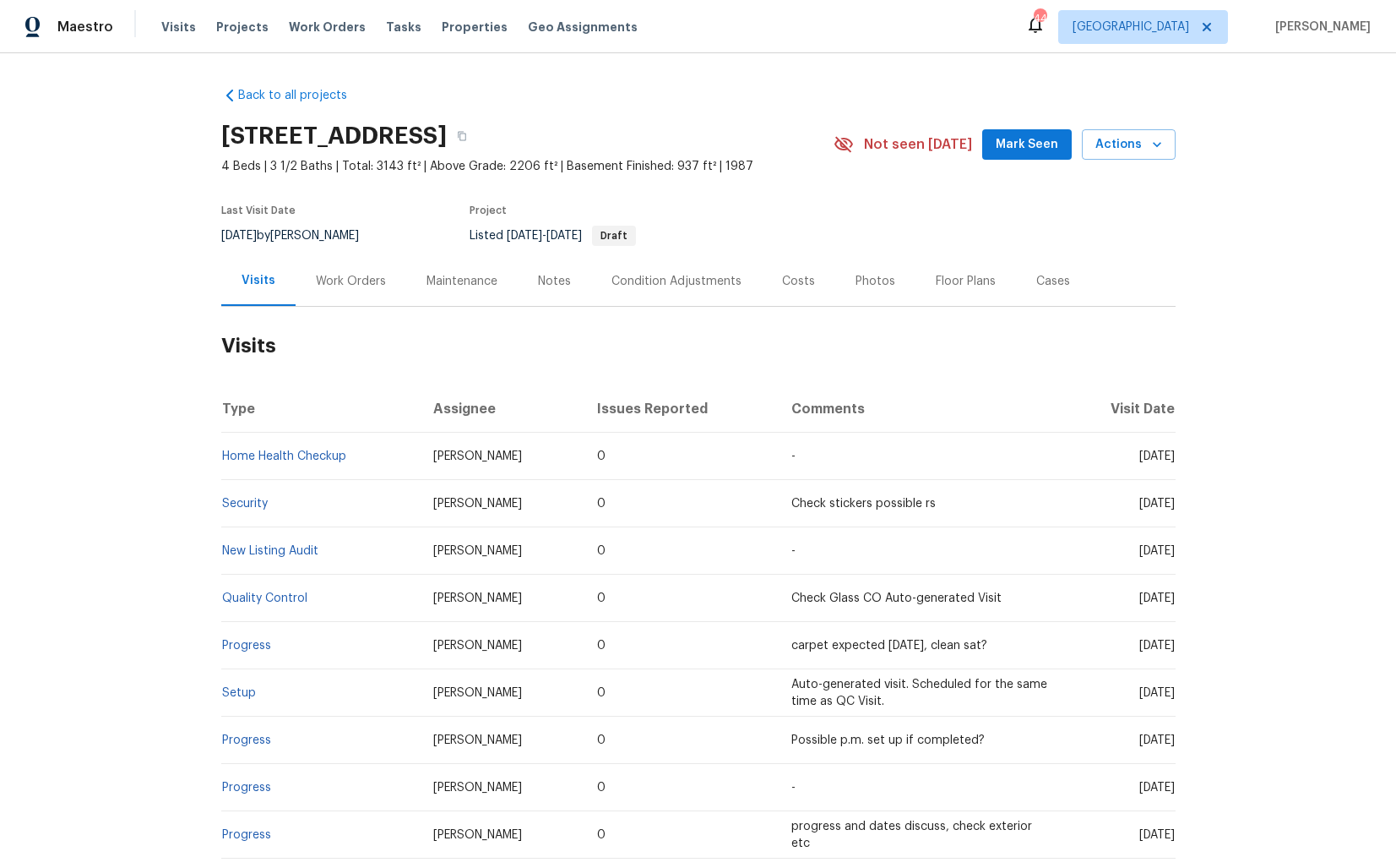
click at [355, 291] on div "Work Orders" at bounding box center [351, 281] width 111 height 50
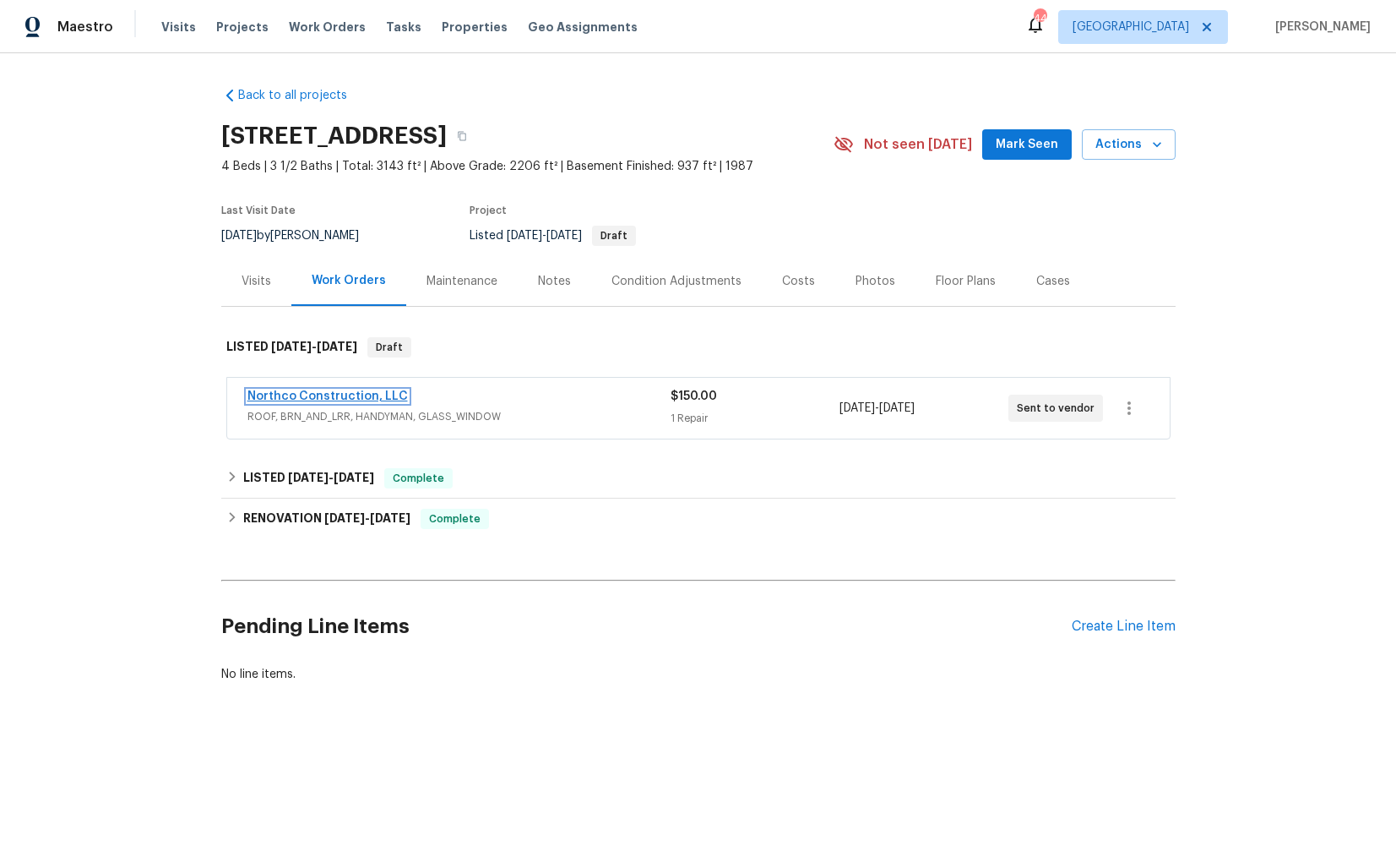
click at [342, 398] on link "Northco Construction, LLC" at bounding box center [327, 397] width 160 height 12
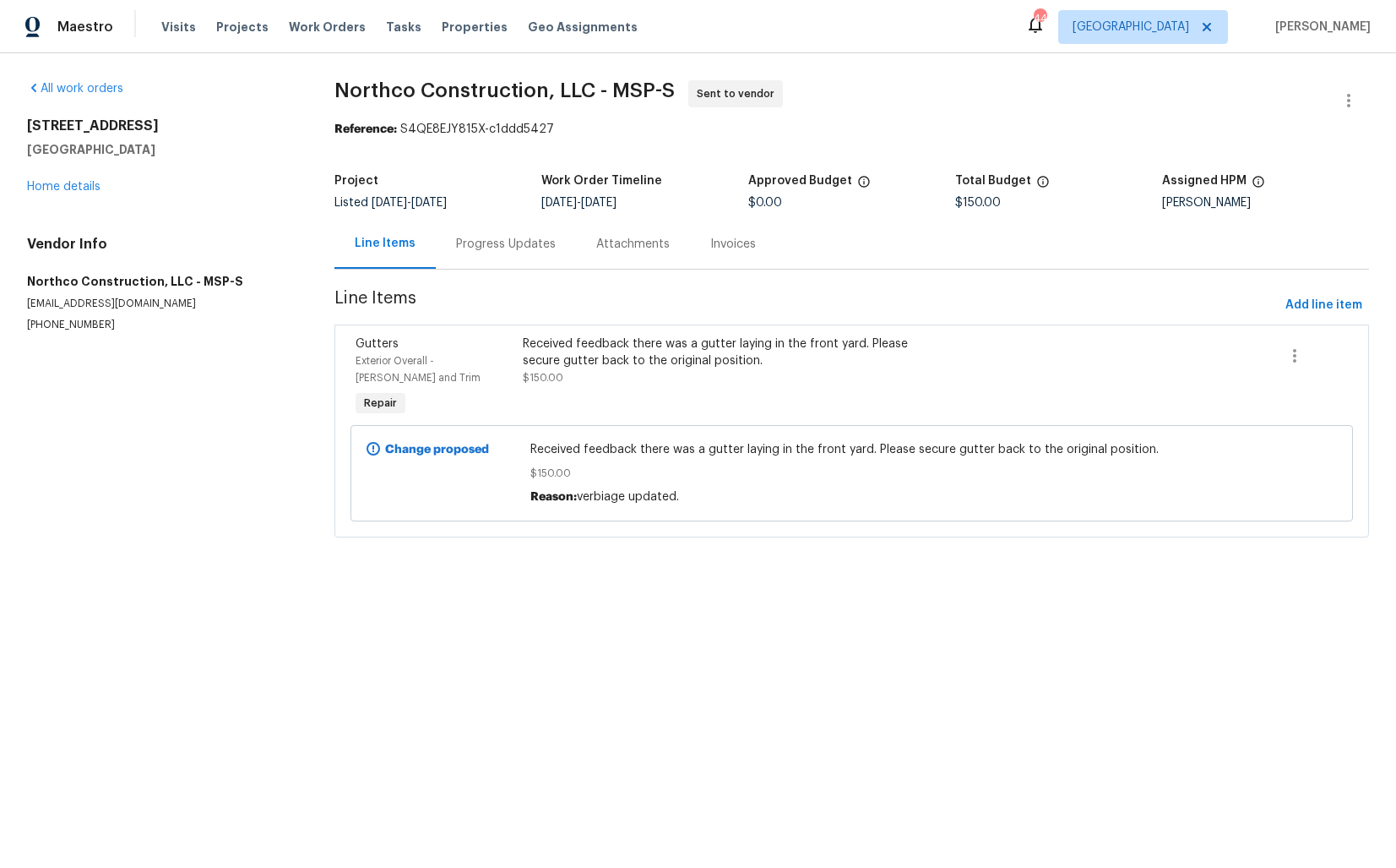
click at [503, 254] on div "Progress Updates" at bounding box center [505, 244] width 140 height 50
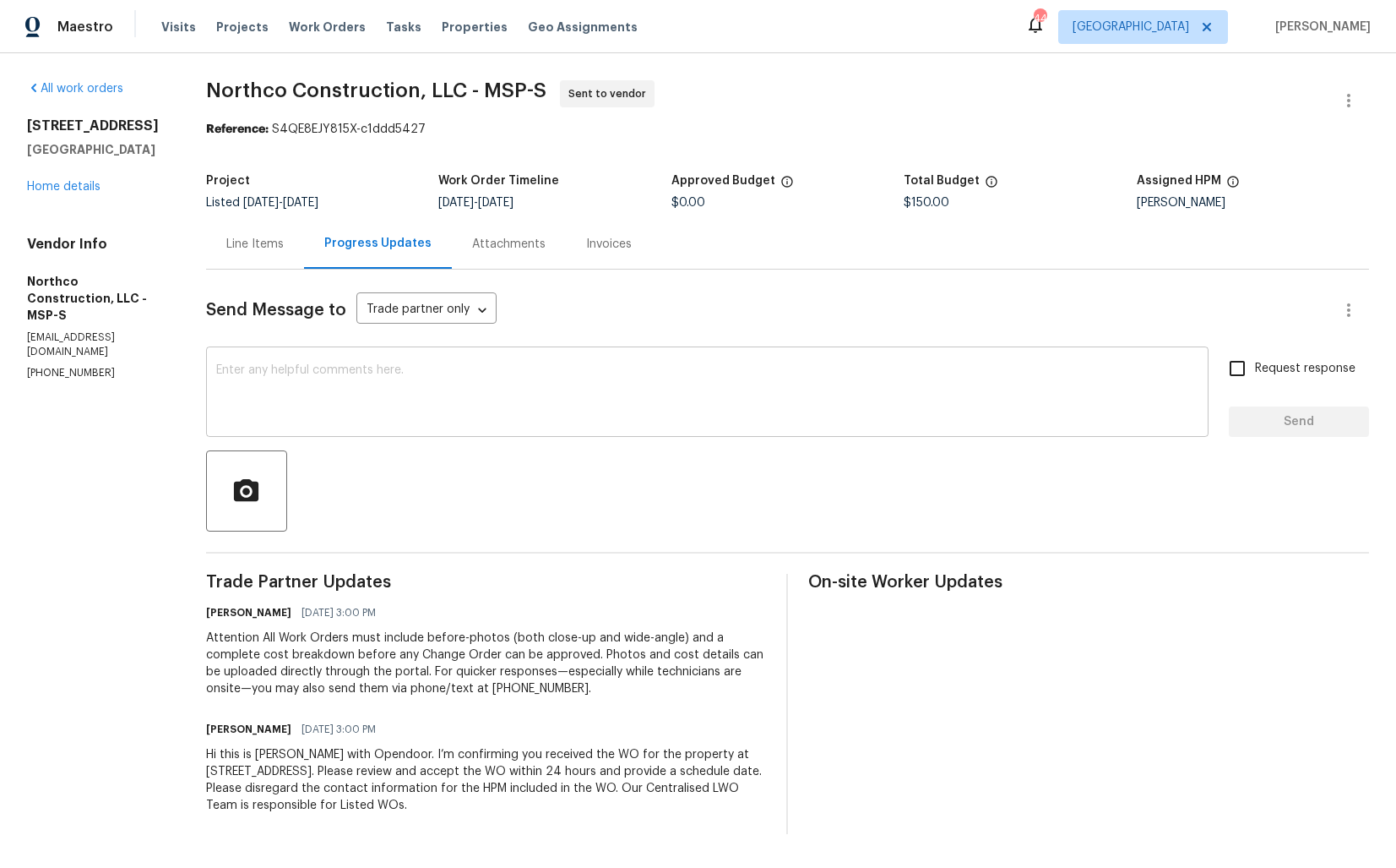
click at [507, 418] on textarea at bounding box center [707, 393] width 982 height 59
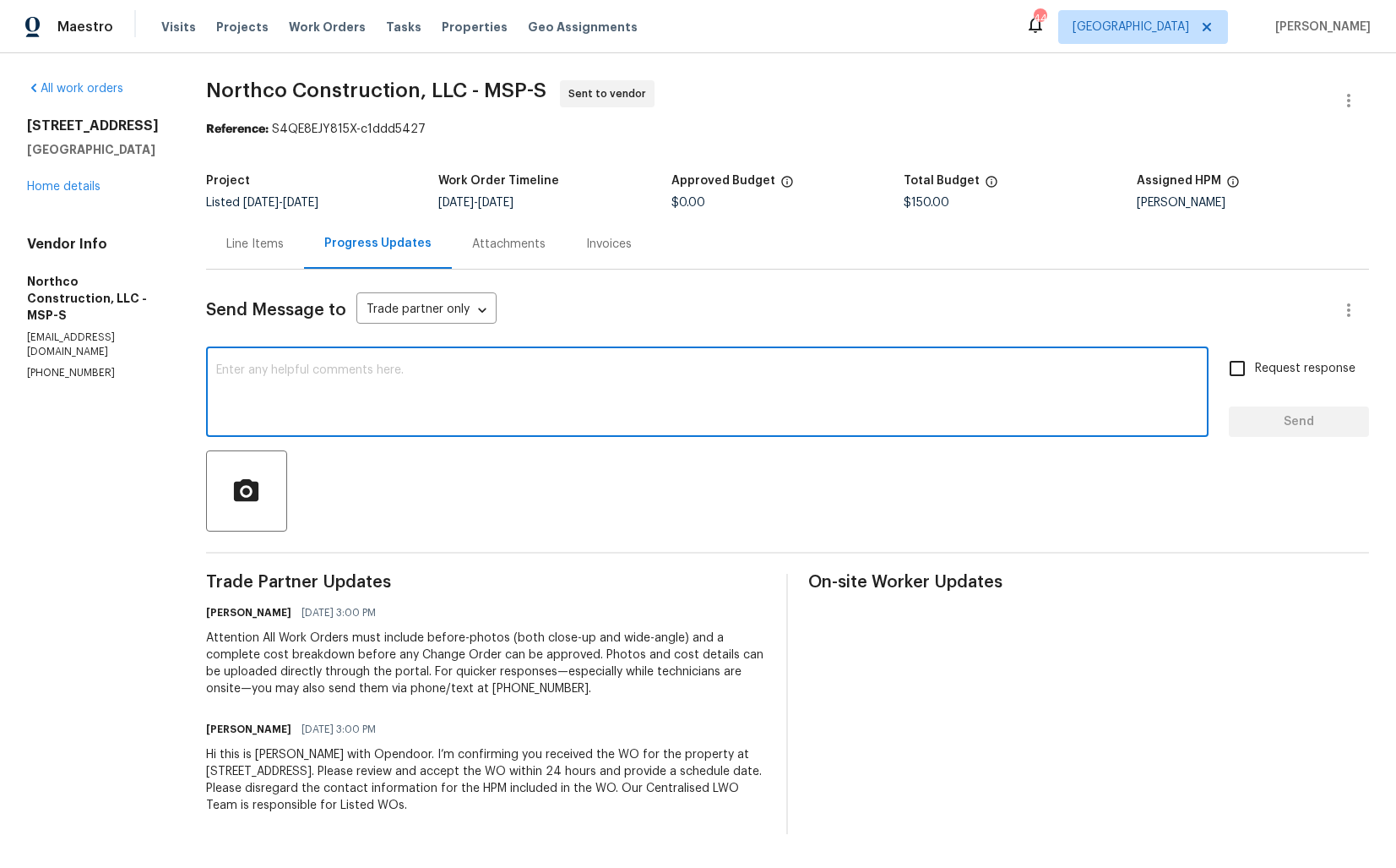
click at [783, 424] on textarea at bounding box center [707, 393] width 982 height 59
paste textarea "Could you please accept the work order and provide the progress status along wi…"
type textarea "Could you please accept the work order and provide the progress status along wi…"
paste textarea "Could you please accept the work order and provide the progress status along wi…"
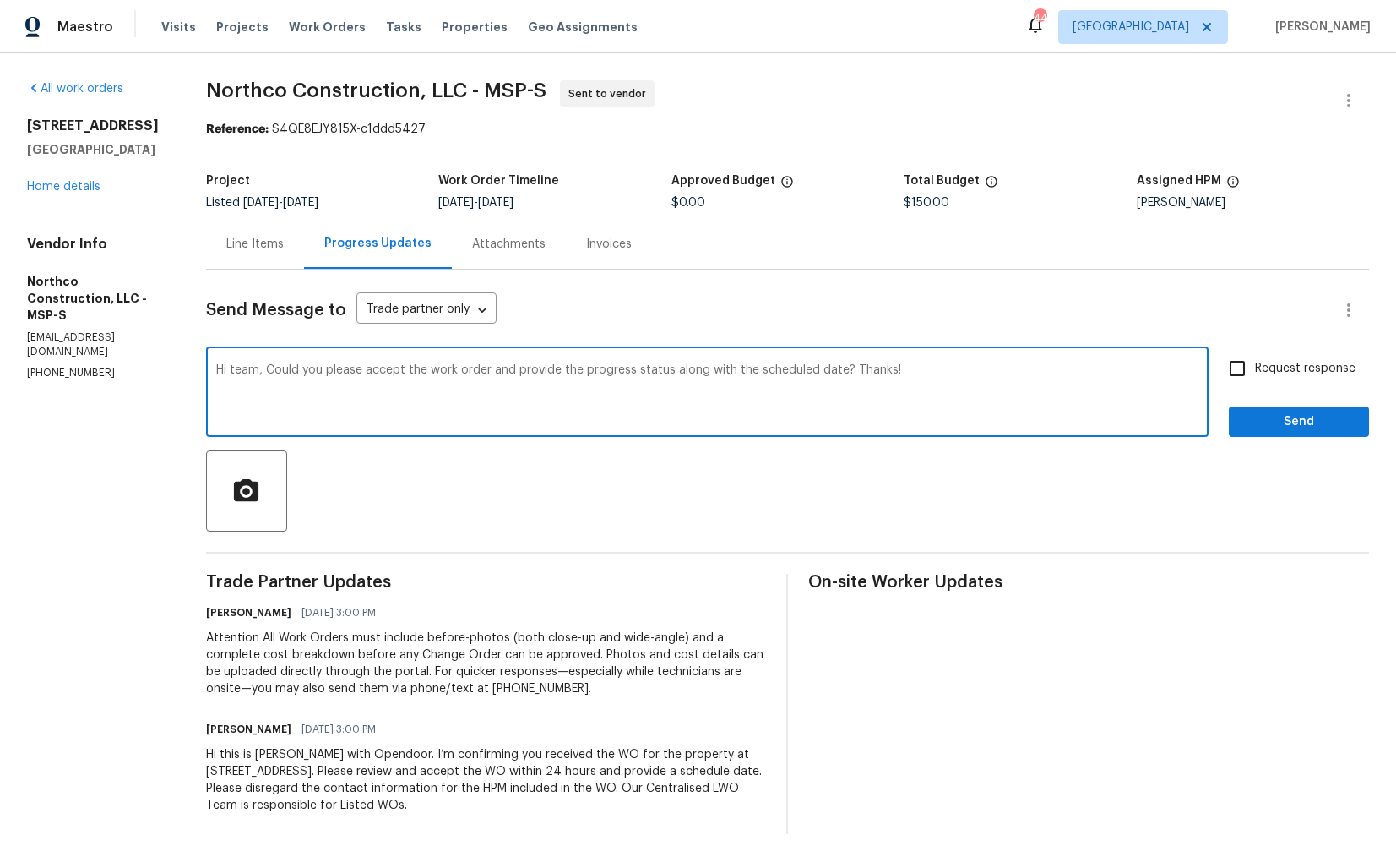
type textarea "Hi team, Could you please accept the work order and provide the progress status…"
click at [1247, 372] on input "Request response" at bounding box center [1238, 369] width 36 height 36
checkbox input "true"
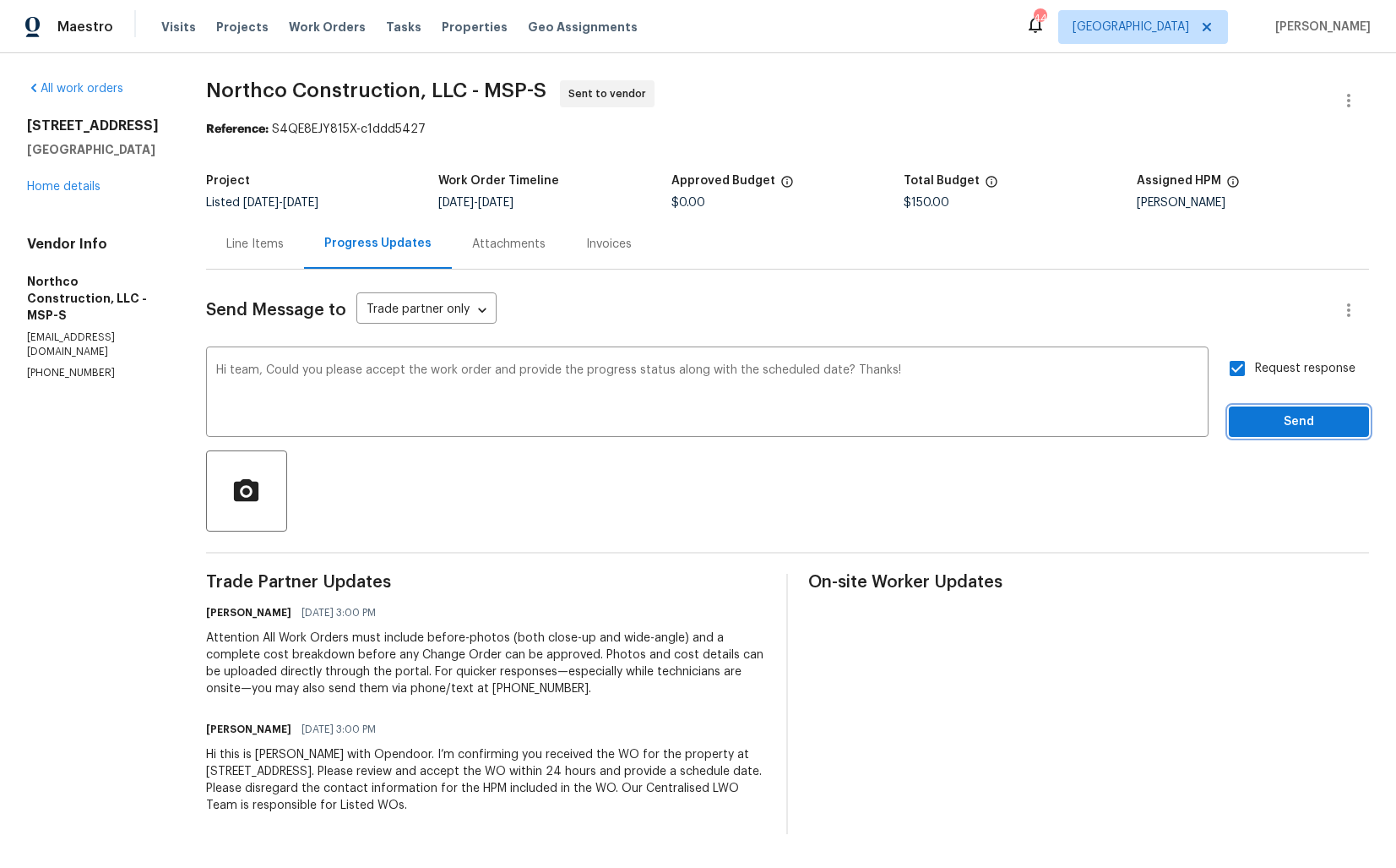
click at [1262, 419] on span "Send" at bounding box center [1299, 422] width 114 height 21
